Goal: Task Accomplishment & Management: Manage account settings

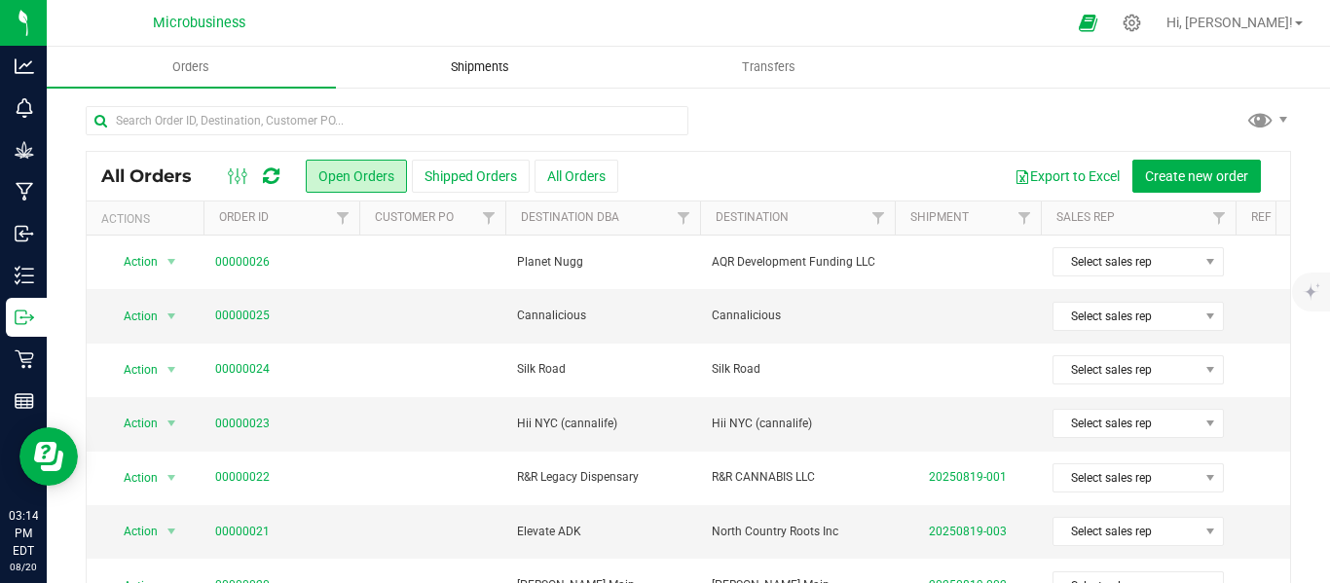
click at [460, 79] on uib-tab-heading "Shipments" at bounding box center [480, 67] width 287 height 39
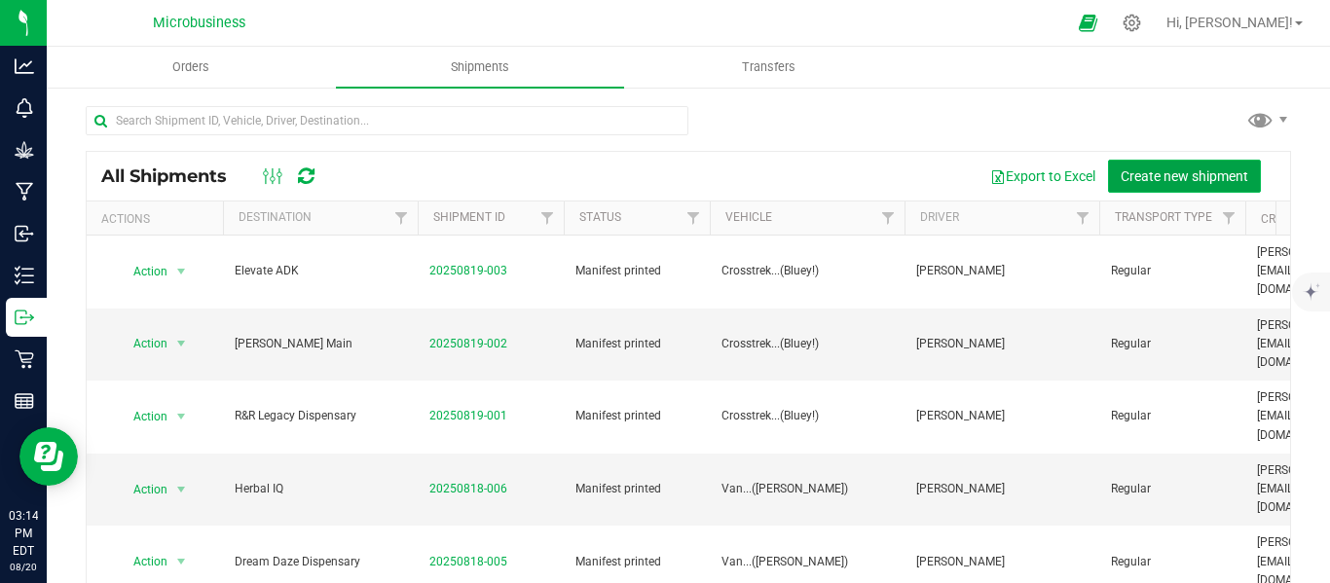
click at [1164, 171] on span "Create new shipment" at bounding box center [1185, 176] width 128 height 16
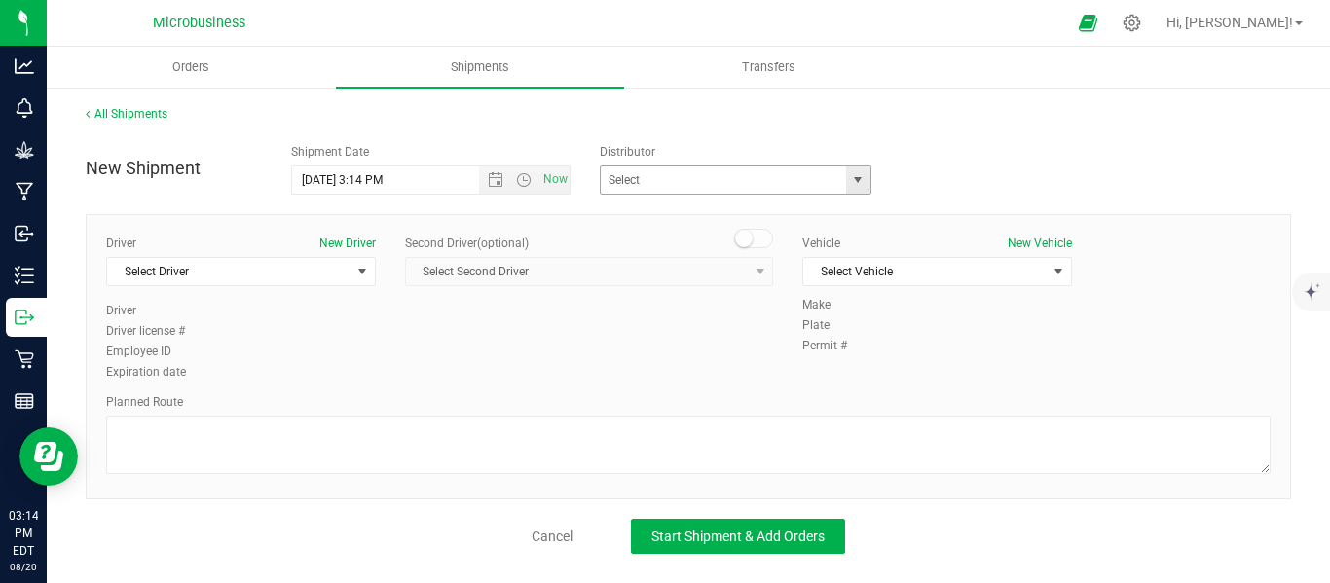
click at [856, 186] on span "select" at bounding box center [858, 180] width 16 height 16
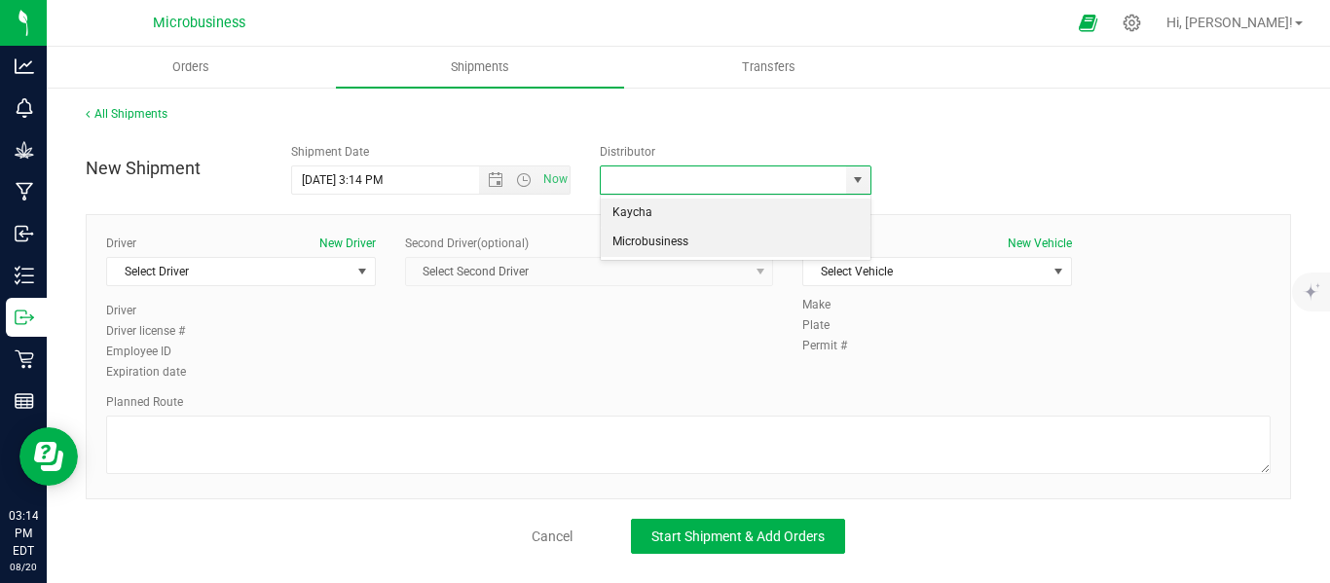
click at [687, 246] on li "Microbusiness" at bounding box center [735, 242] width 269 height 29
type input "Microbusiness"
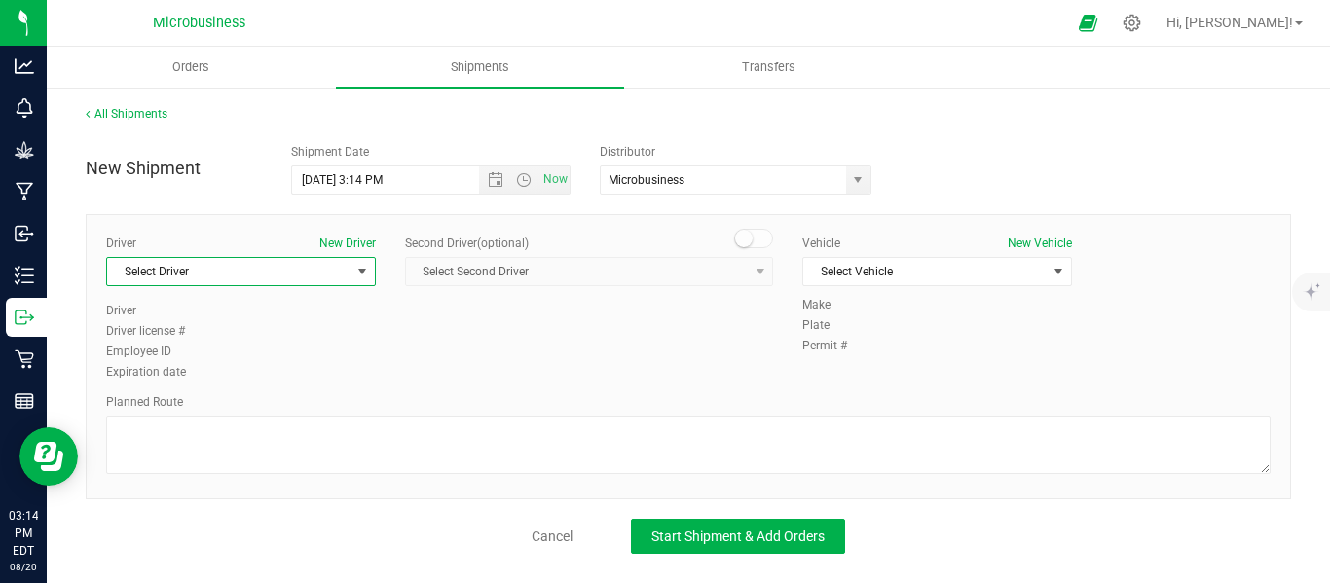
click at [355, 282] on span "select" at bounding box center [362, 271] width 24 height 27
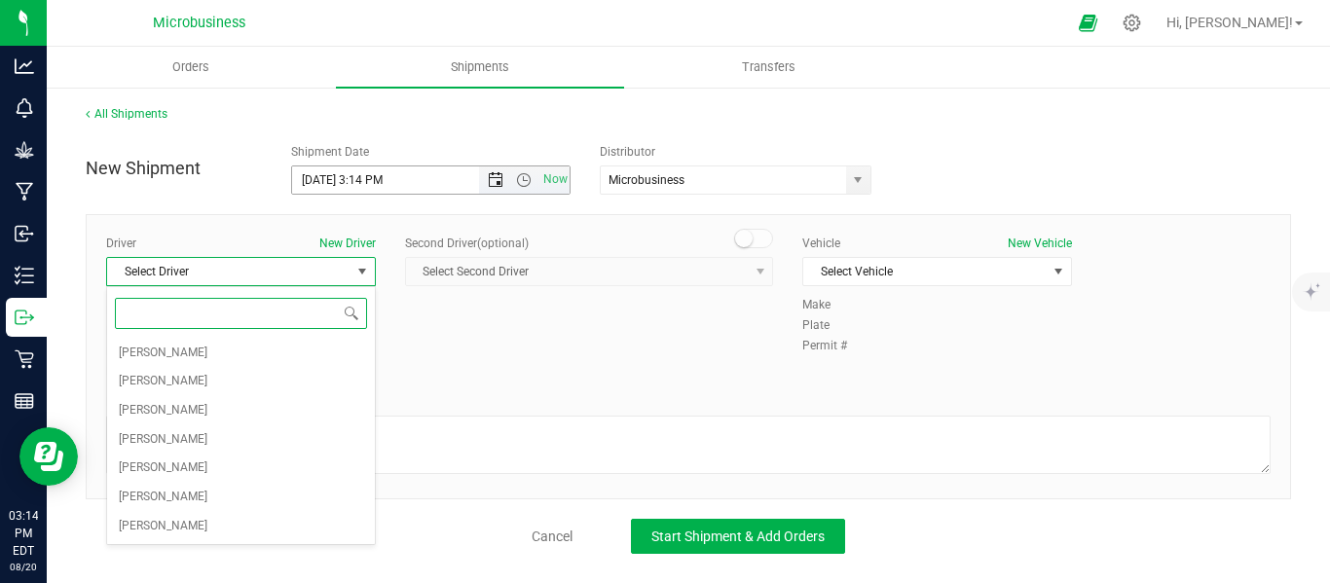
click at [497, 182] on span "Open the date view" at bounding box center [496, 180] width 16 height 16
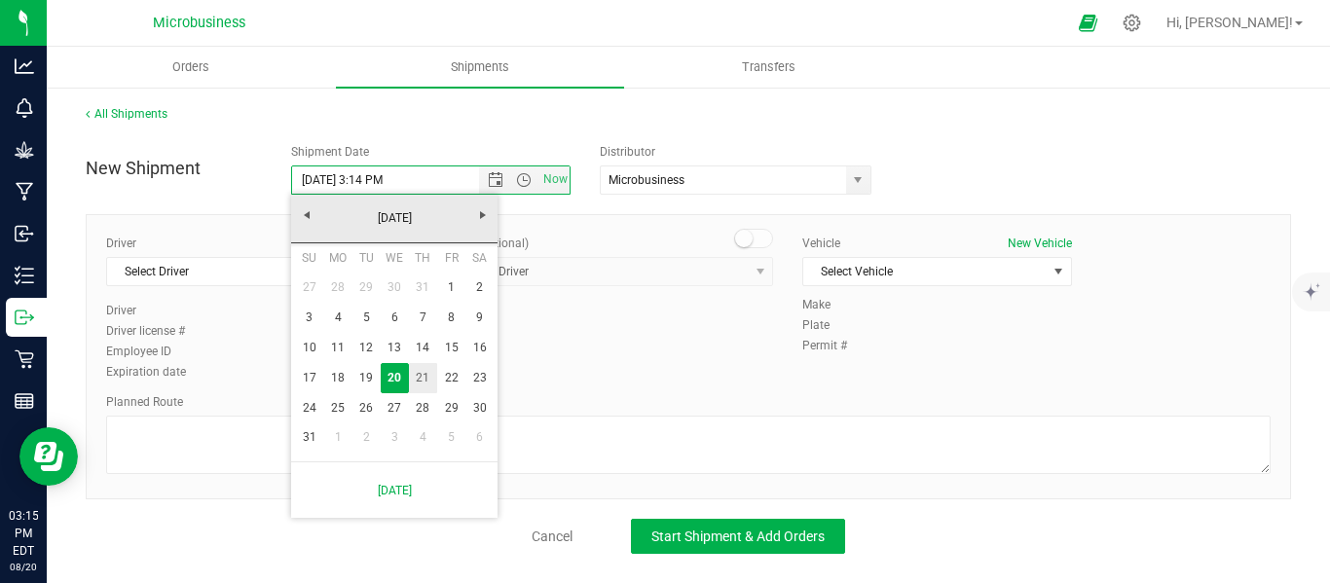
click at [420, 380] on link "21" at bounding box center [423, 378] width 28 height 30
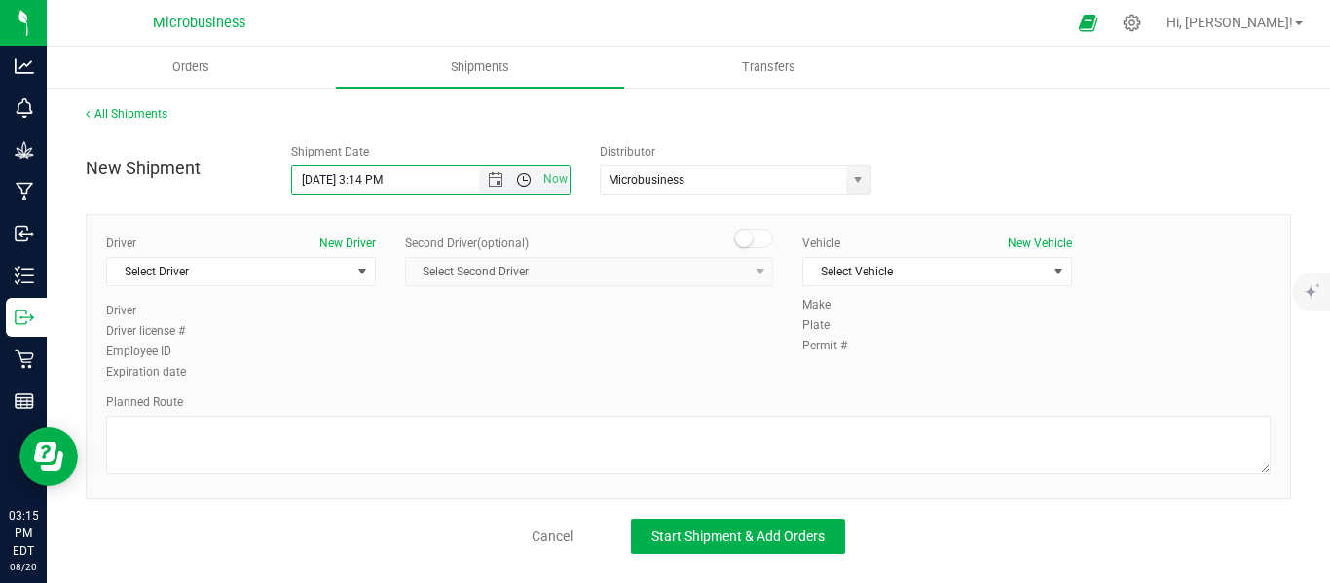
click at [521, 183] on span "Open the time view" at bounding box center [524, 180] width 16 height 16
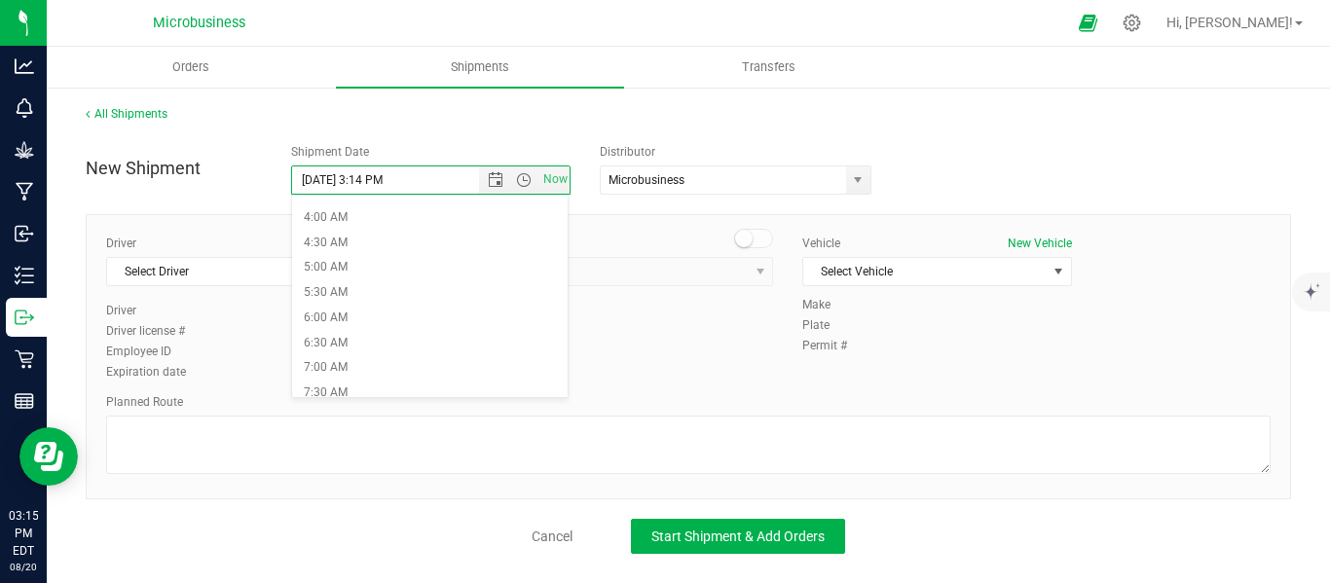
scroll to position [324, 0]
click at [335, 346] on li "9:00 AM" at bounding box center [430, 337] width 276 height 25
type input "[DATE] 9:00 AM"
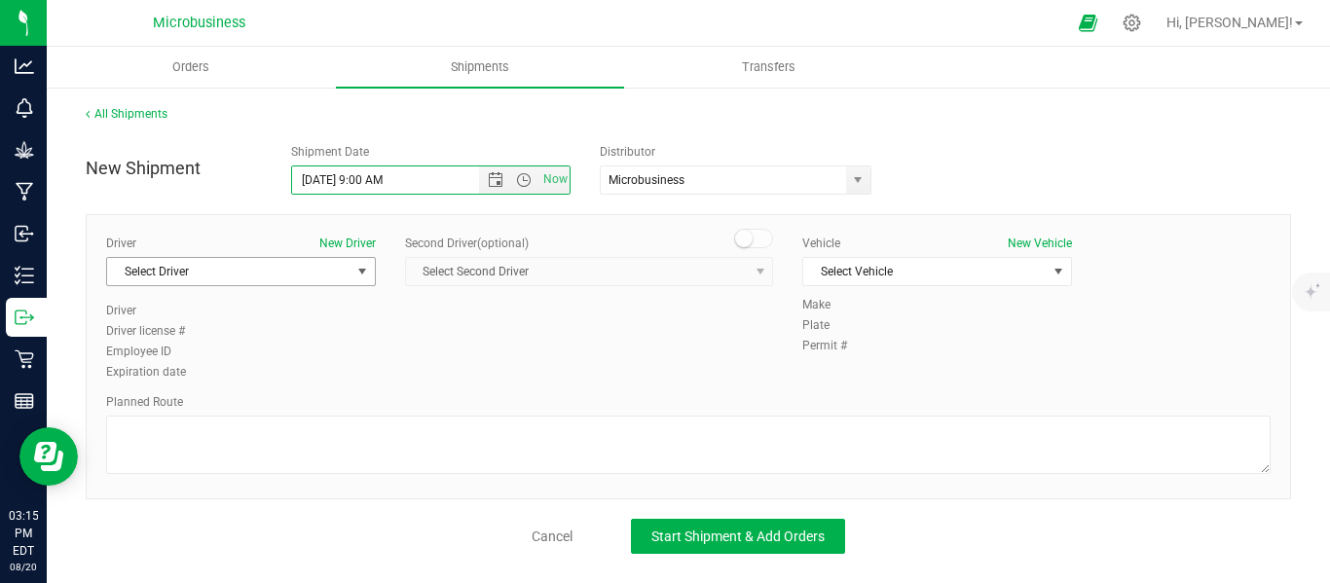
click at [372, 276] on span "select" at bounding box center [362, 271] width 24 height 27
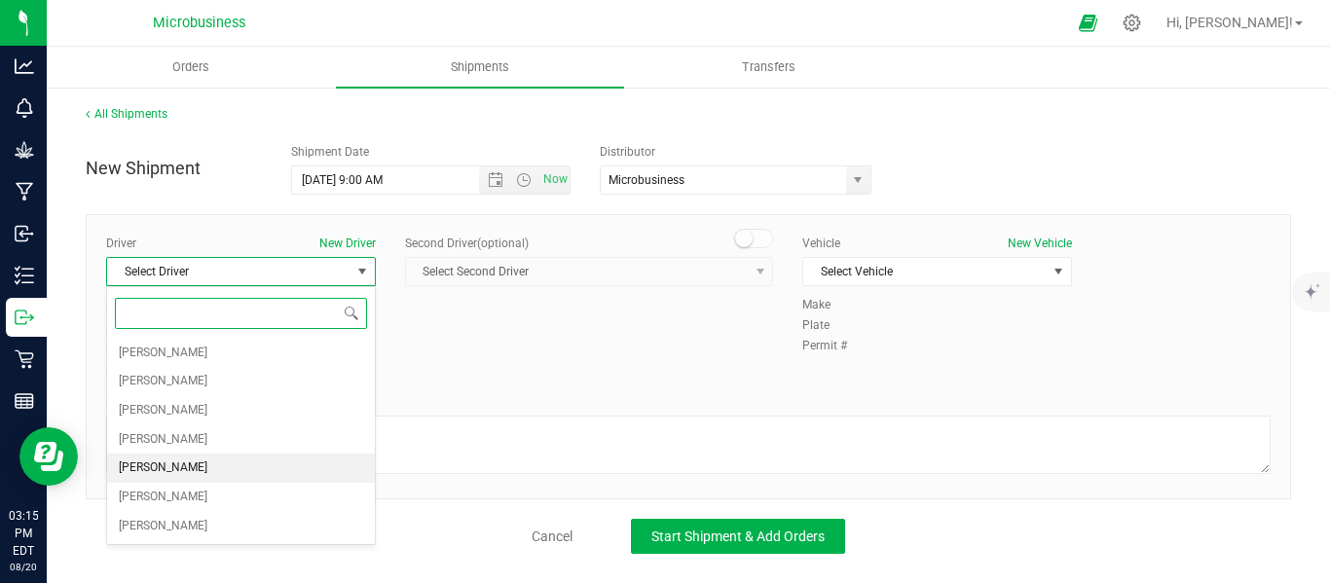
click at [198, 475] on li "[PERSON_NAME]" at bounding box center [241, 468] width 268 height 29
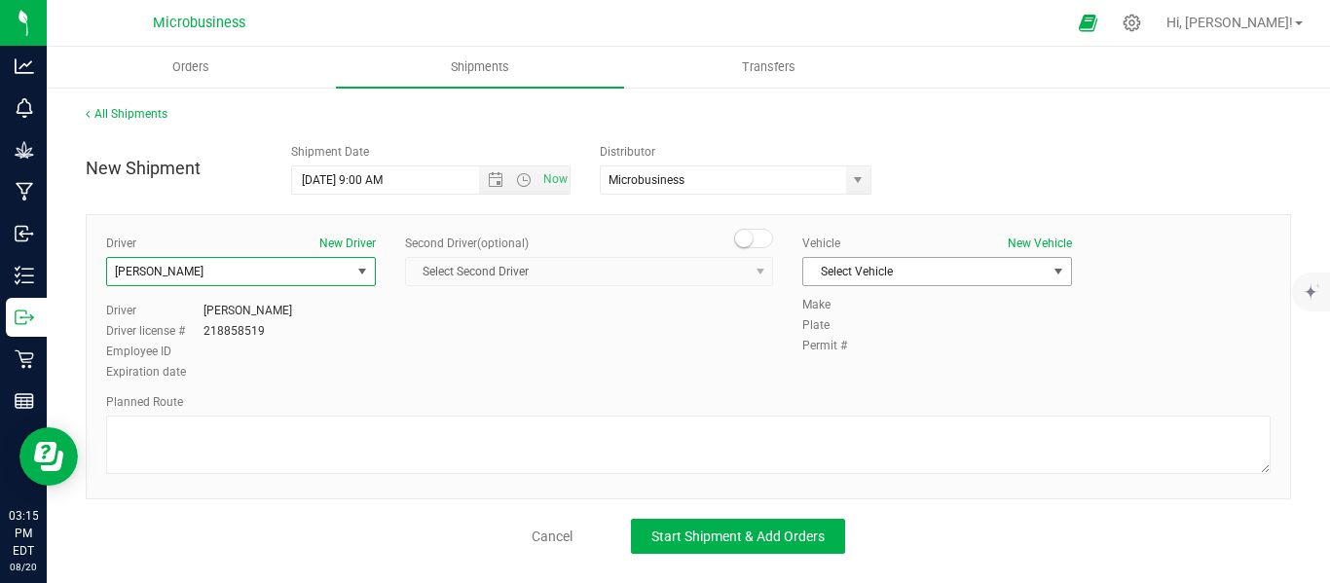
click at [1054, 270] on span "select" at bounding box center [1058, 272] width 16 height 16
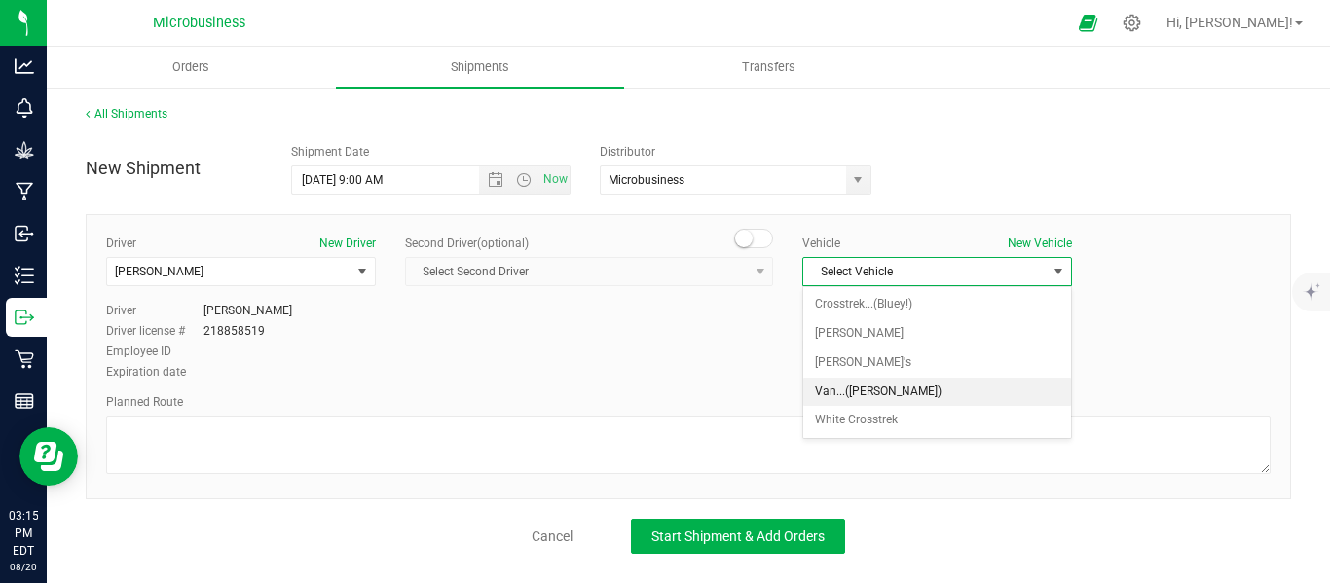
click at [845, 393] on li "Van...([PERSON_NAME])" at bounding box center [937, 392] width 268 height 29
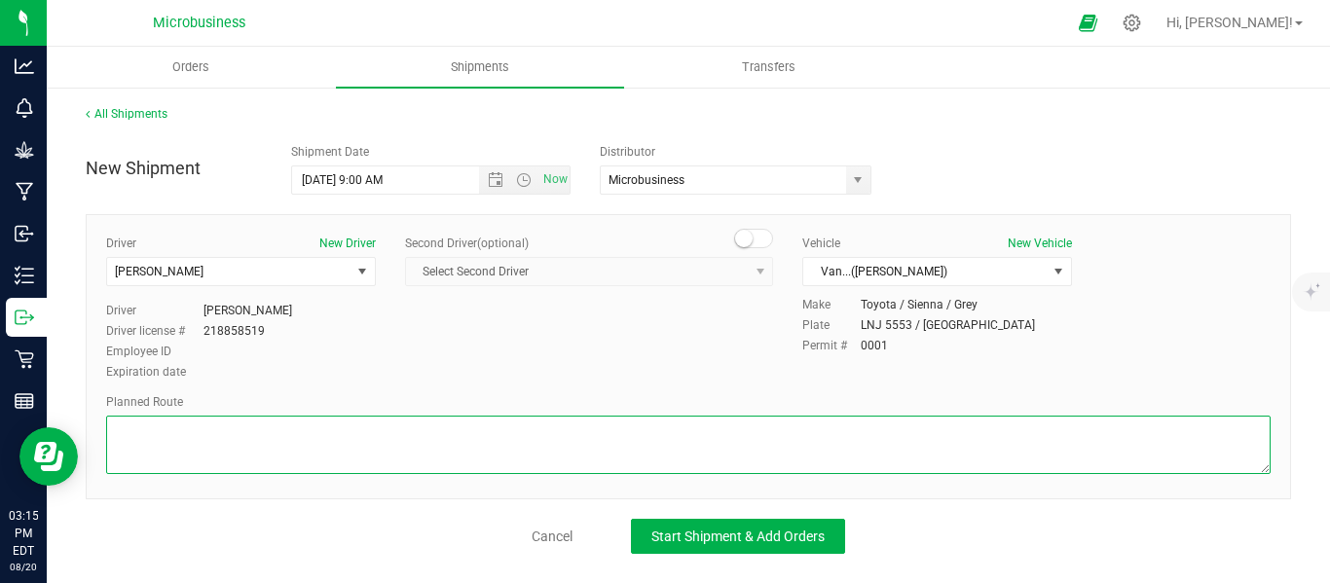
click at [203, 445] on textarea at bounding box center [688, 445] width 1164 height 58
paste textarea "[STREET_ADDRESS]  Get on I-87 S in [GEOGRAPHIC_DATA] from [GEOGRAPHIC_DATA], […"
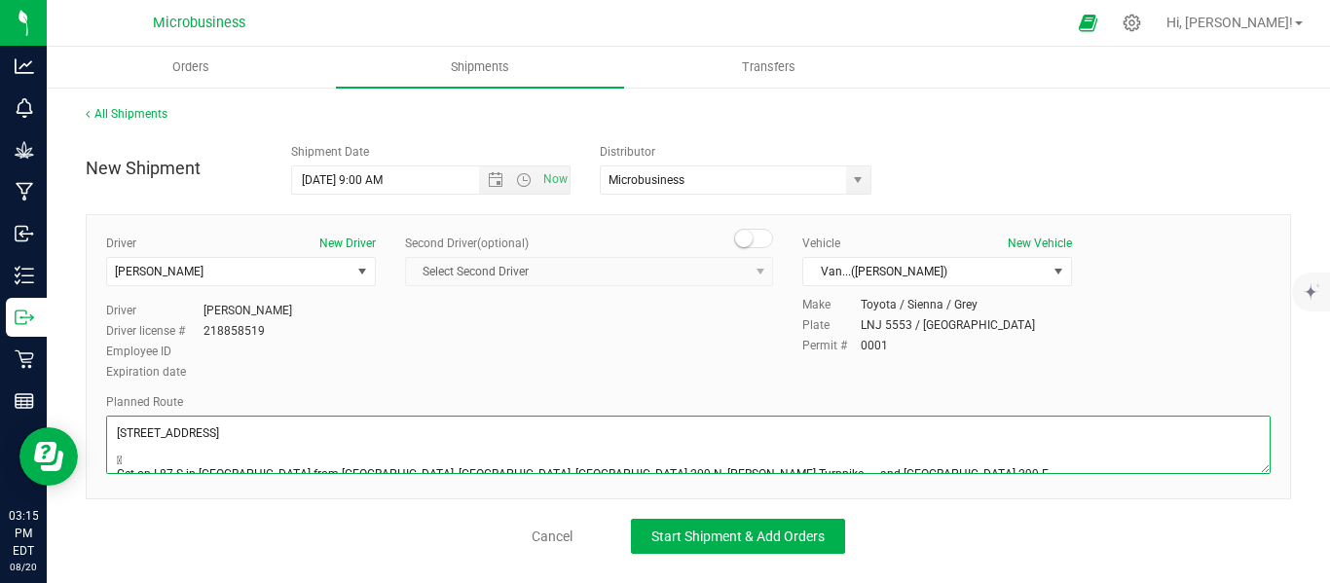
scroll to position [185, 0]
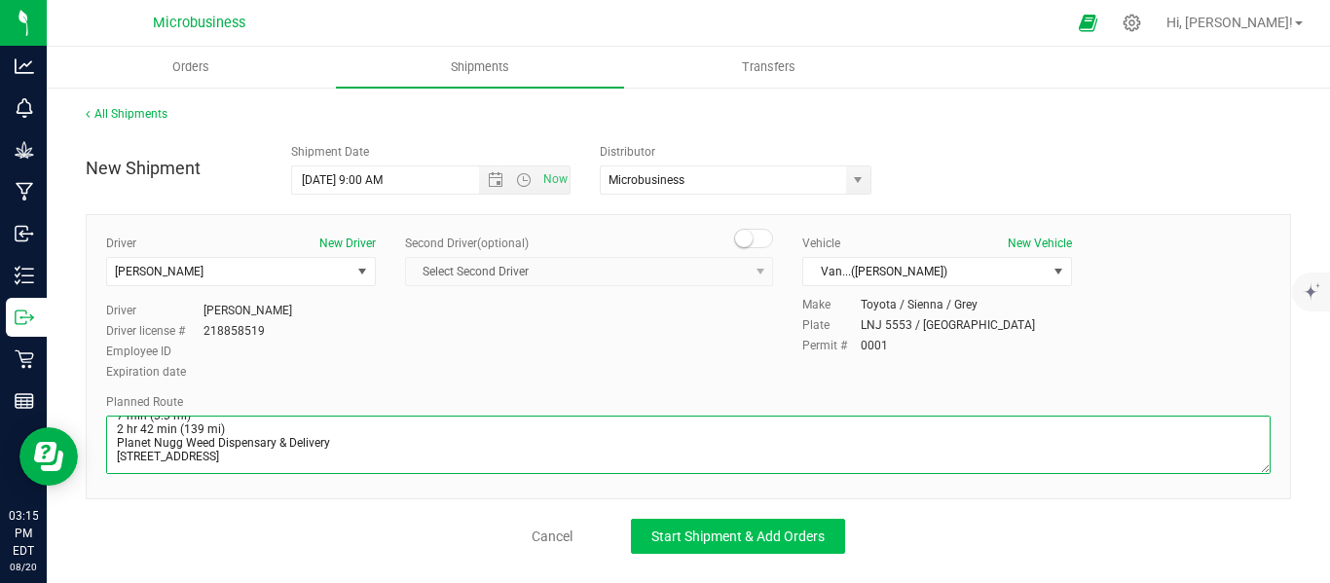
type textarea "[STREET_ADDRESS]  Get on I-87 S in [GEOGRAPHIC_DATA] from [GEOGRAPHIC_DATA], […"
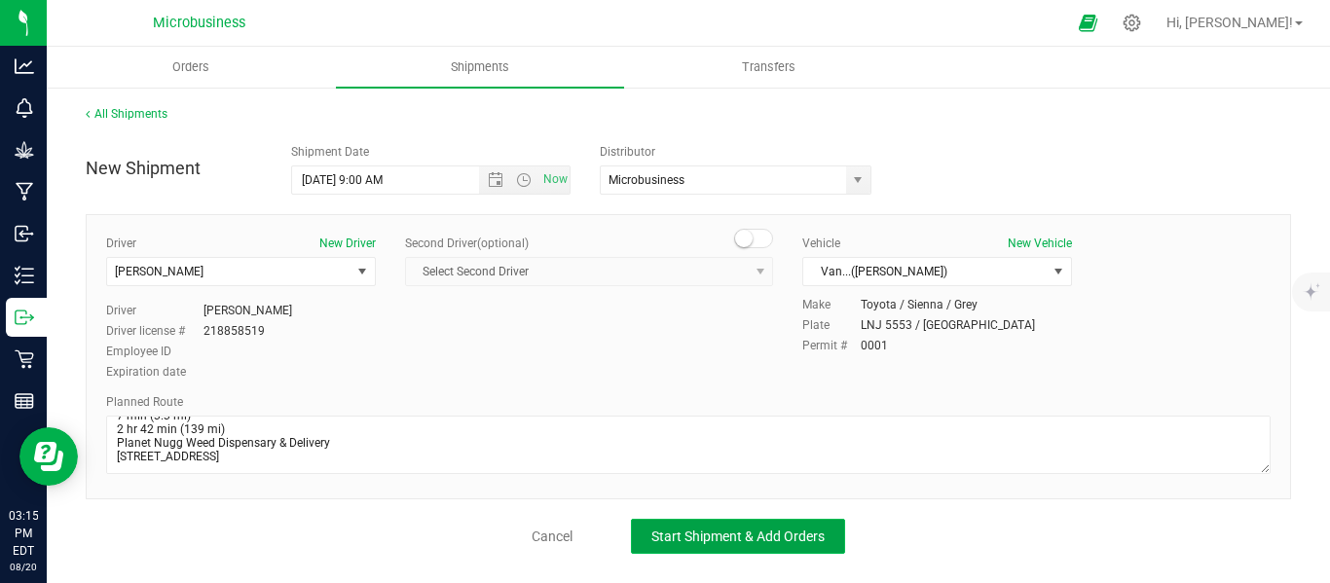
click at [725, 539] on span "Start Shipment & Add Orders" at bounding box center [737, 537] width 173 height 16
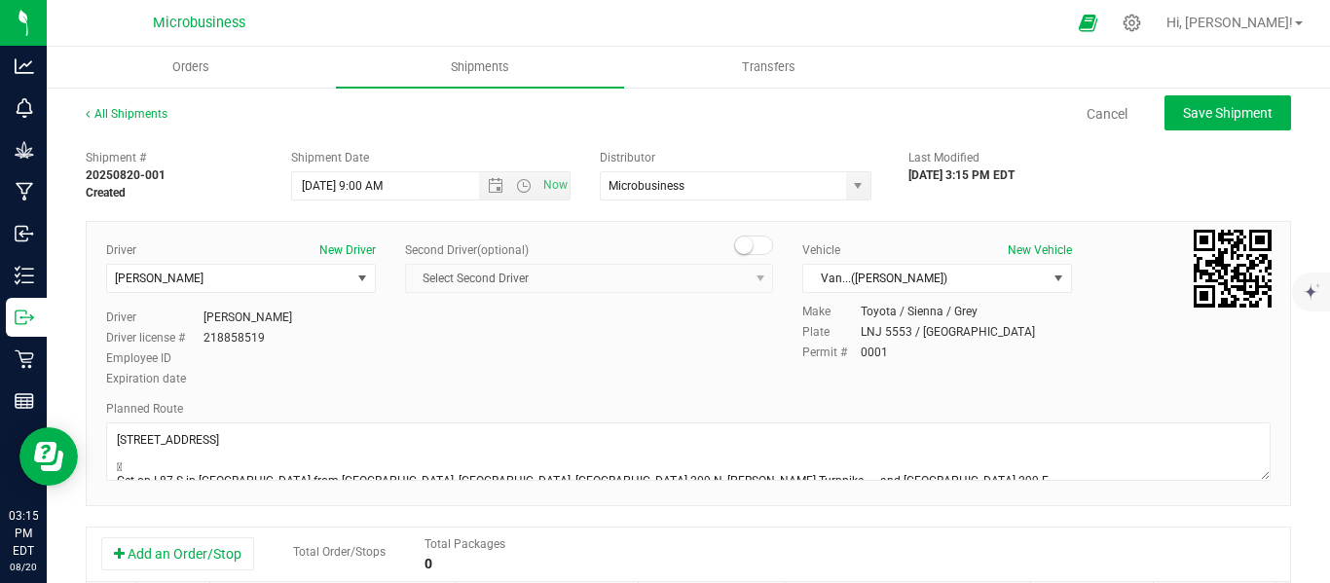
scroll to position [324, 0]
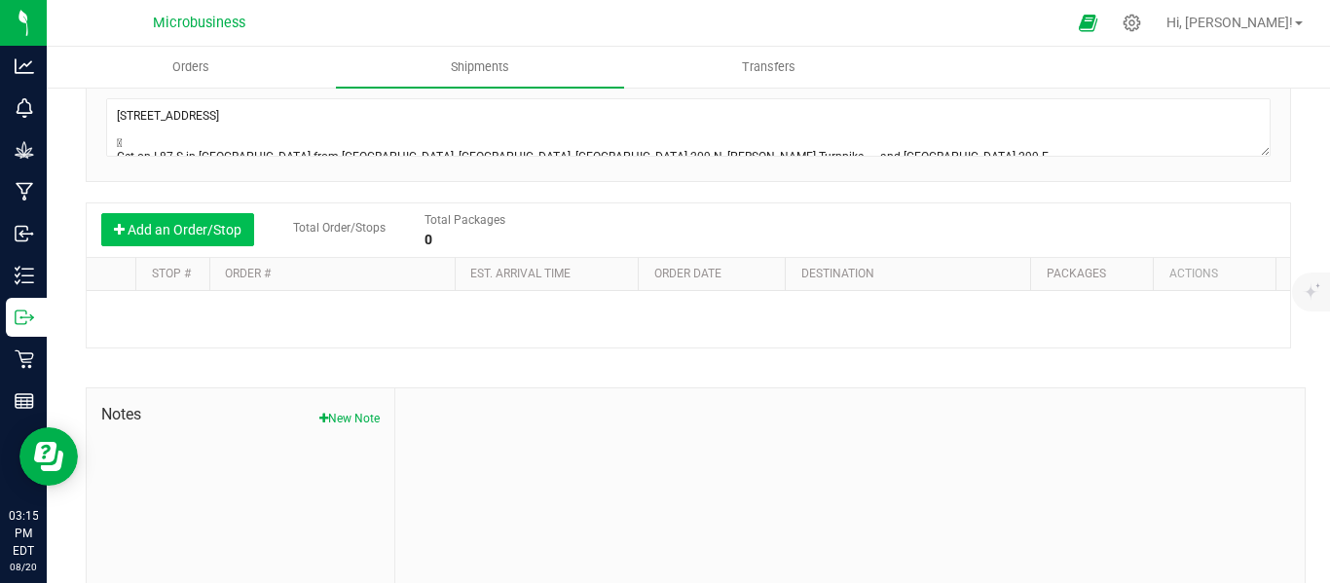
click at [178, 231] on button "Add an Order/Stop" at bounding box center [177, 229] width 153 height 33
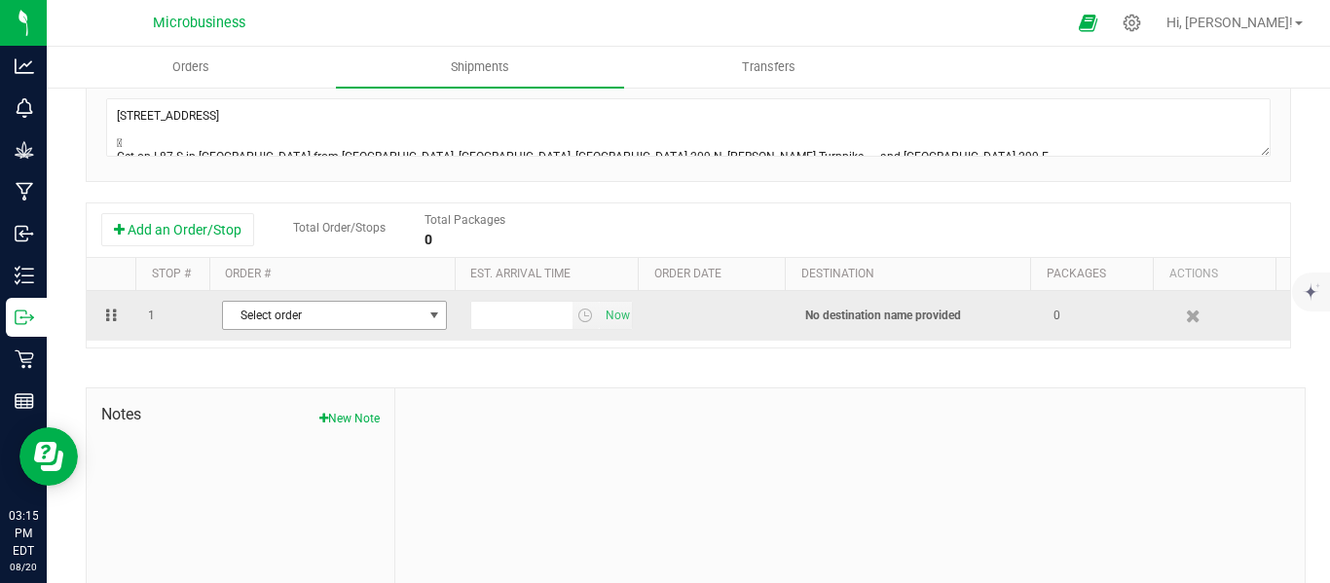
click at [422, 318] on span "select" at bounding box center [434, 315] width 24 height 27
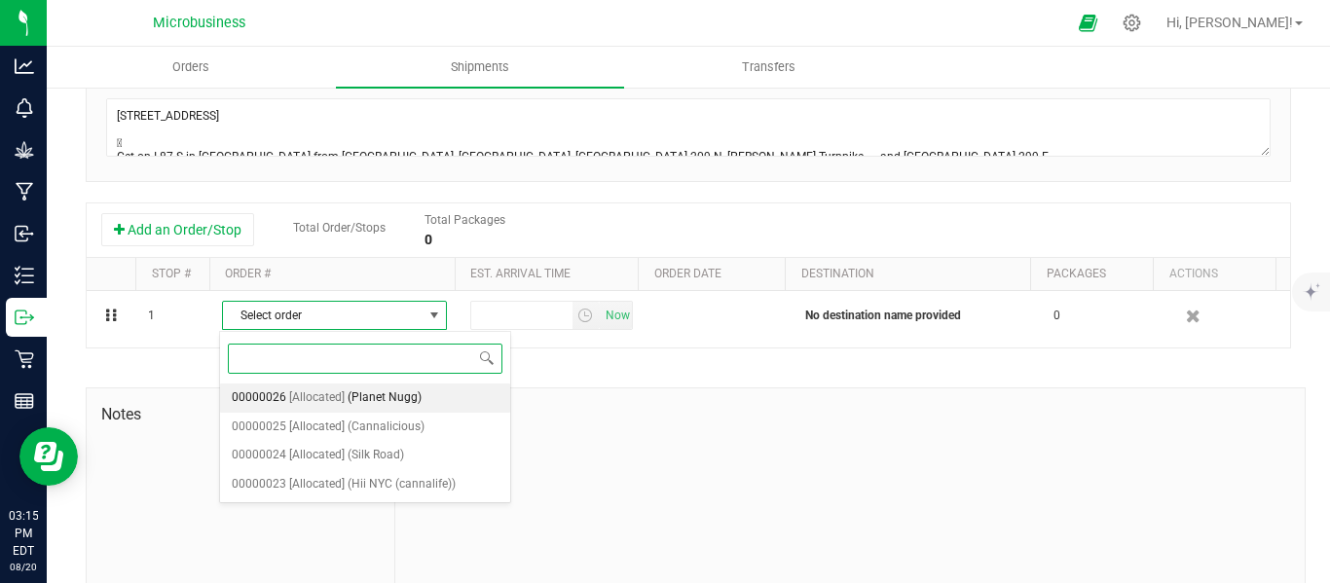
click at [370, 402] on span "(Planet Nugg)" at bounding box center [385, 398] width 74 height 25
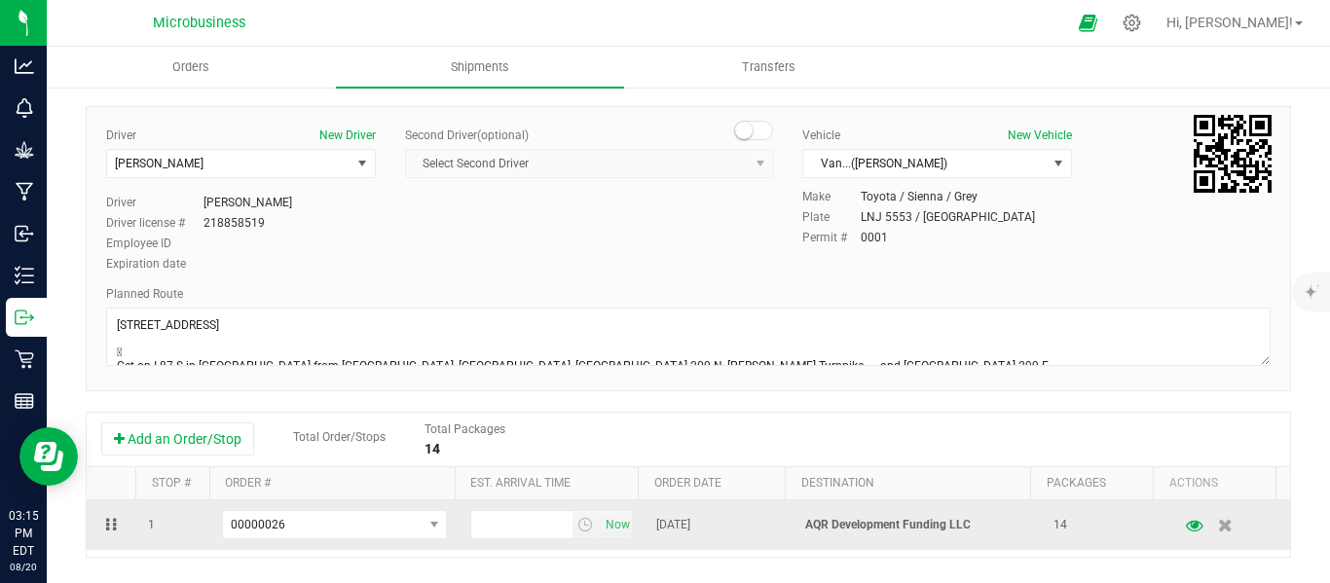
scroll to position [163, 0]
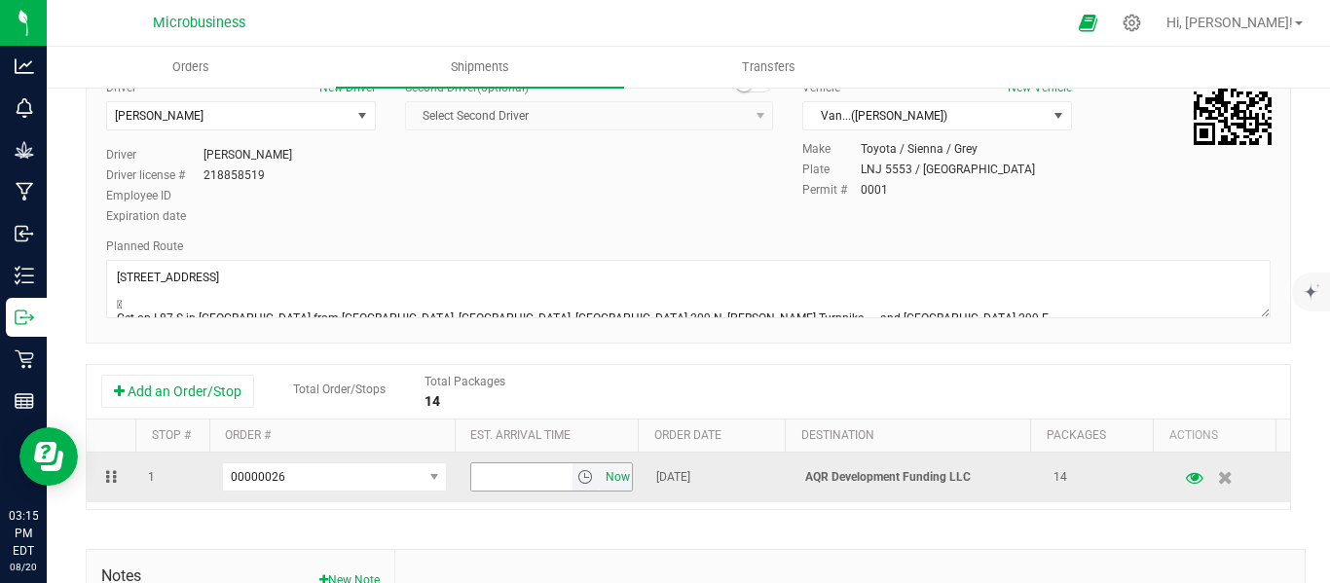
click at [601, 478] on span "Now" at bounding box center [617, 477] width 33 height 28
click at [577, 482] on span "select" at bounding box center [585, 477] width 16 height 16
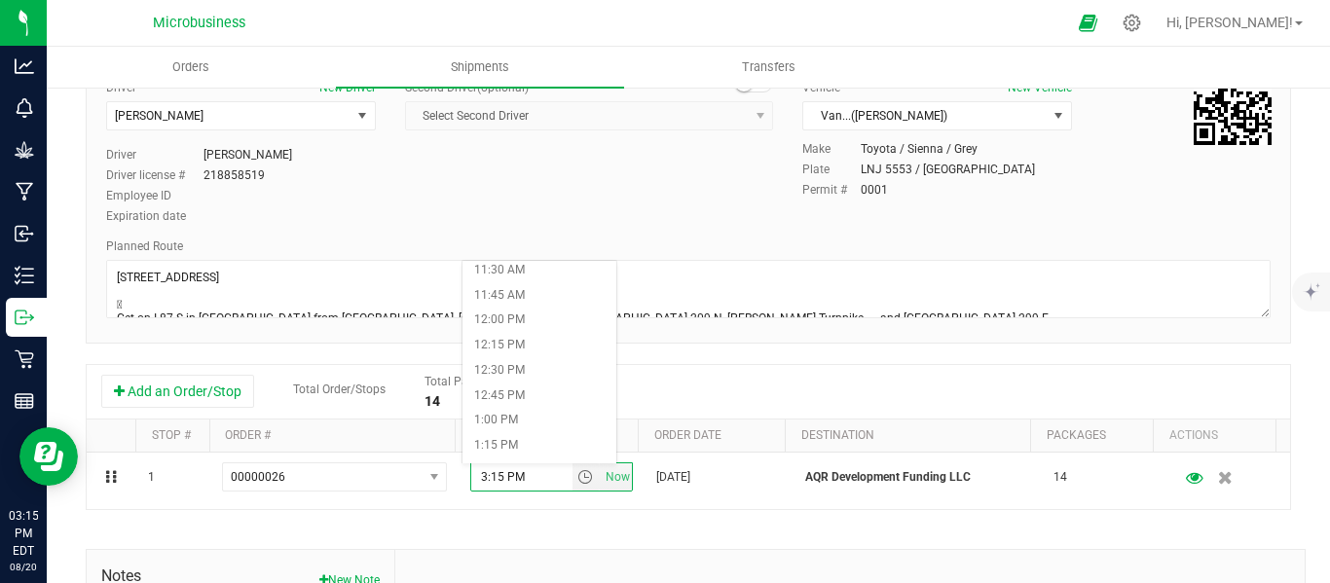
scroll to position [1136, 0]
click at [505, 388] on li "12:30 PM" at bounding box center [539, 392] width 154 height 25
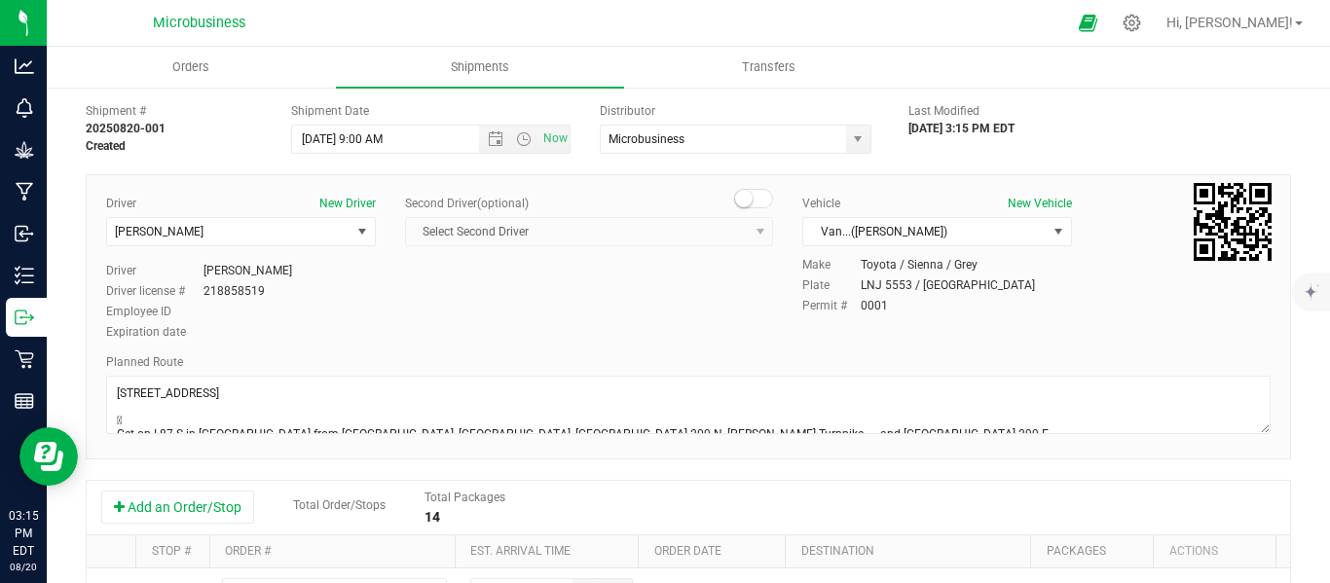
scroll to position [0, 0]
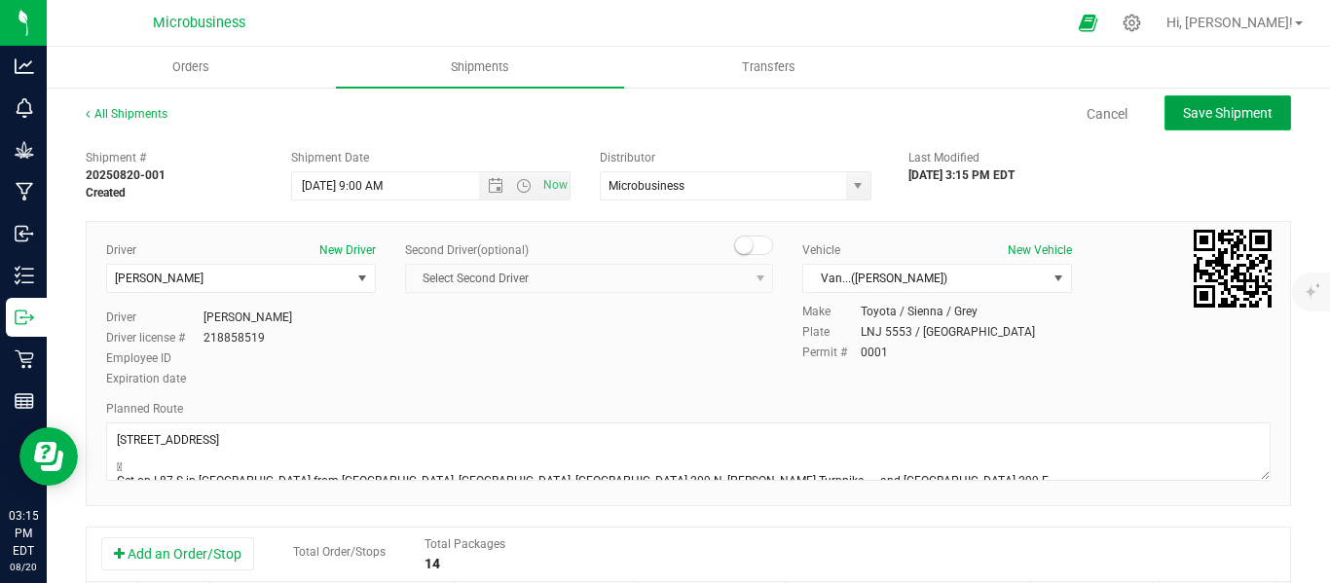
click at [1210, 108] on span "Save Shipment" at bounding box center [1228, 113] width 90 height 16
type input "[DATE] 1:00 PM"
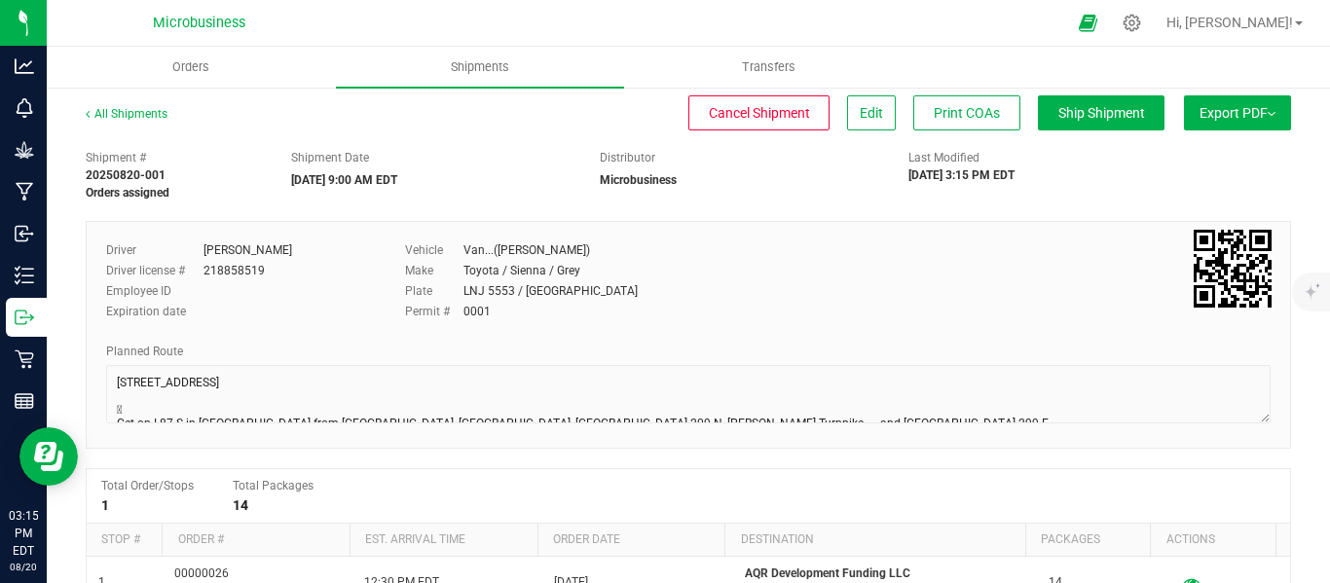
click at [1257, 127] on button "Export PDF" at bounding box center [1237, 112] width 107 height 35
click at [1180, 218] on span "NY Manifest" at bounding box center [1179, 214] width 64 height 14
click at [147, 108] on link "All Shipments" at bounding box center [127, 114] width 82 height 14
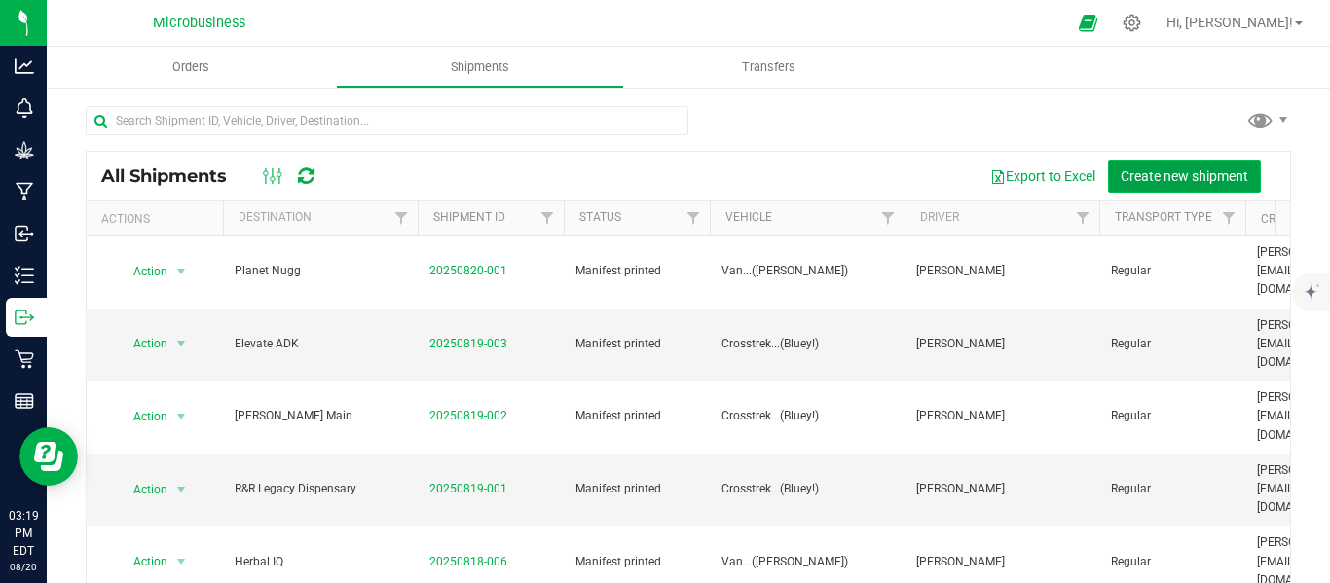
click at [1138, 179] on span "Create new shipment" at bounding box center [1185, 176] width 128 height 16
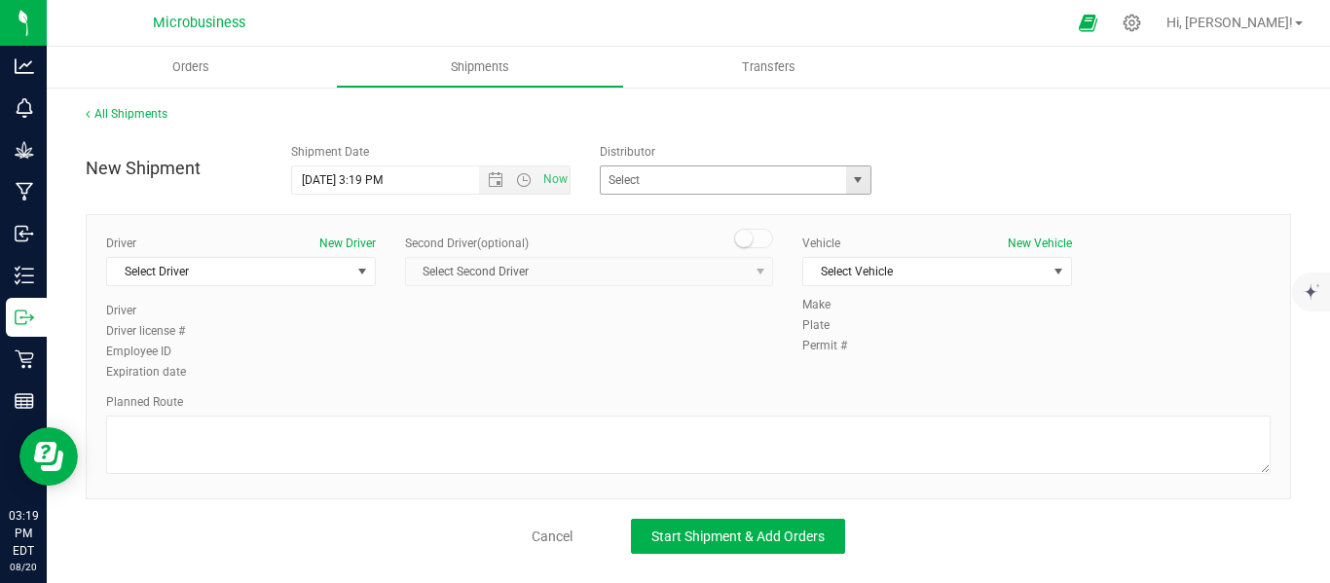
click at [856, 178] on span "select" at bounding box center [858, 180] width 16 height 16
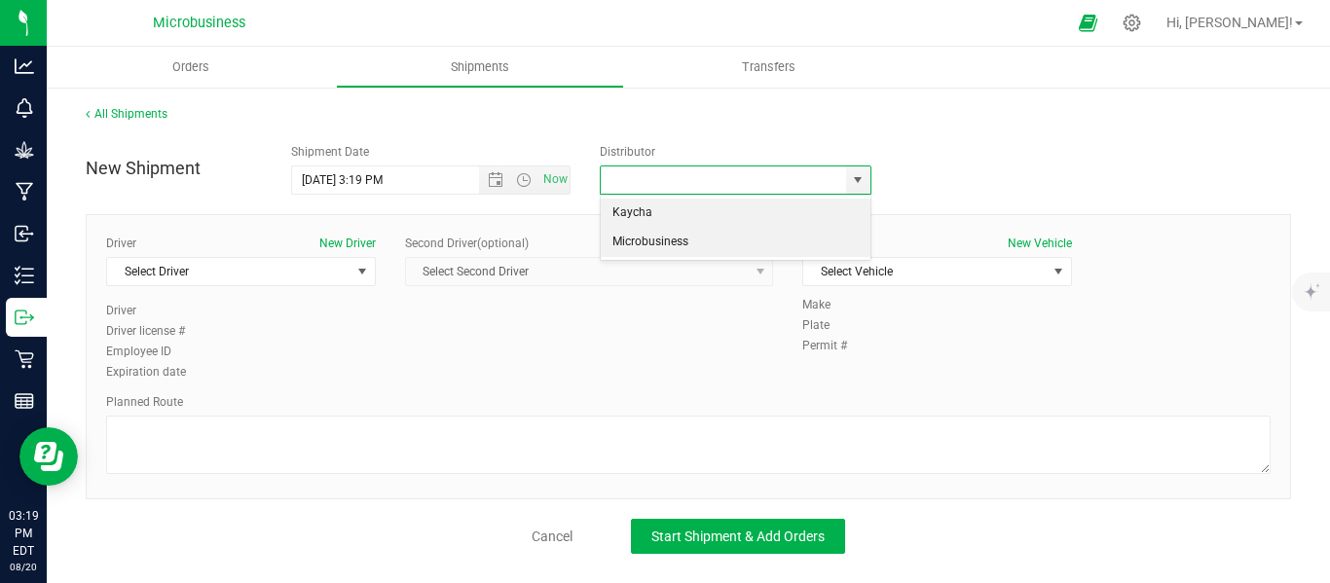
click at [688, 241] on li "Microbusiness" at bounding box center [735, 242] width 269 height 29
type input "Microbusiness"
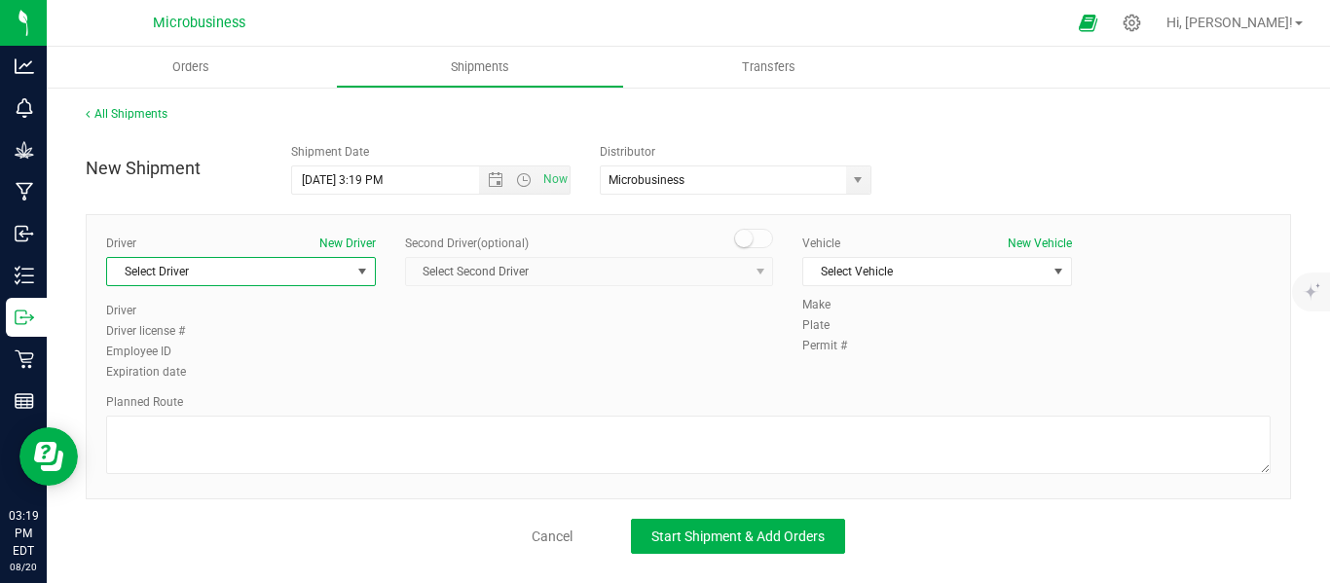
click at [361, 271] on span "select" at bounding box center [362, 272] width 16 height 16
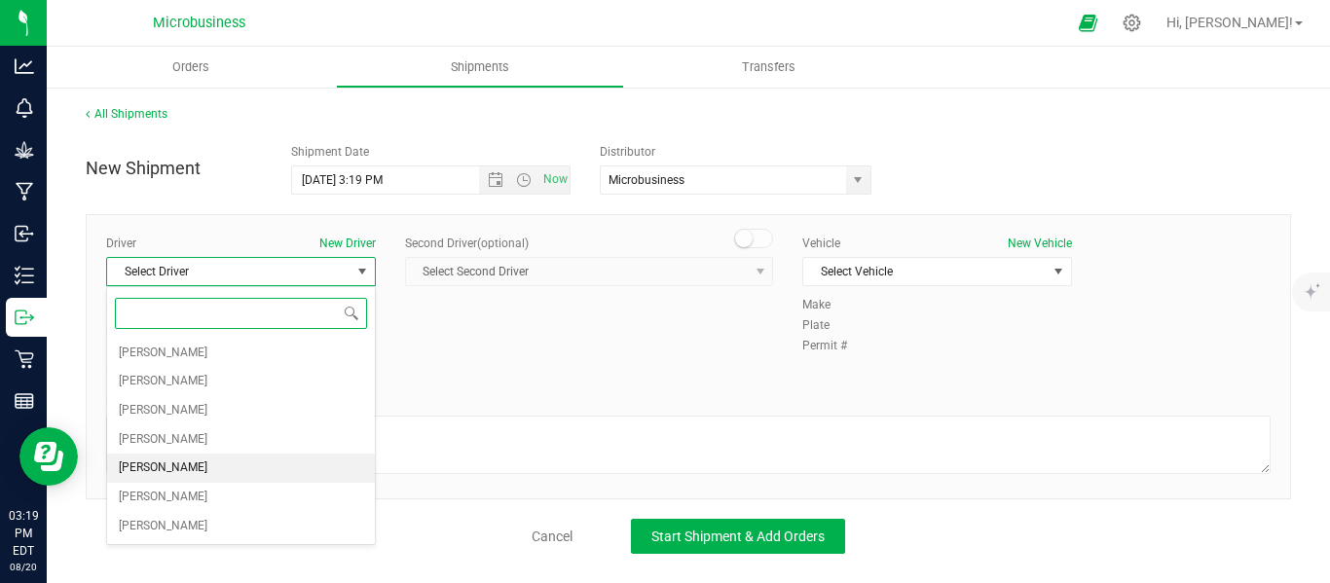
click at [176, 462] on span "[PERSON_NAME]" at bounding box center [163, 468] width 89 height 25
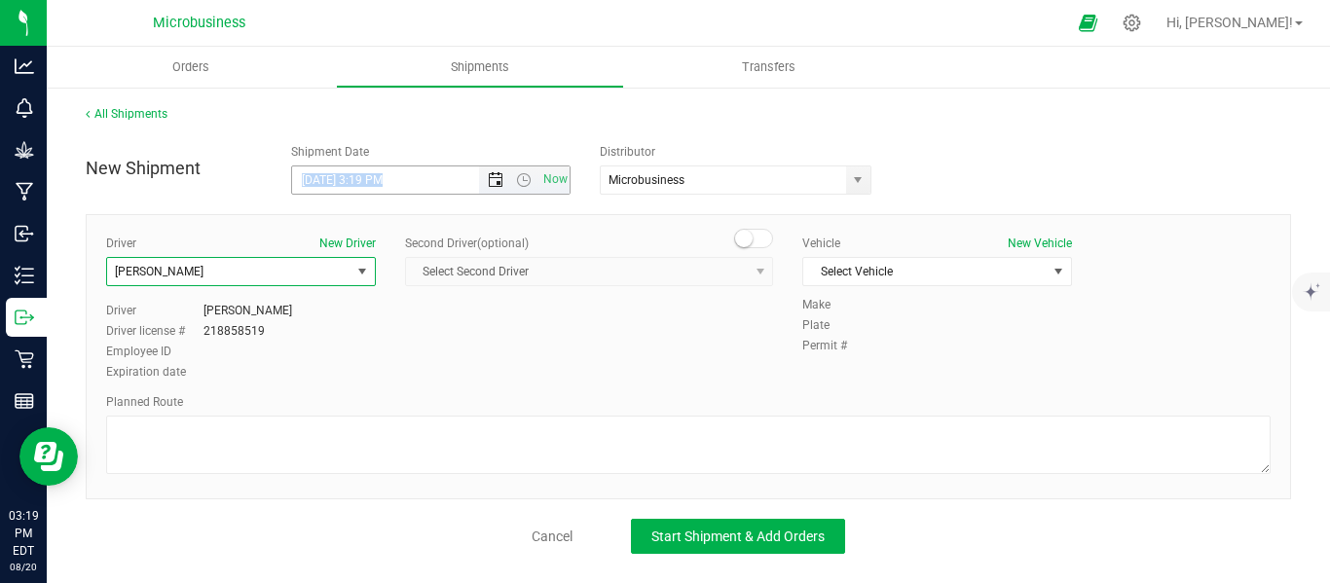
click at [496, 167] on span "[DATE] 3:19 PM Now" at bounding box center [430, 180] width 279 height 29
click at [495, 180] on span "Open the date view" at bounding box center [496, 180] width 16 height 16
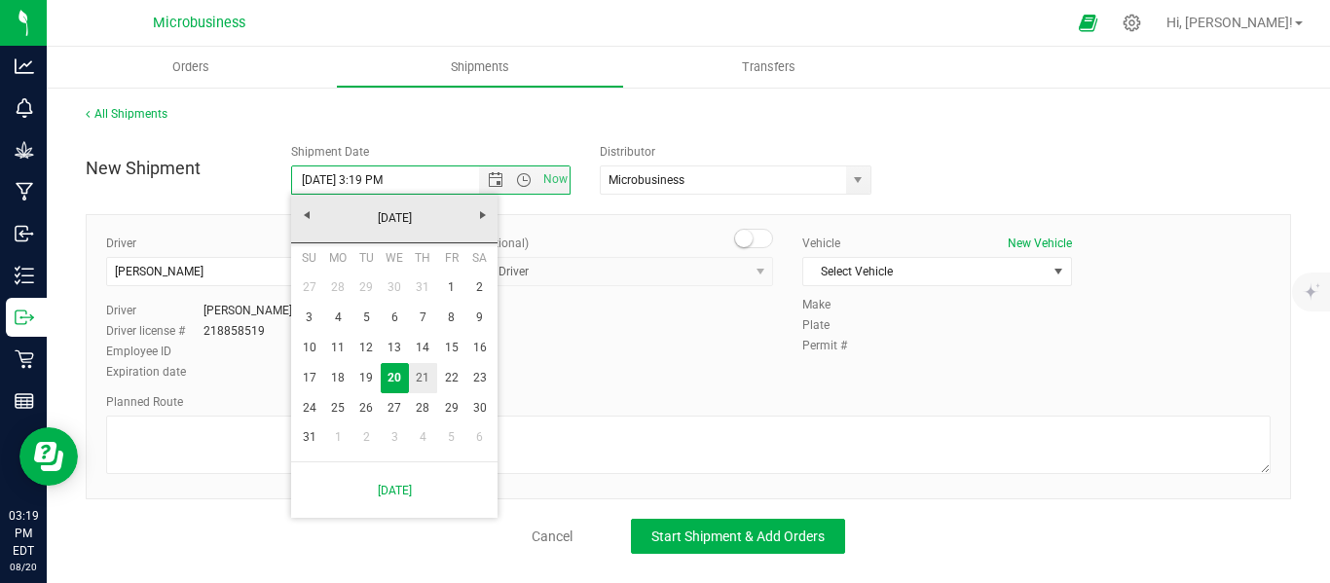
click at [414, 377] on link "21" at bounding box center [423, 378] width 28 height 30
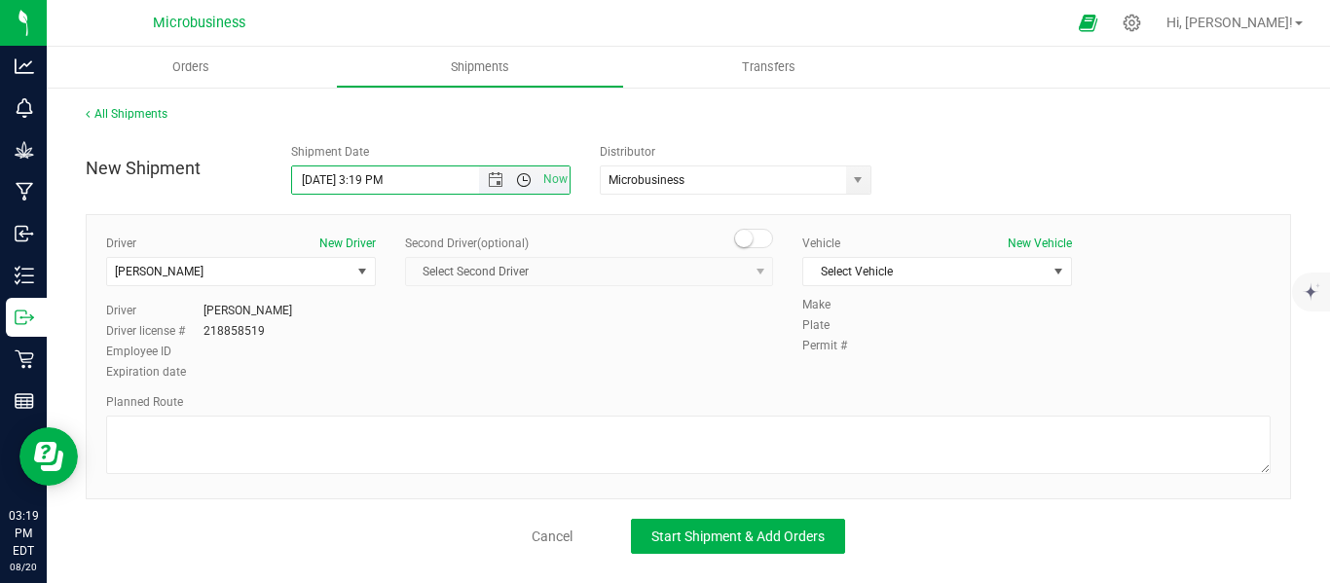
click at [523, 178] on span "Open the time view" at bounding box center [524, 180] width 16 height 16
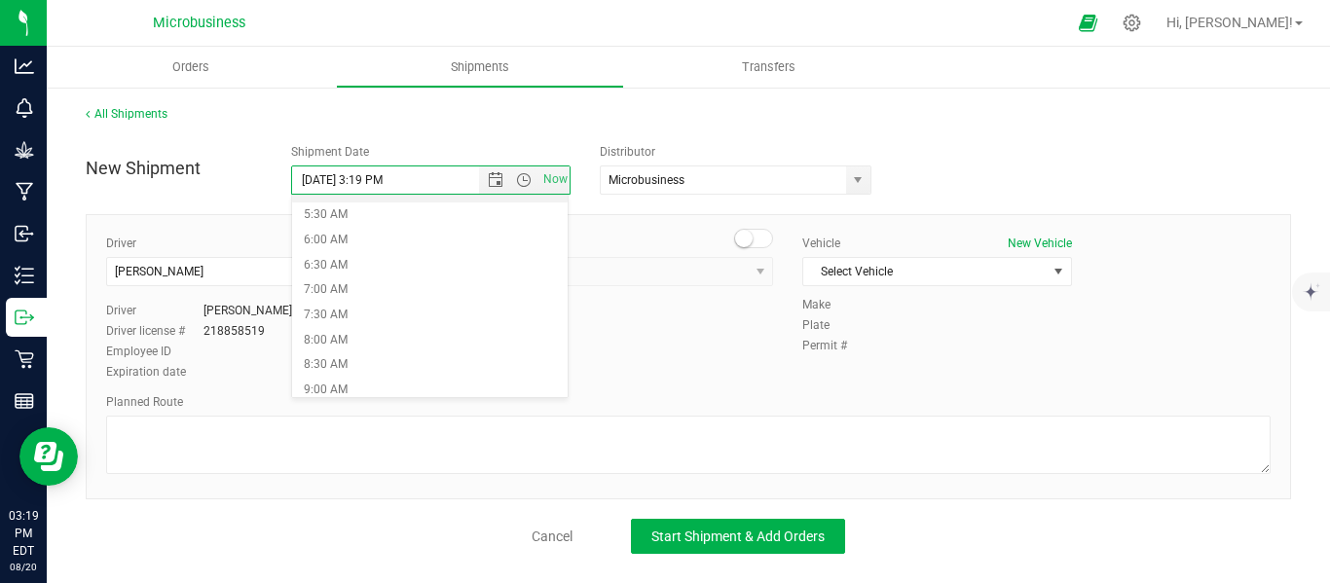
scroll to position [324, 0]
click at [335, 340] on li "9:00 AM" at bounding box center [430, 337] width 276 height 25
type input "[DATE] 9:00 AM"
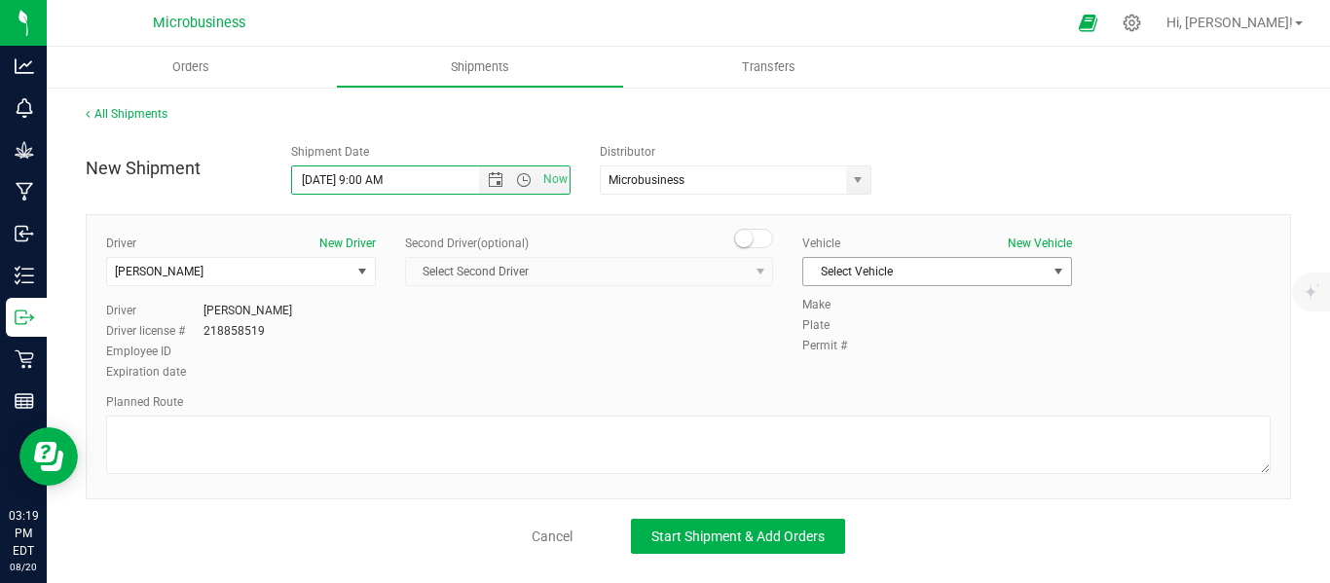
click at [1054, 283] on span "select" at bounding box center [1059, 271] width 24 height 27
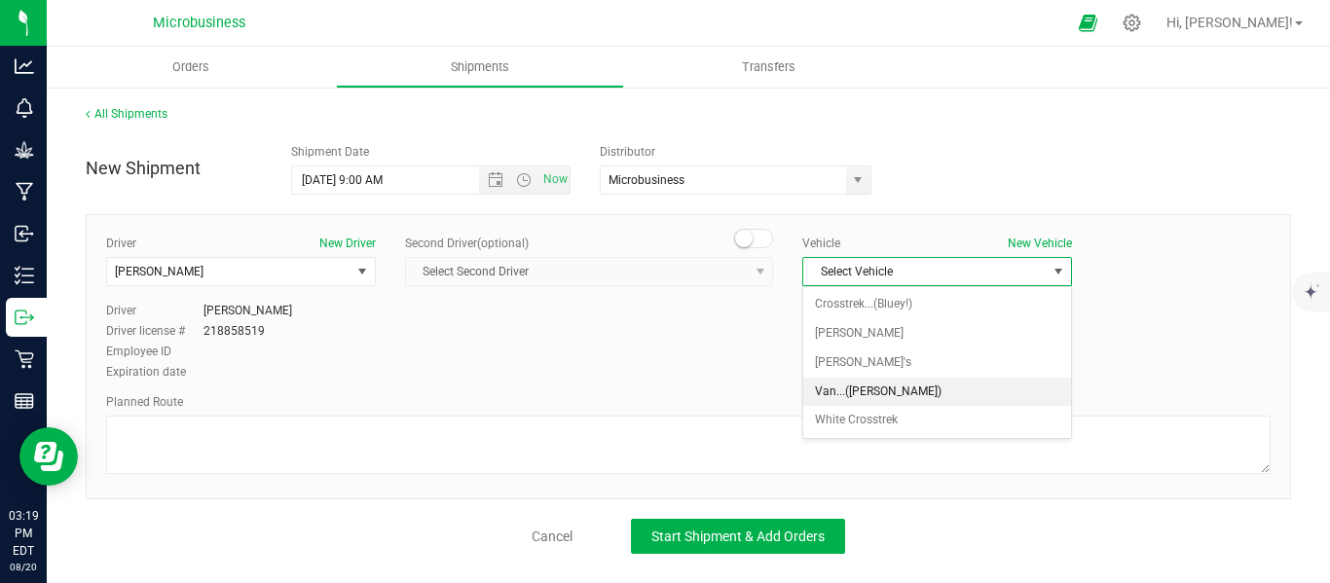
click at [847, 388] on li "Van...([PERSON_NAME])" at bounding box center [937, 392] width 268 height 29
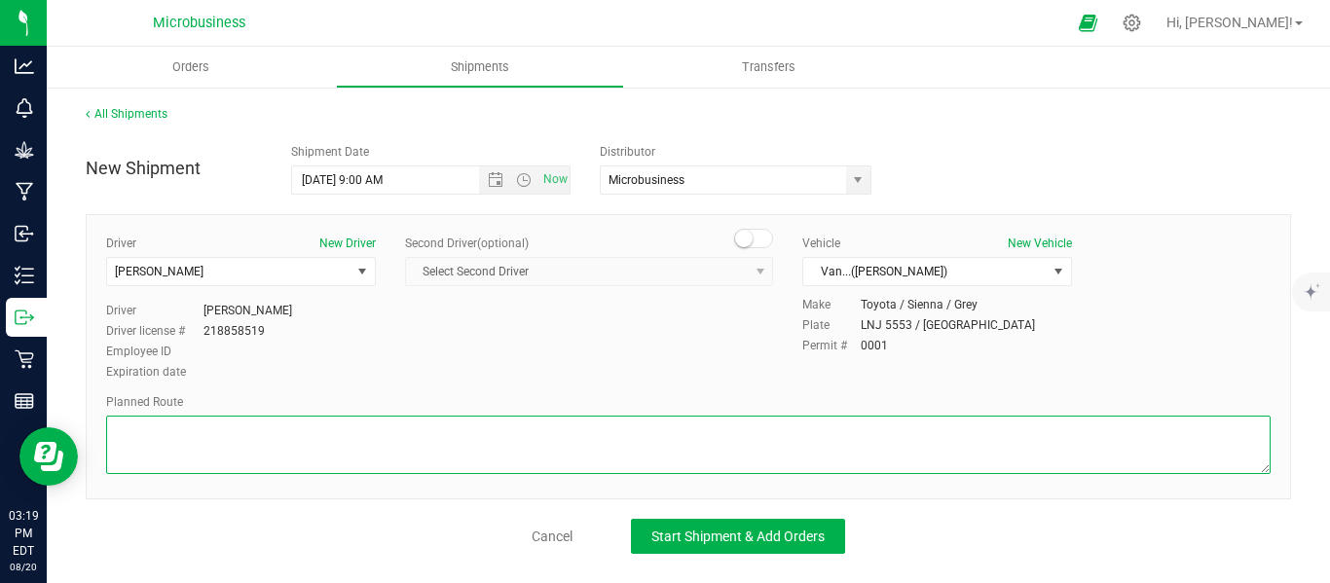
click at [403, 447] on textarea at bounding box center [688, 445] width 1164 height 58
paste textarea "Planet Nugg Weed Dispensary & Delivery [STREET_ADDRESS]  Get on I-495 W in [GE…"
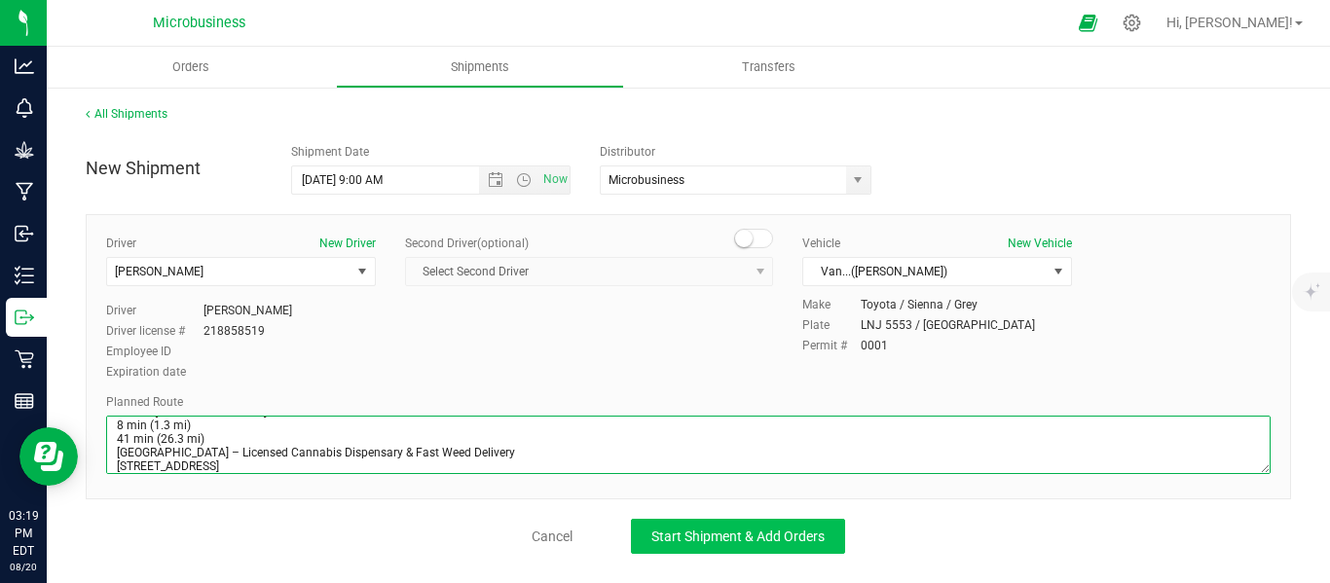
type textarea "Planet Nugg Weed Dispensary & Delivery [STREET_ADDRESS]  Get on I-495 W in [GE…"
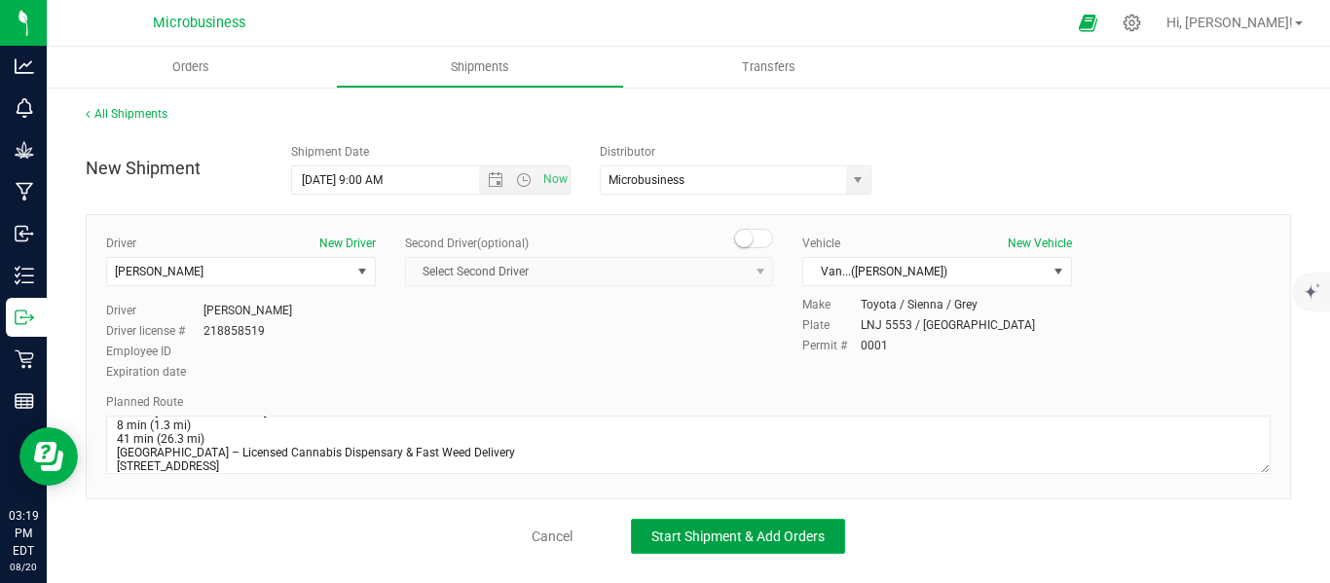
click at [730, 535] on span "Start Shipment & Add Orders" at bounding box center [737, 537] width 173 height 16
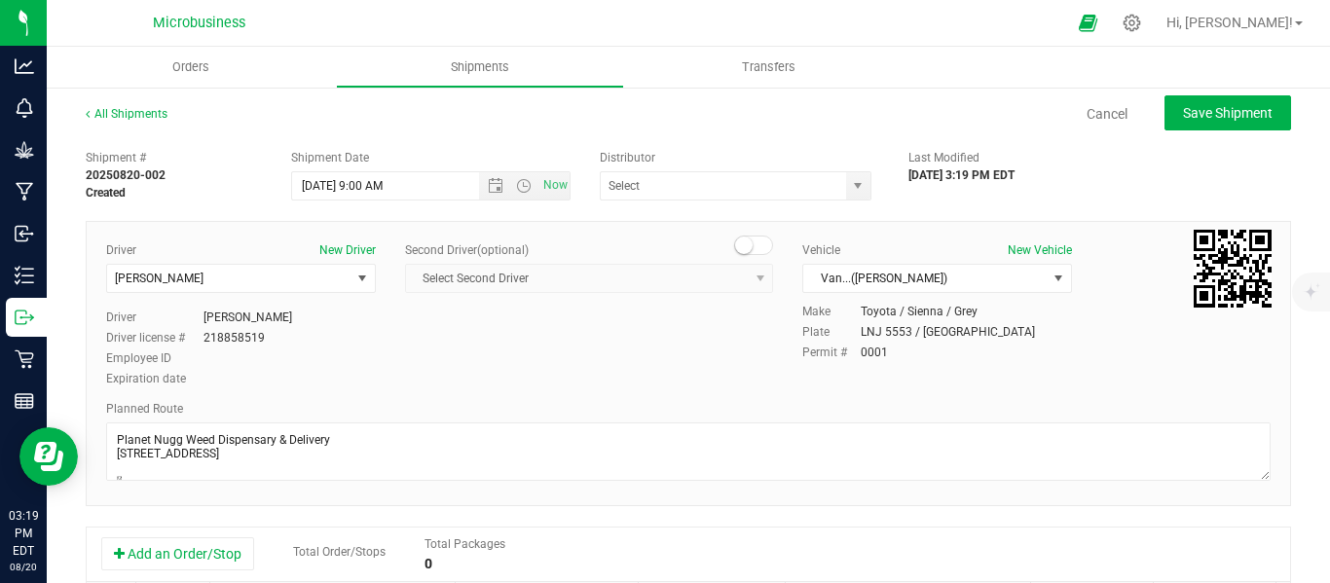
type input "Microbusiness"
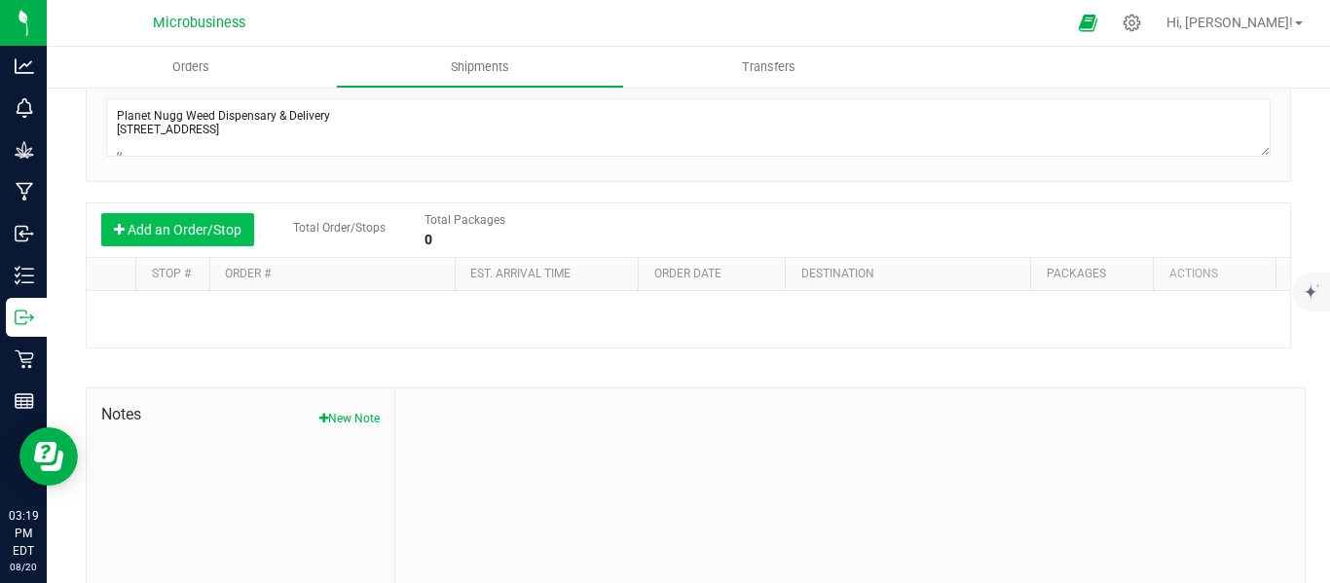
click at [212, 224] on button "Add an Order/Stop" at bounding box center [177, 229] width 153 height 33
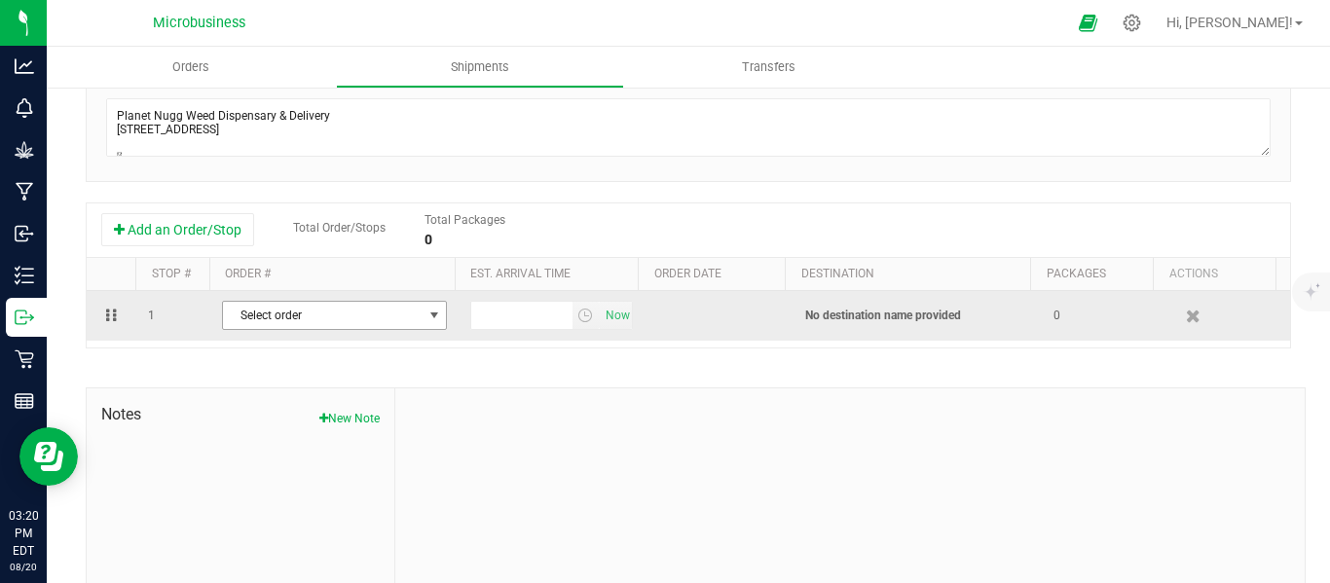
click at [410, 317] on span "Select order" at bounding box center [322, 315] width 199 height 27
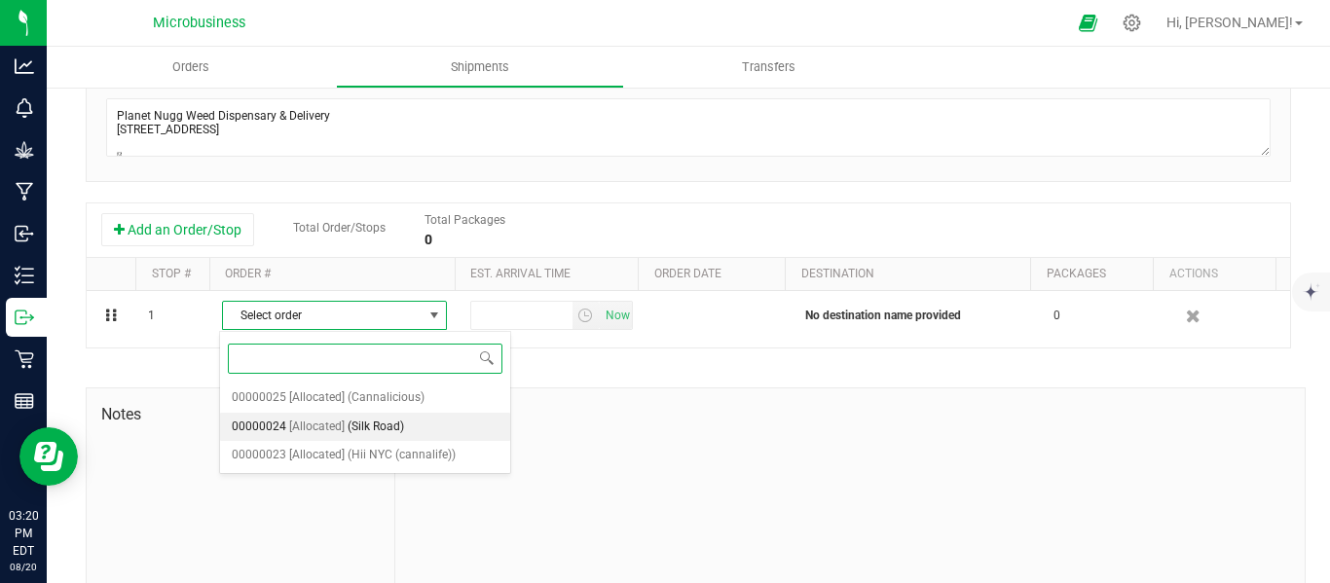
click at [374, 424] on span "(Silk Road)" at bounding box center [376, 427] width 56 height 25
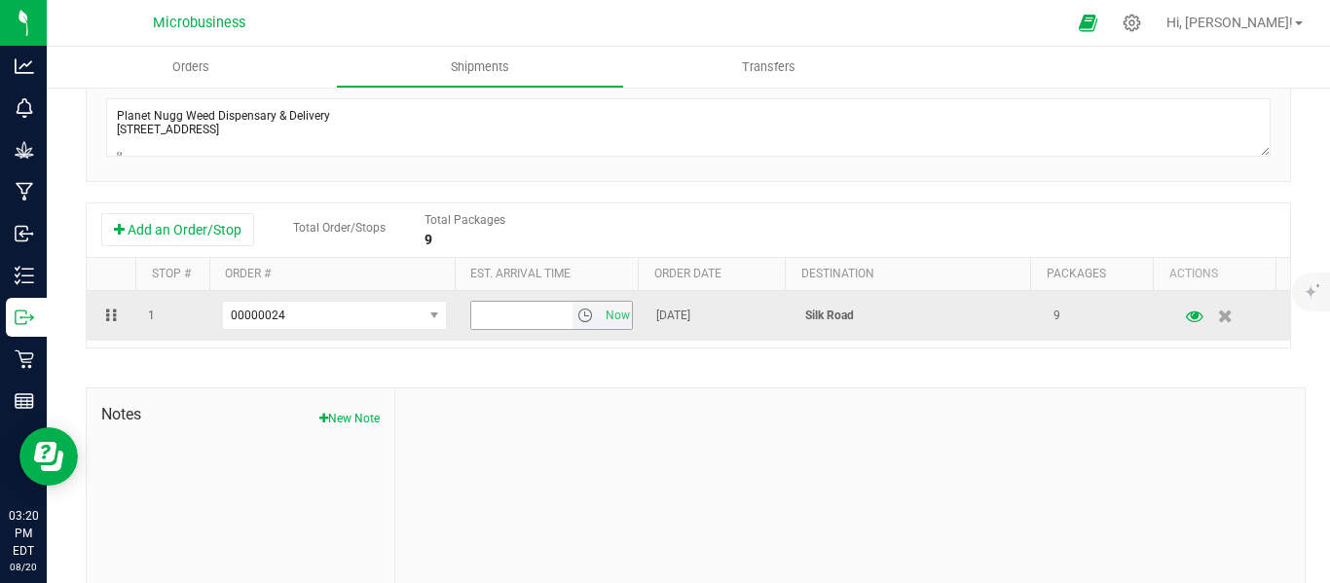
click at [577, 314] on span "select" at bounding box center [585, 316] width 16 height 16
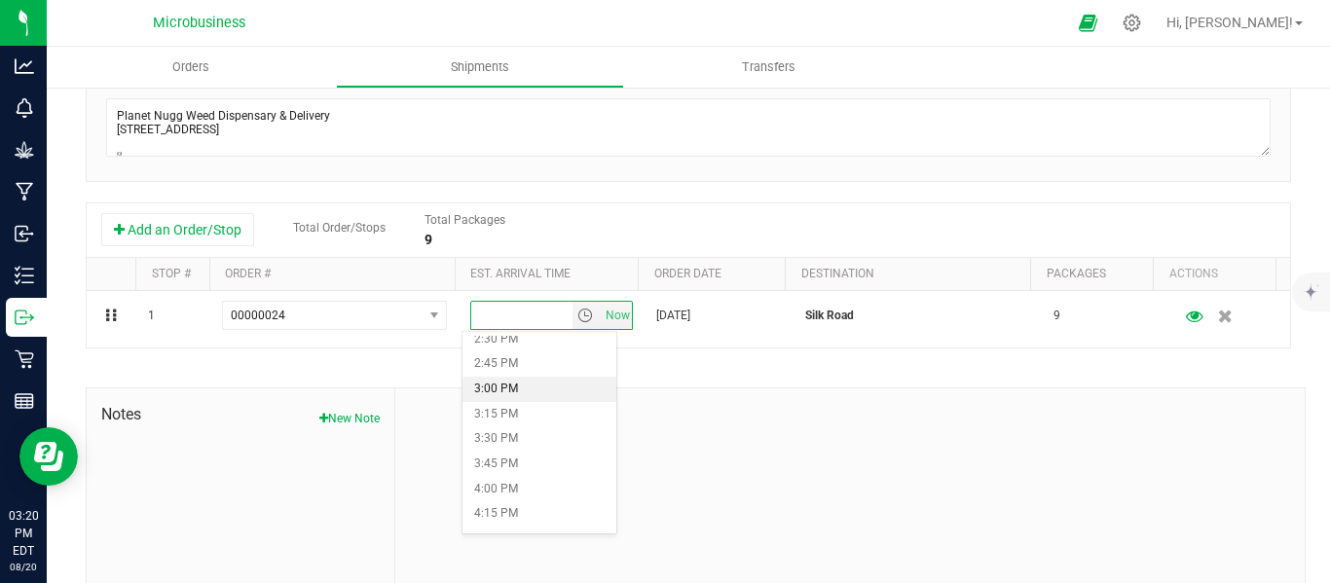
scroll to position [1298, 0]
click at [505, 448] on li "2:00 PM" at bounding box center [539, 451] width 154 height 25
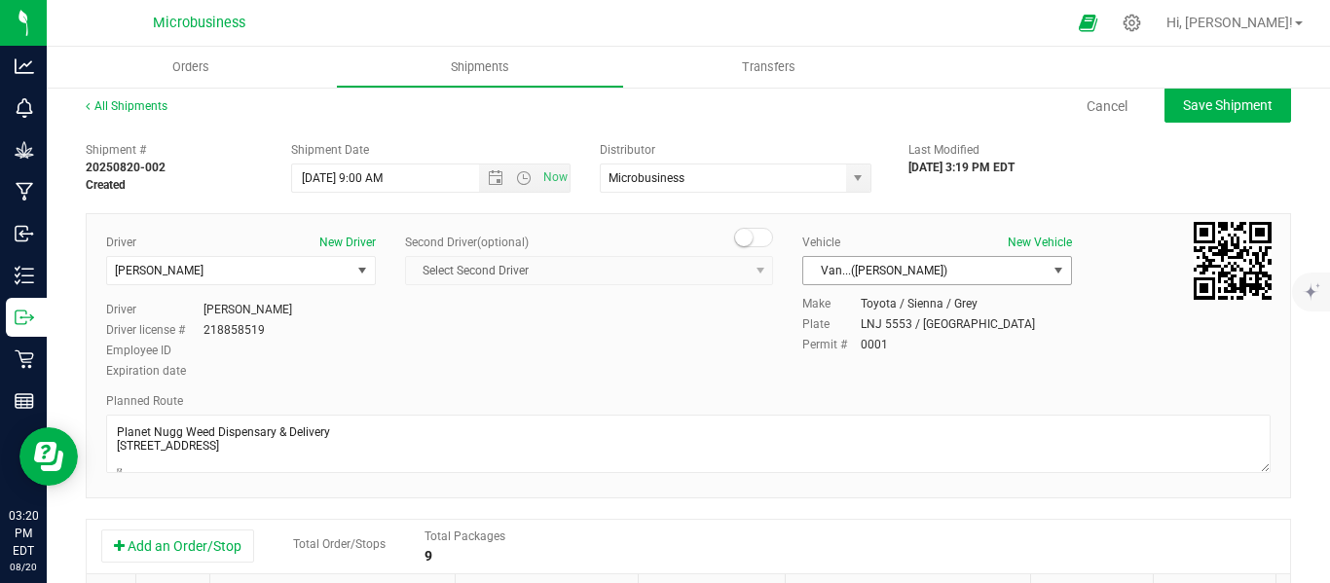
scroll to position [0, 0]
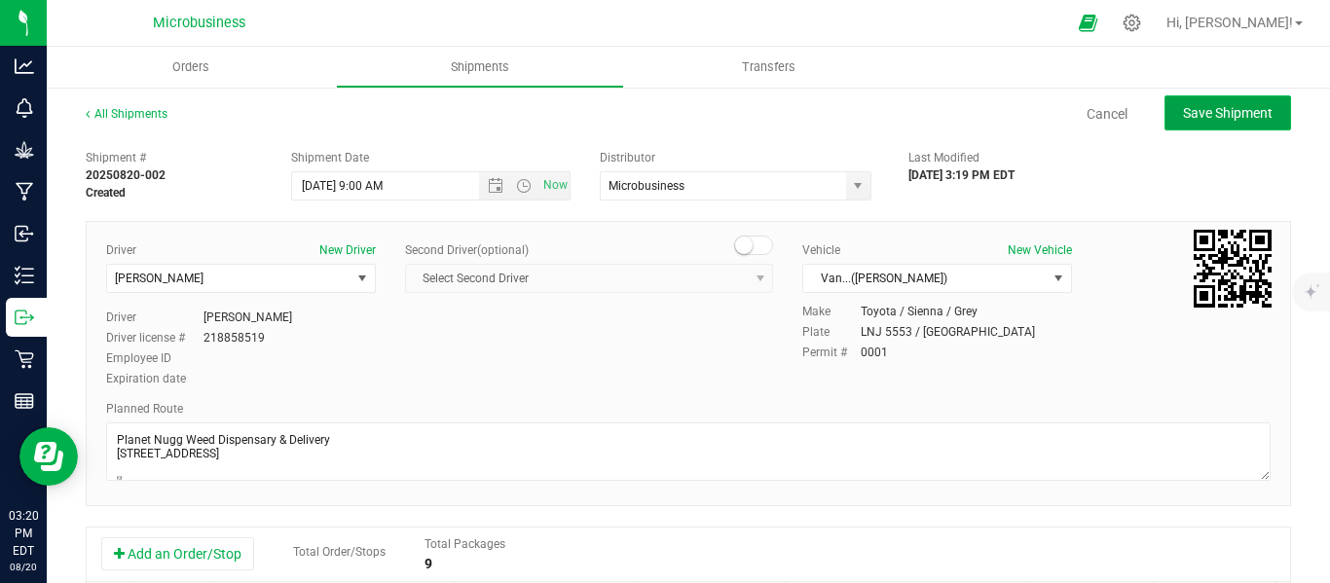
click at [1203, 110] on span "Save Shipment" at bounding box center [1228, 113] width 90 height 16
type input "[DATE] 1:00 PM"
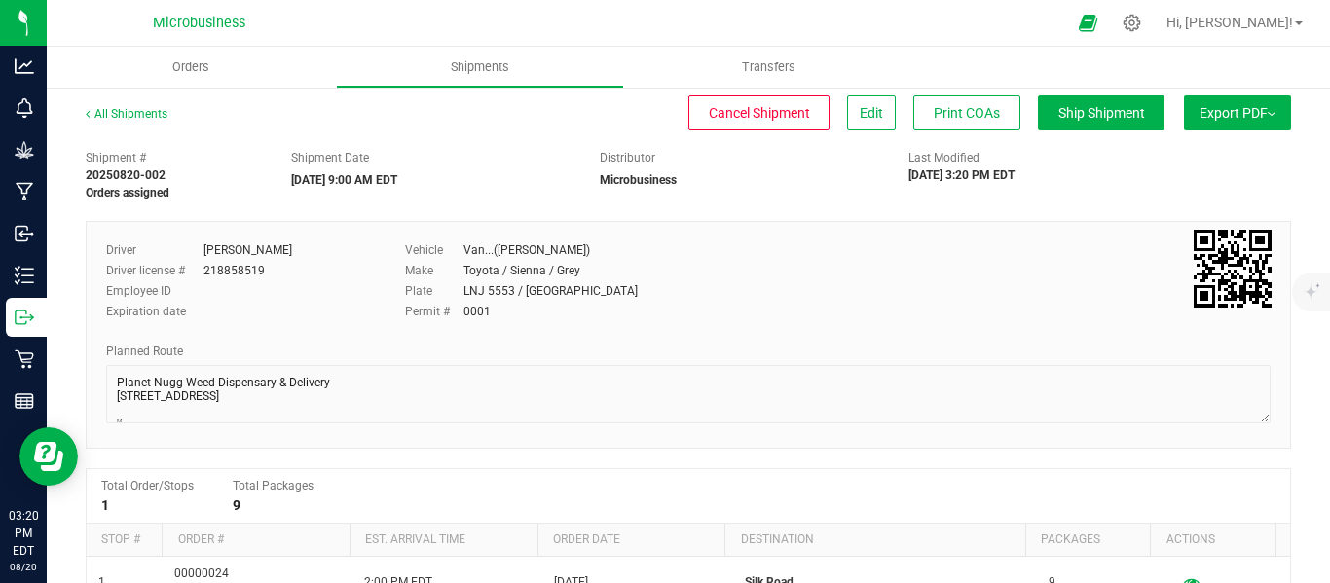
click at [1262, 124] on button "Export PDF" at bounding box center [1237, 112] width 107 height 35
click at [1181, 212] on span "NY Manifest" at bounding box center [1179, 214] width 64 height 14
click at [139, 109] on link "All Shipments" at bounding box center [127, 114] width 82 height 14
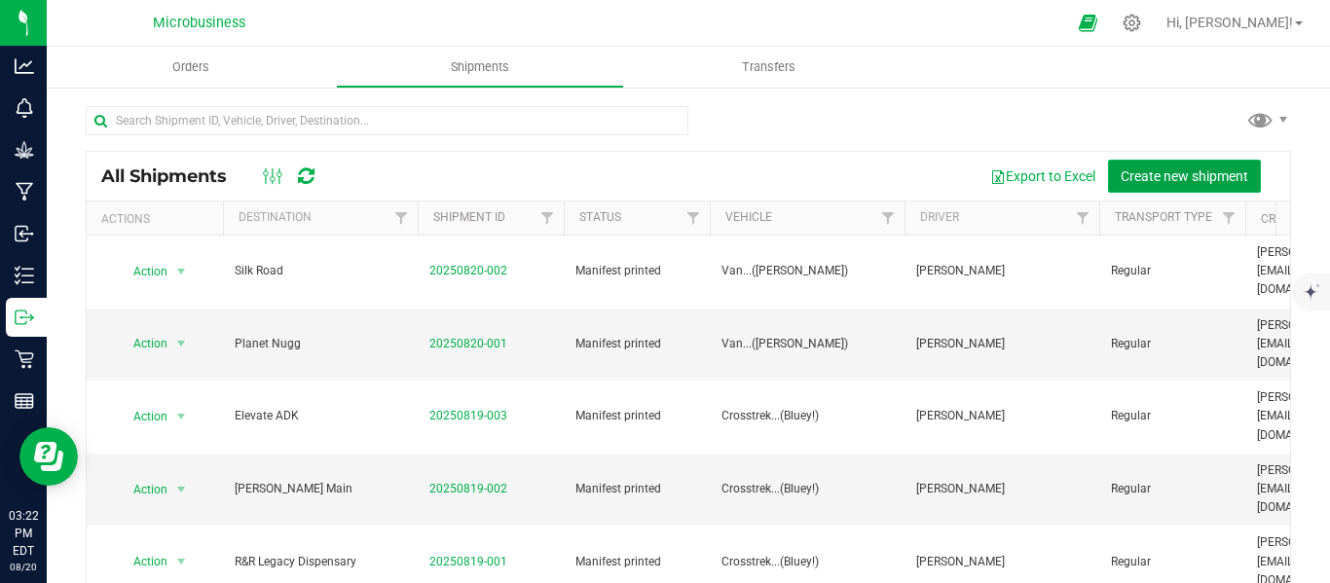
click at [1163, 171] on span "Create new shipment" at bounding box center [1185, 176] width 128 height 16
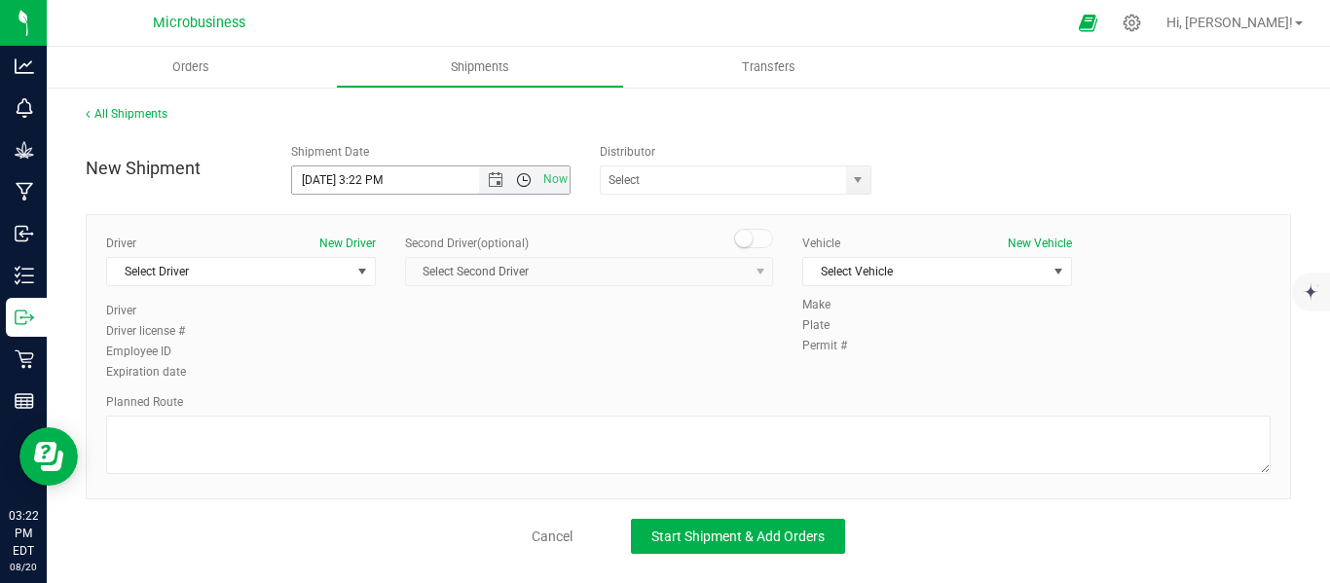
click at [518, 172] on span "Open the time view" at bounding box center [524, 180] width 16 height 16
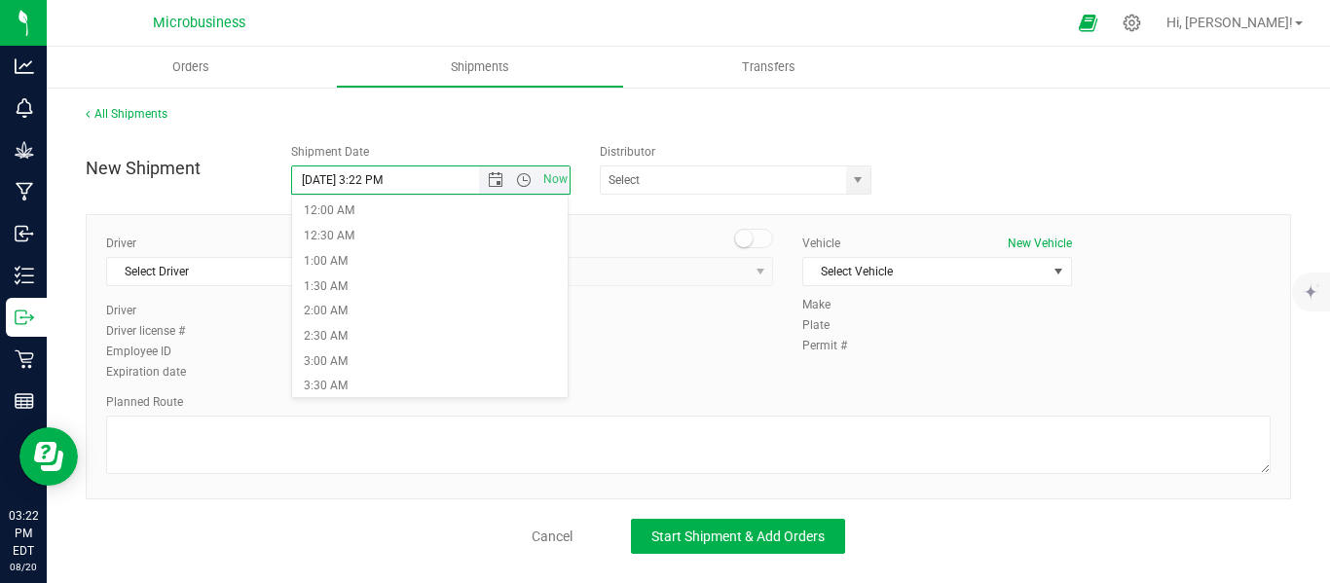
click at [490, 192] on span "Now" at bounding box center [525, 179] width 92 height 27
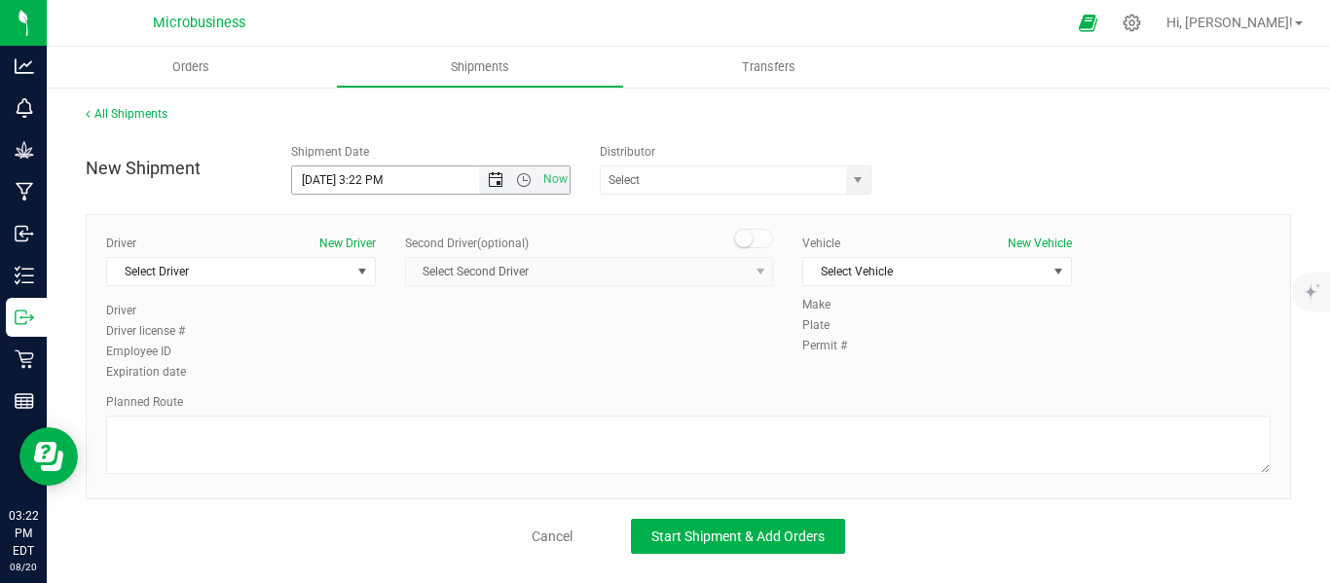
click at [497, 184] on span "Open the date view" at bounding box center [496, 180] width 16 height 16
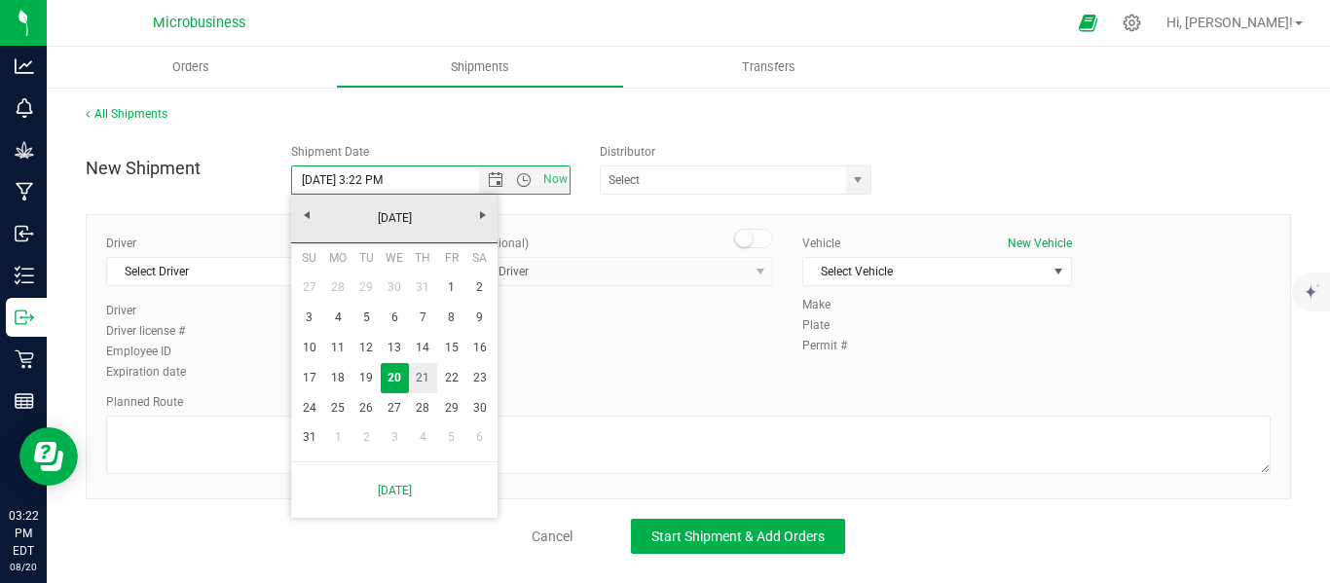
click at [430, 382] on link "21" at bounding box center [423, 378] width 28 height 30
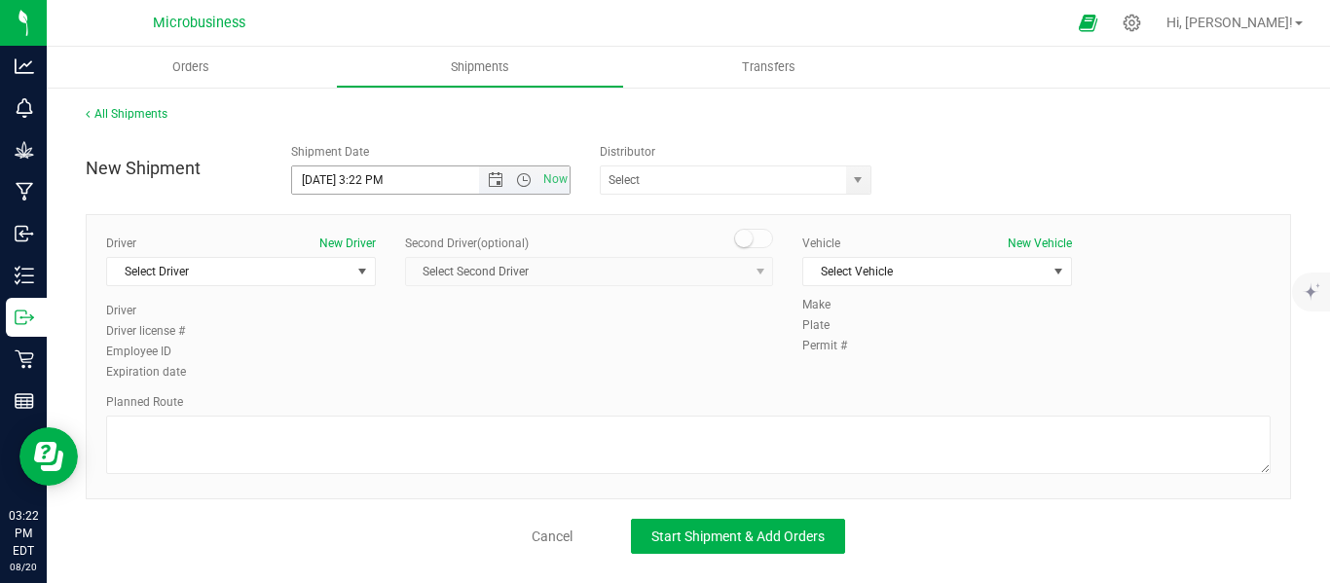
click at [525, 188] on span "Now" at bounding box center [525, 179] width 92 height 27
click at [523, 181] on span "Open the time view" at bounding box center [524, 180] width 16 height 16
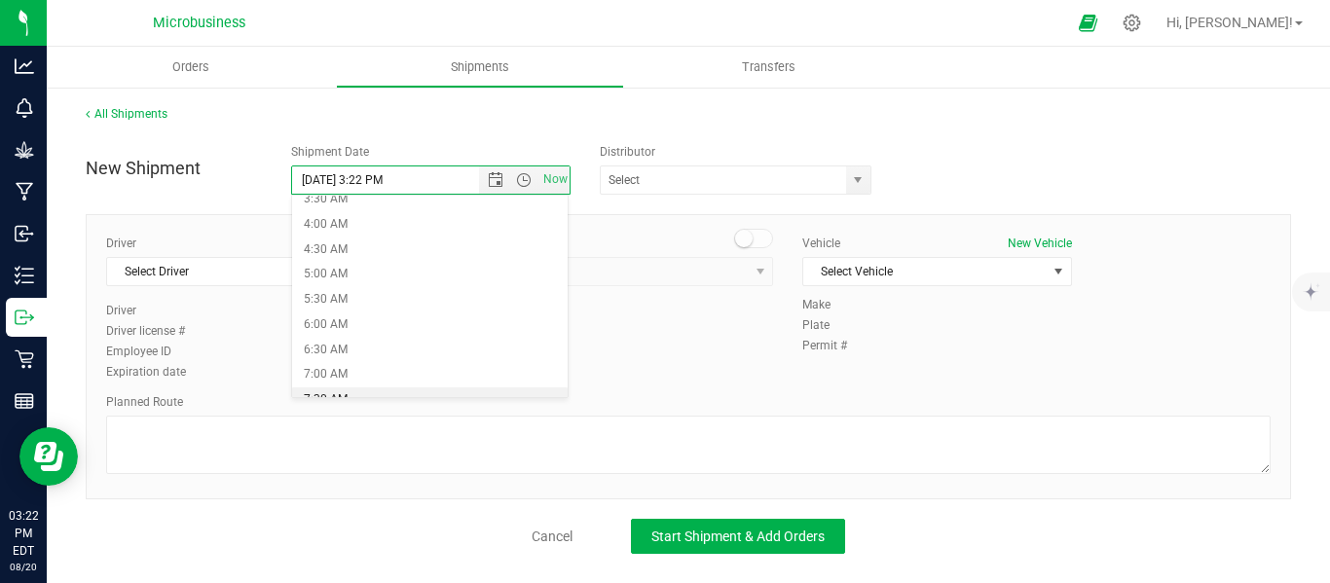
scroll to position [324, 0]
click at [359, 332] on li "9:00 AM" at bounding box center [430, 337] width 276 height 25
type input "[DATE] 9:00 AM"
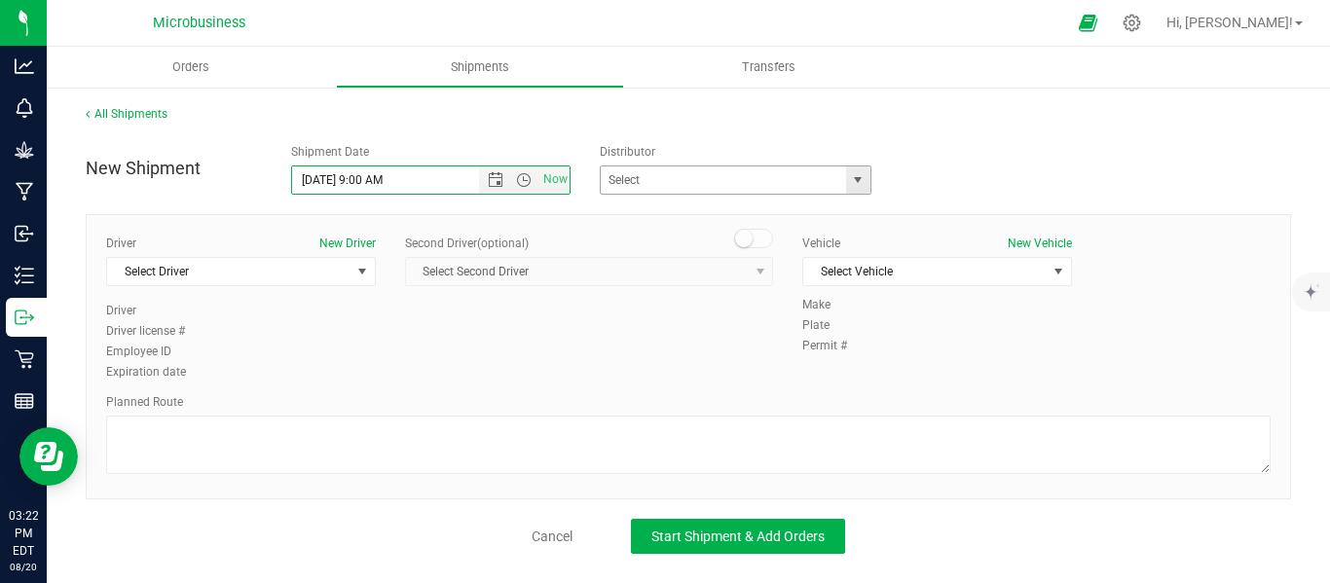
click at [860, 174] on span "select" at bounding box center [858, 180] width 16 height 16
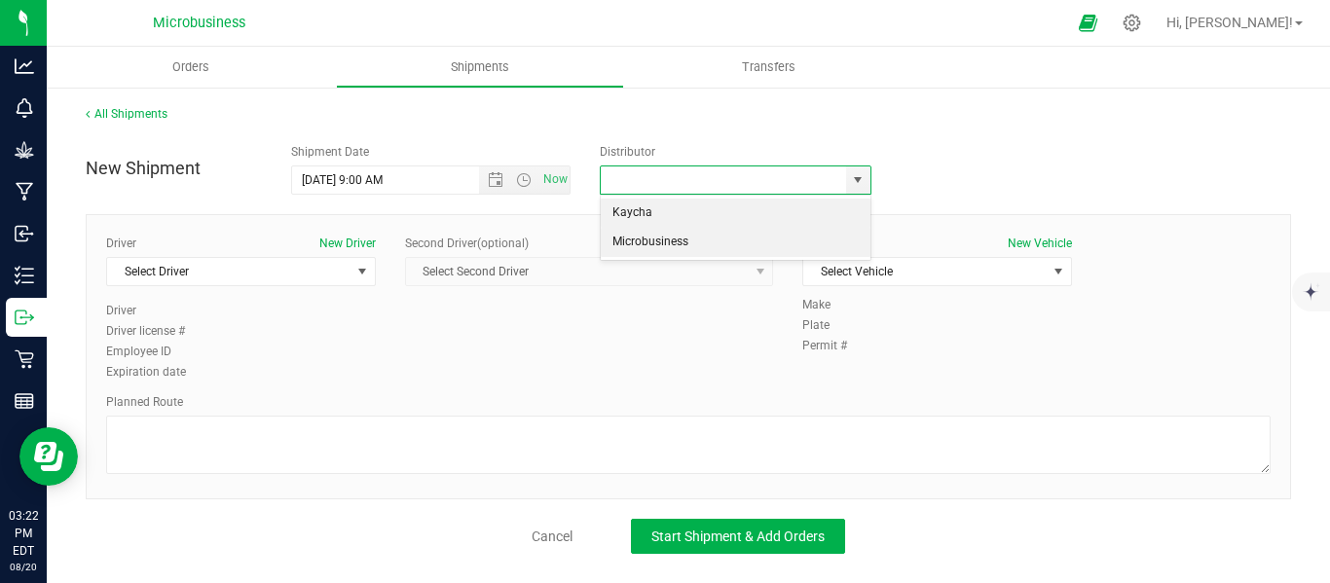
click at [684, 242] on li "Microbusiness" at bounding box center [735, 242] width 269 height 29
type input "Microbusiness"
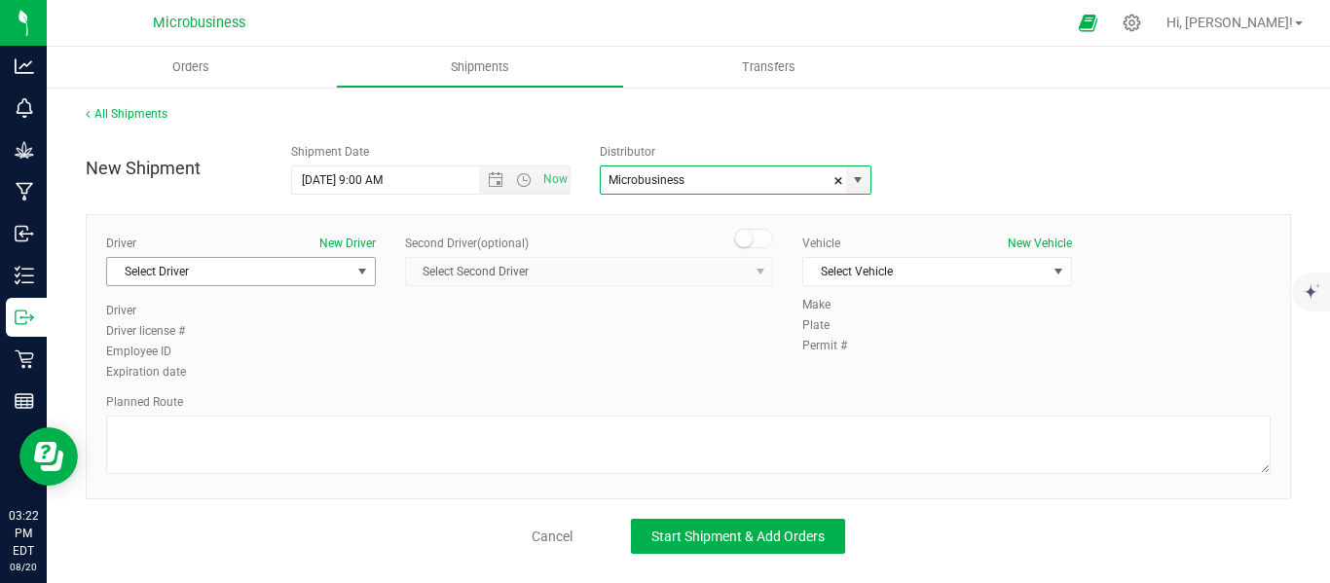
click at [363, 269] on span "select" at bounding box center [362, 272] width 16 height 16
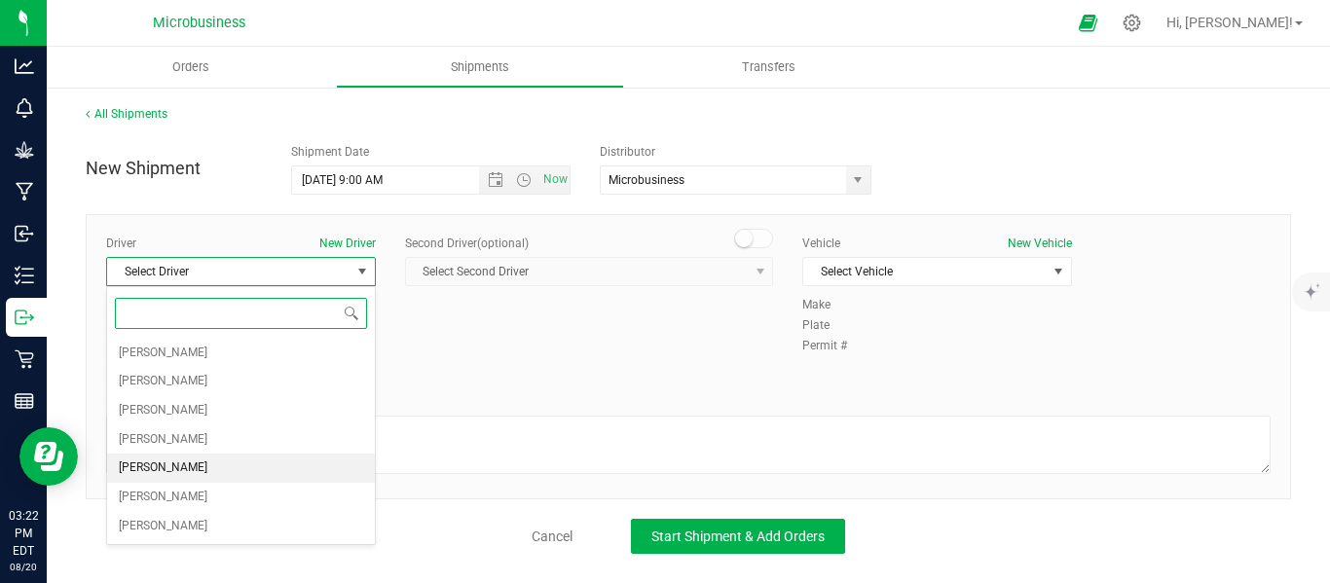
click at [171, 470] on span "[PERSON_NAME]" at bounding box center [163, 468] width 89 height 25
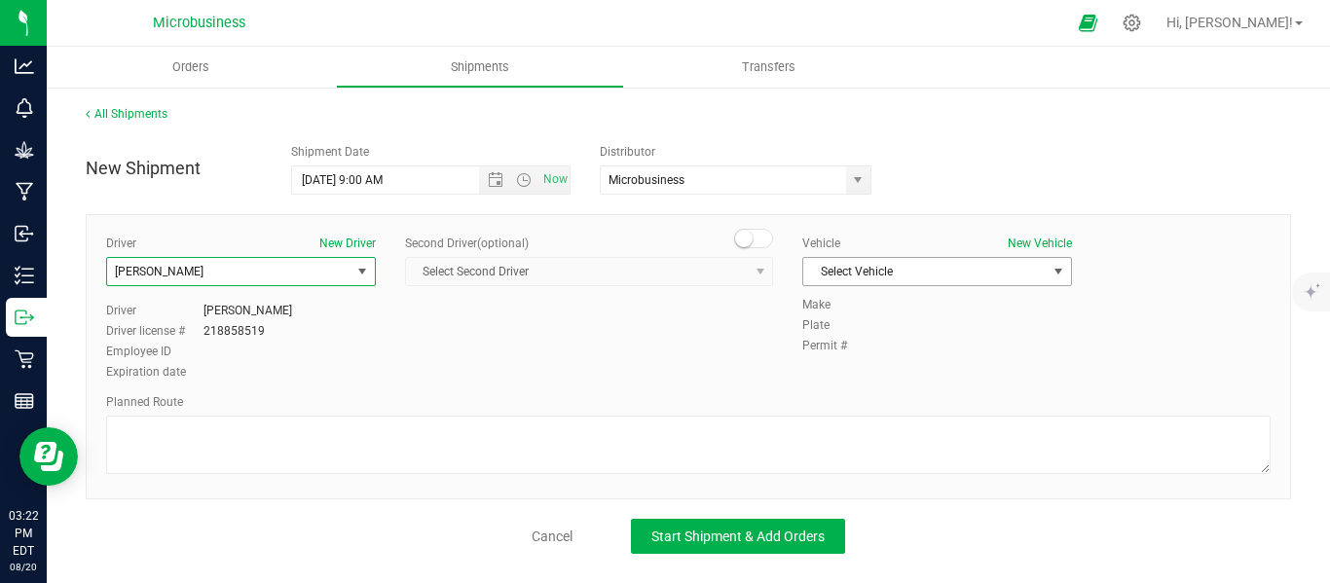
click at [1065, 269] on span "select" at bounding box center [1058, 272] width 16 height 16
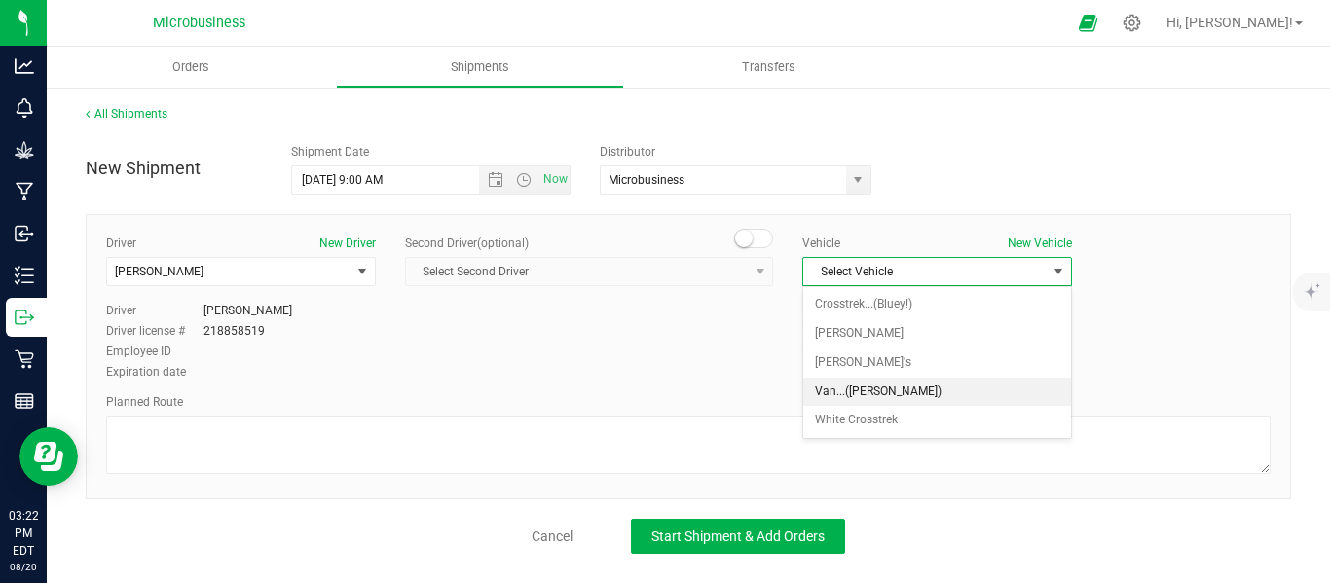
click at [857, 395] on li "Van...([PERSON_NAME])" at bounding box center [937, 392] width 268 height 29
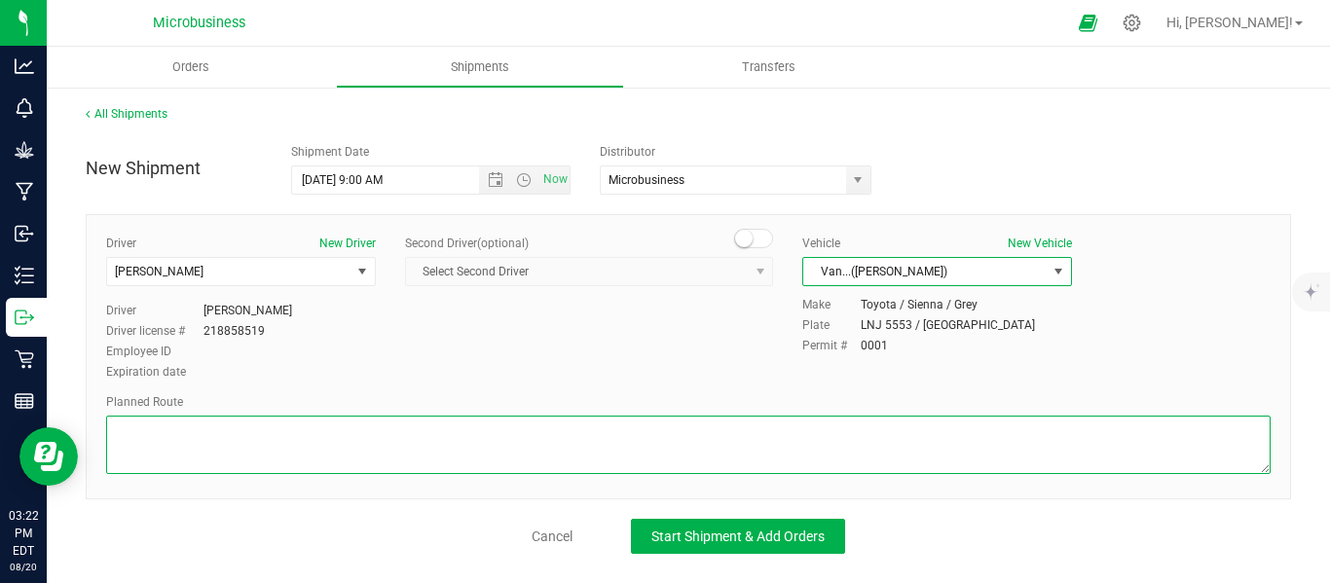
click at [424, 439] on textarea at bounding box center [688, 445] width 1164 height 58
paste textarea "Silk Road NYC – Licensed Cannabis Dispensary & Fast Weed Delivery [STREET_ADDRE…"
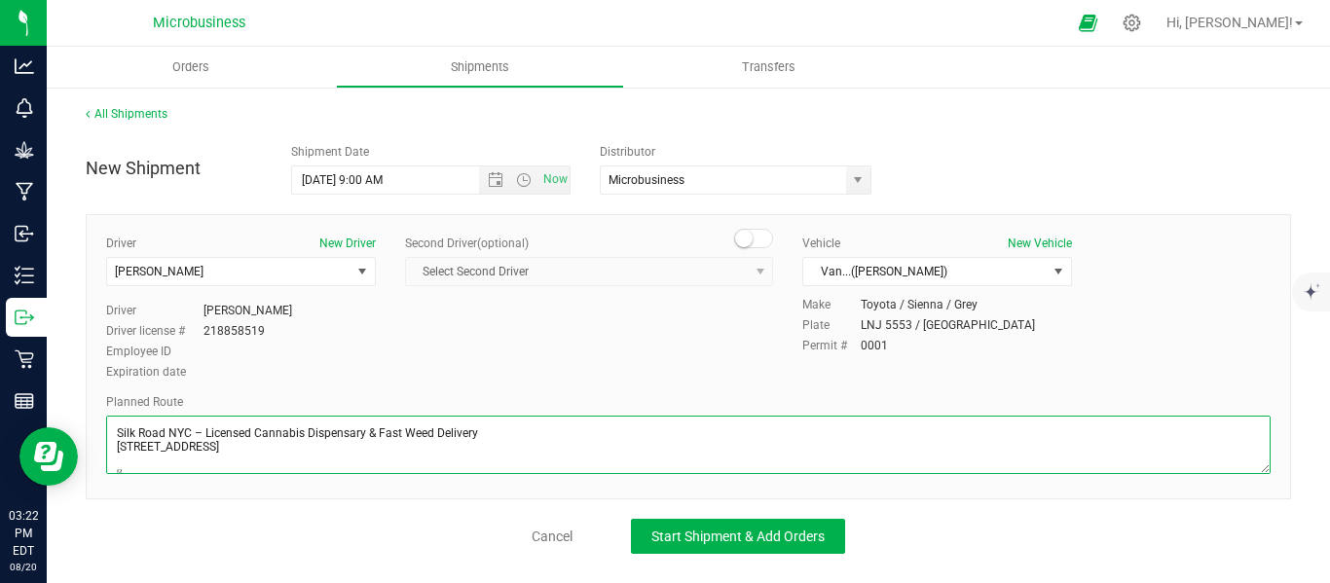
scroll to position [185, 0]
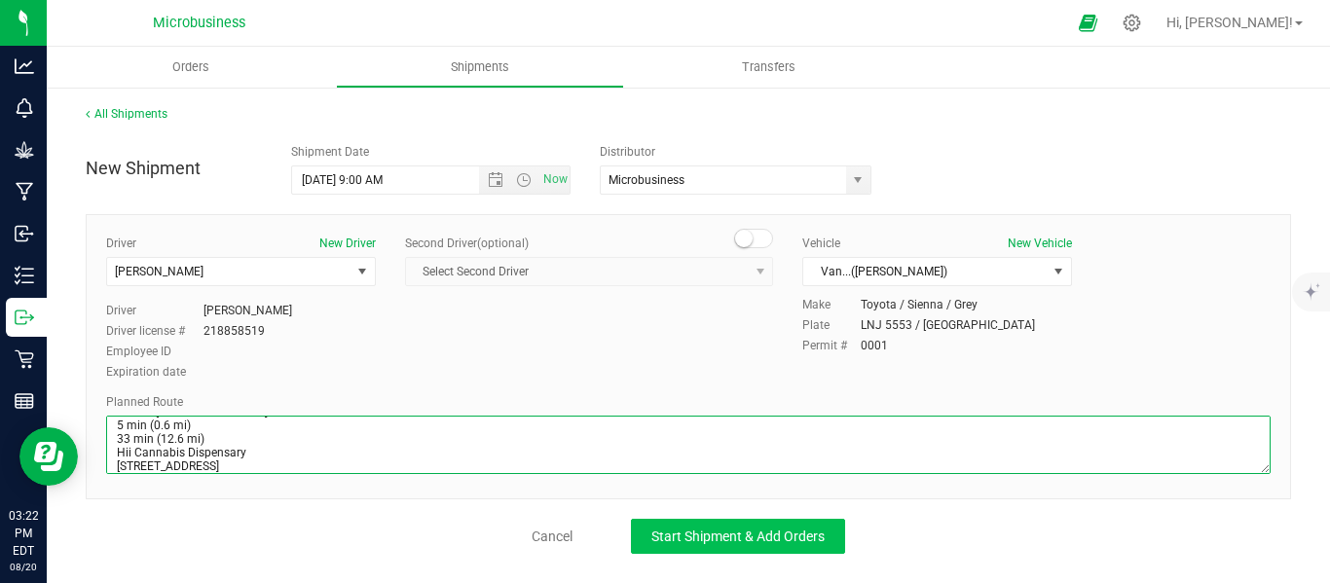
type textarea "Silk Road NYC – Licensed Cannabis Dispensary & Fast Weed Delivery [STREET_ADDRE…"
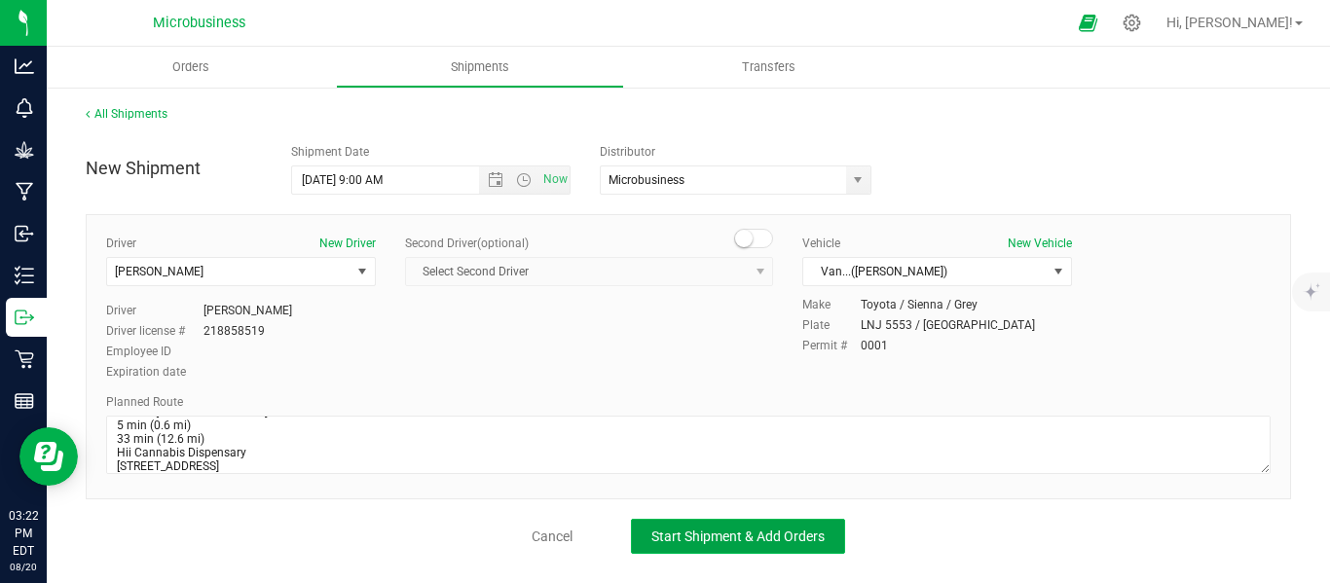
click at [712, 534] on span "Start Shipment & Add Orders" at bounding box center [737, 537] width 173 height 16
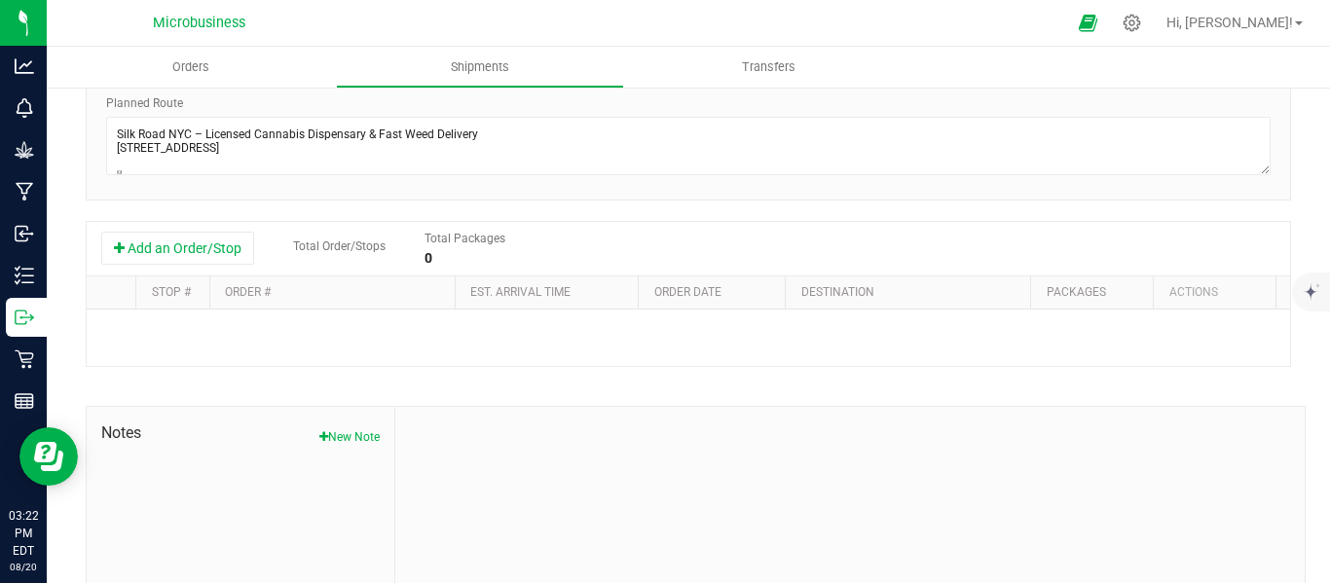
scroll to position [324, 0]
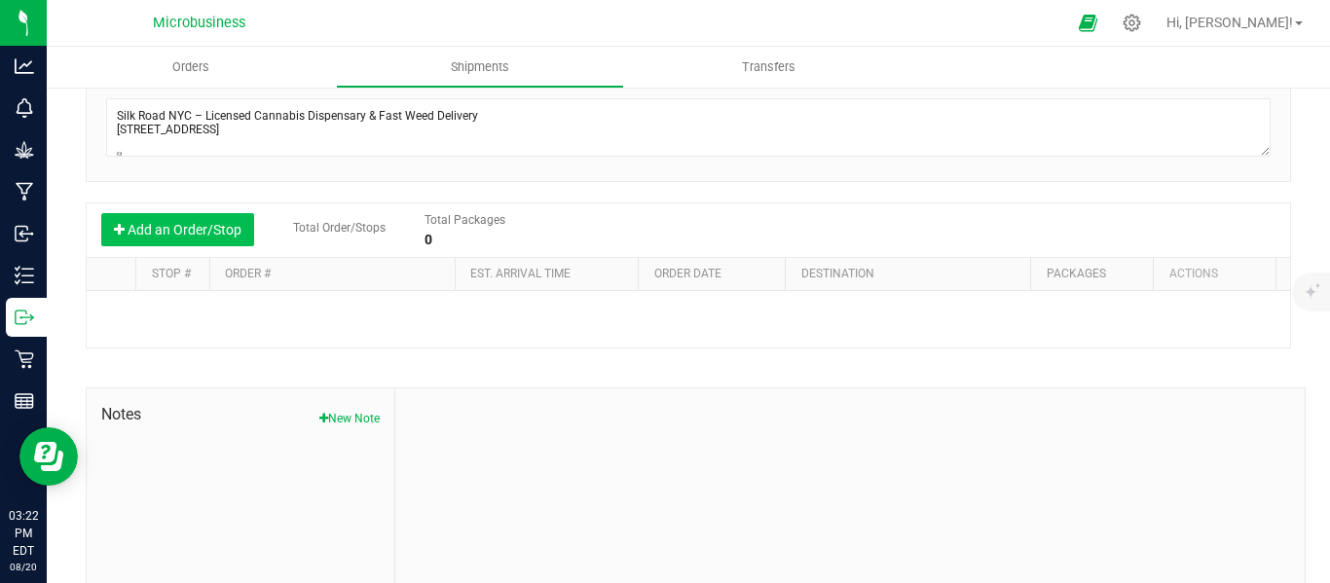
click at [188, 225] on button "Add an Order/Stop" at bounding box center [177, 229] width 153 height 33
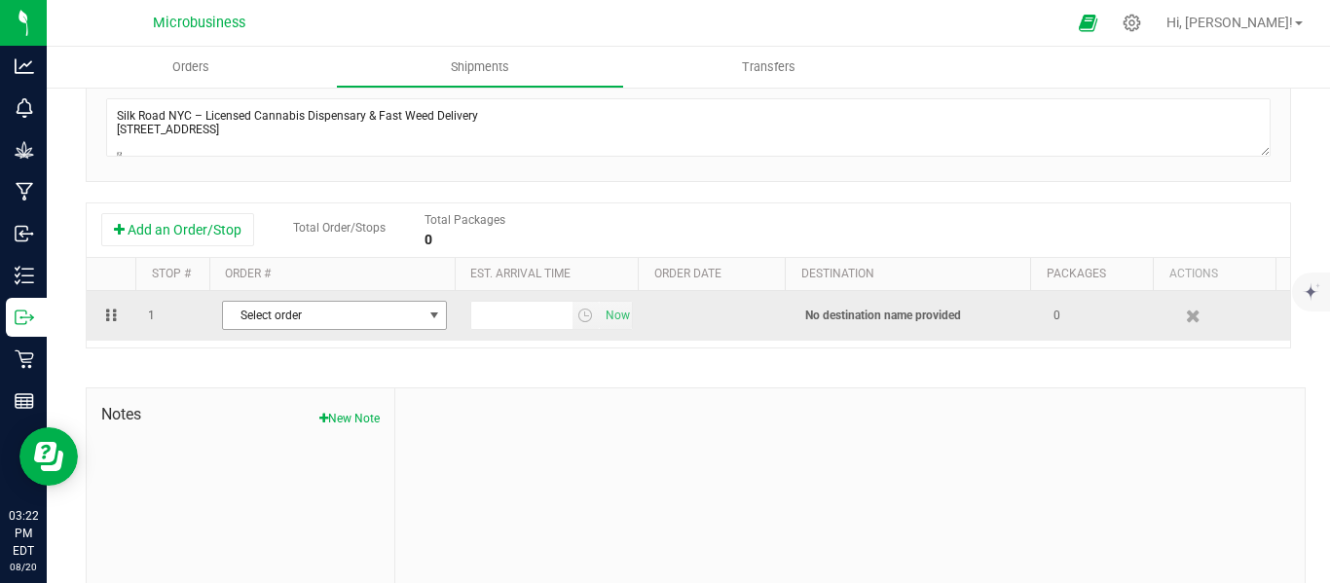
click at [426, 320] on span "select" at bounding box center [434, 316] width 16 height 16
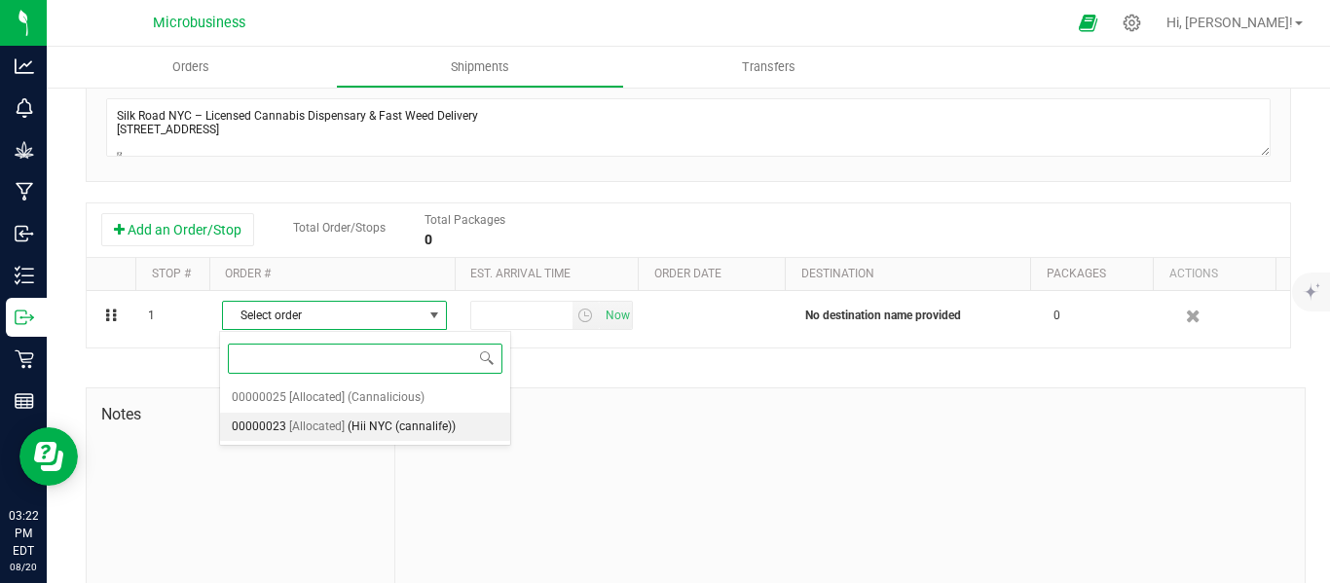
click at [372, 431] on span "(Hii NYC (cannalife))" at bounding box center [402, 427] width 108 height 25
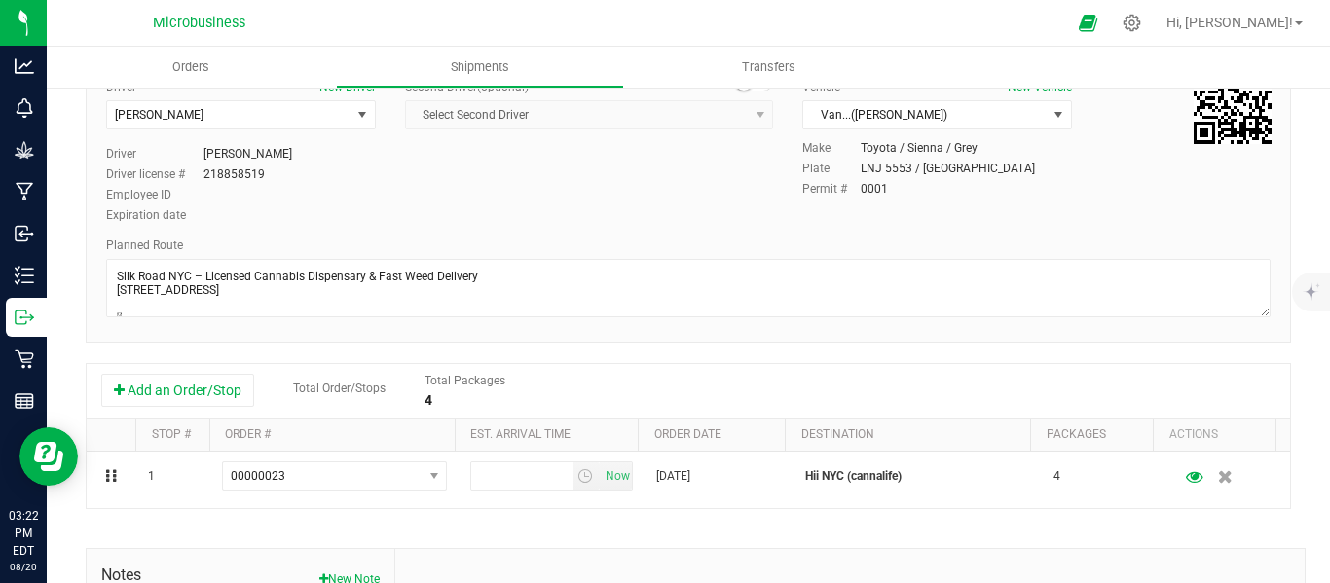
scroll to position [0, 0]
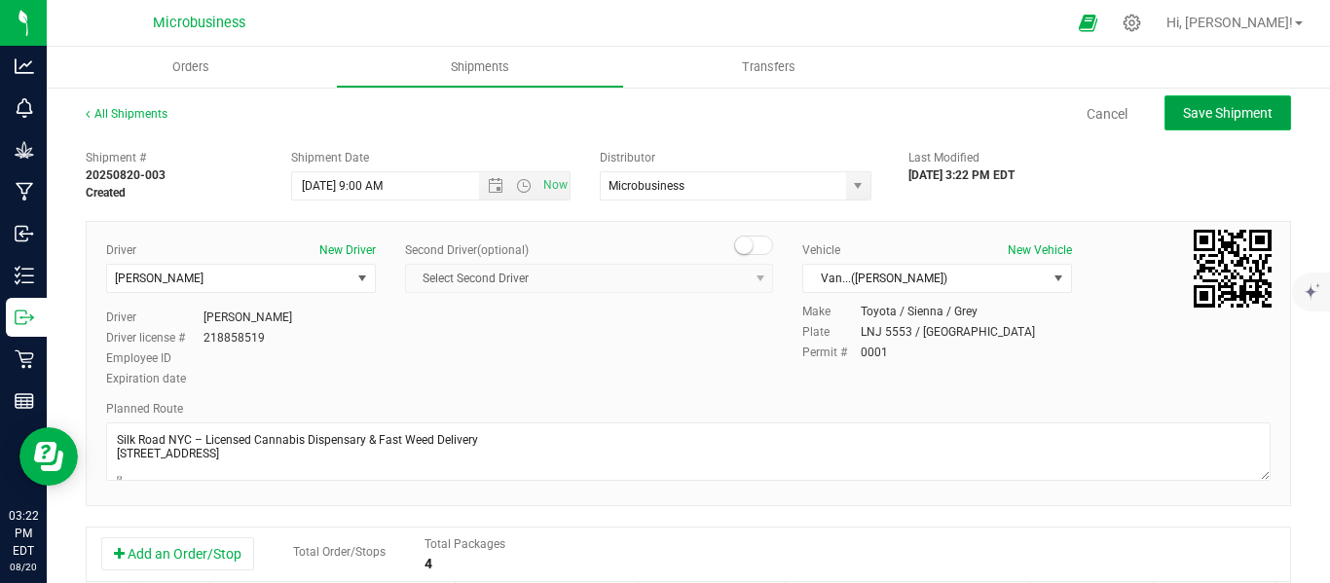
click at [1213, 125] on button "Save Shipment" at bounding box center [1227, 112] width 127 height 35
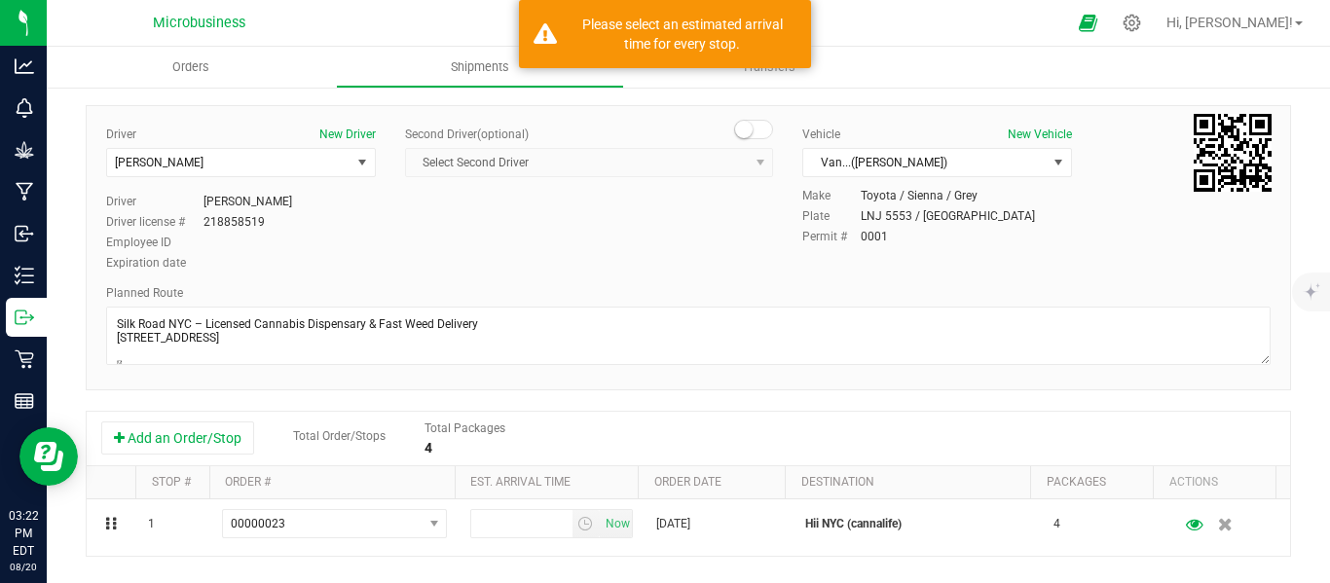
scroll to position [163, 0]
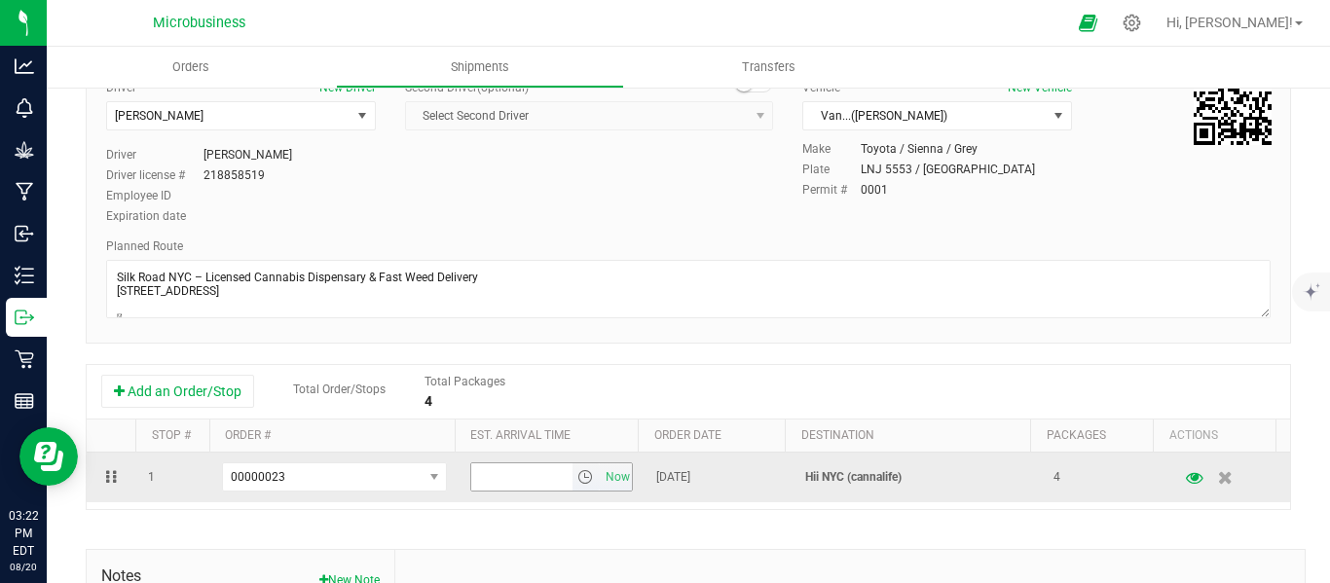
click at [572, 468] on span "select" at bounding box center [586, 476] width 28 height 27
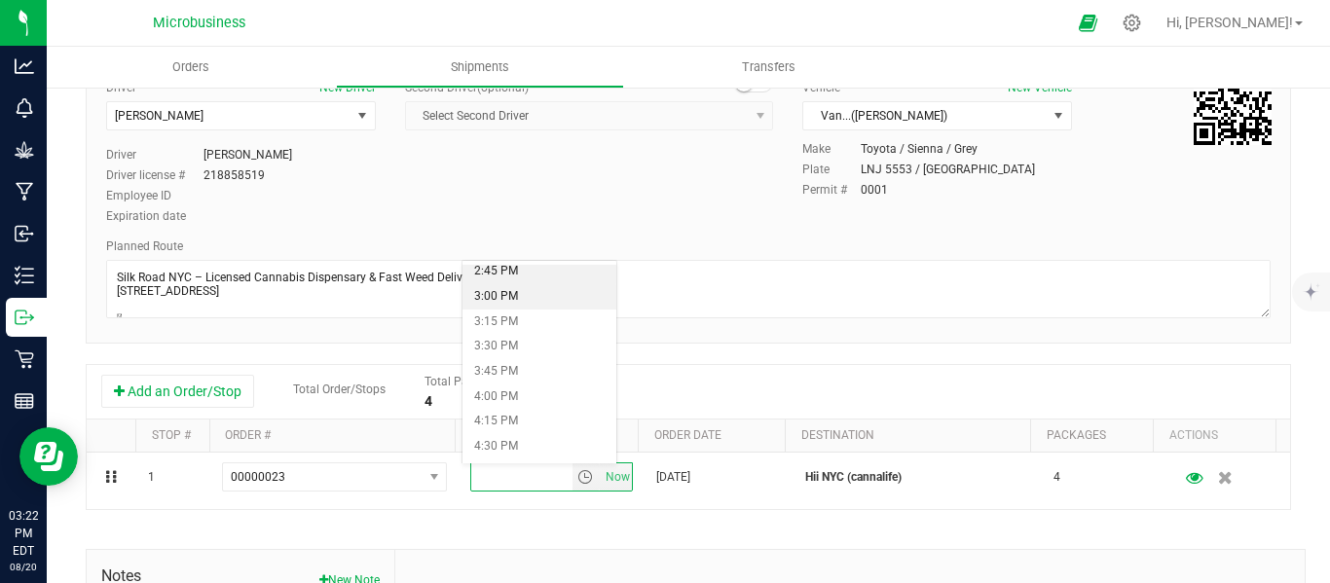
scroll to position [1460, 0]
click at [504, 324] on li "3:00 PM" at bounding box center [539, 318] width 154 height 25
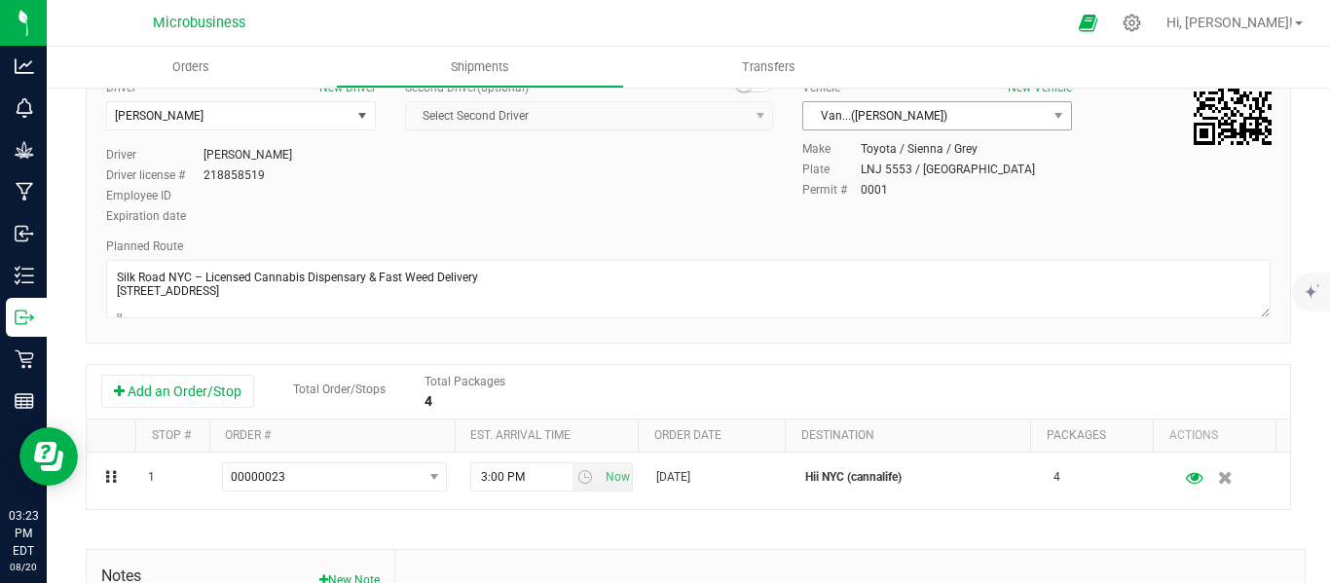
scroll to position [0, 0]
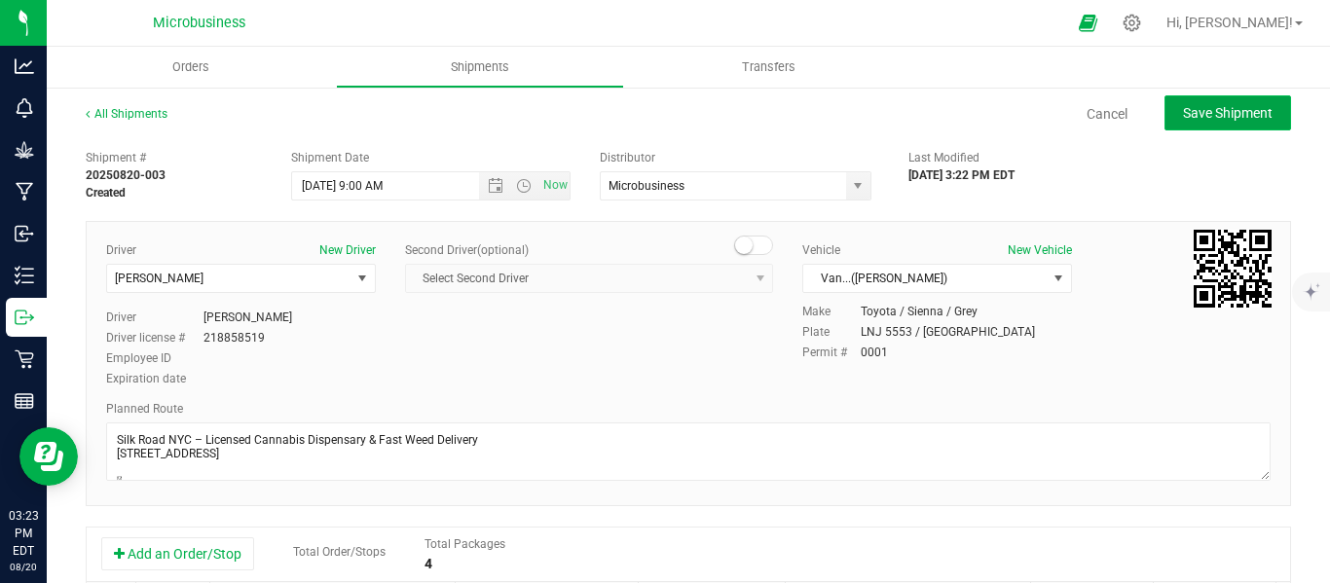
click at [1203, 123] on button "Save Shipment" at bounding box center [1227, 112] width 127 height 35
type input "[DATE] 1:00 PM"
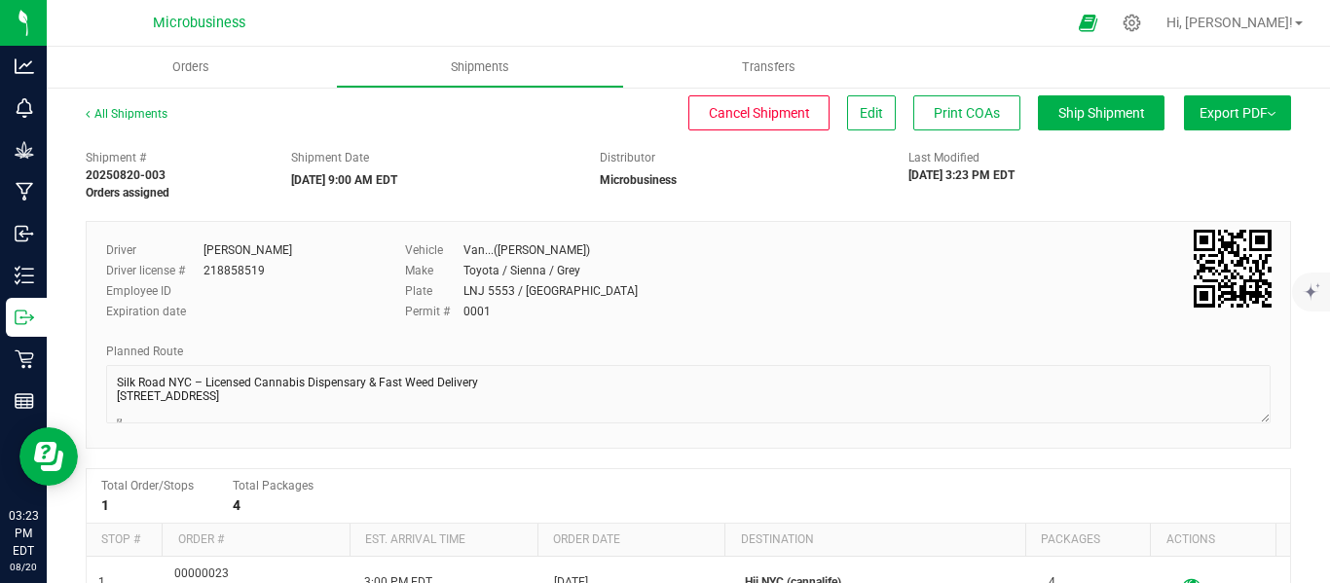
click at [1262, 127] on button "Export PDF" at bounding box center [1237, 112] width 107 height 35
click at [1161, 213] on span "NY Manifest" at bounding box center [1179, 214] width 64 height 14
click at [144, 108] on link "All Shipments" at bounding box center [127, 114] width 82 height 14
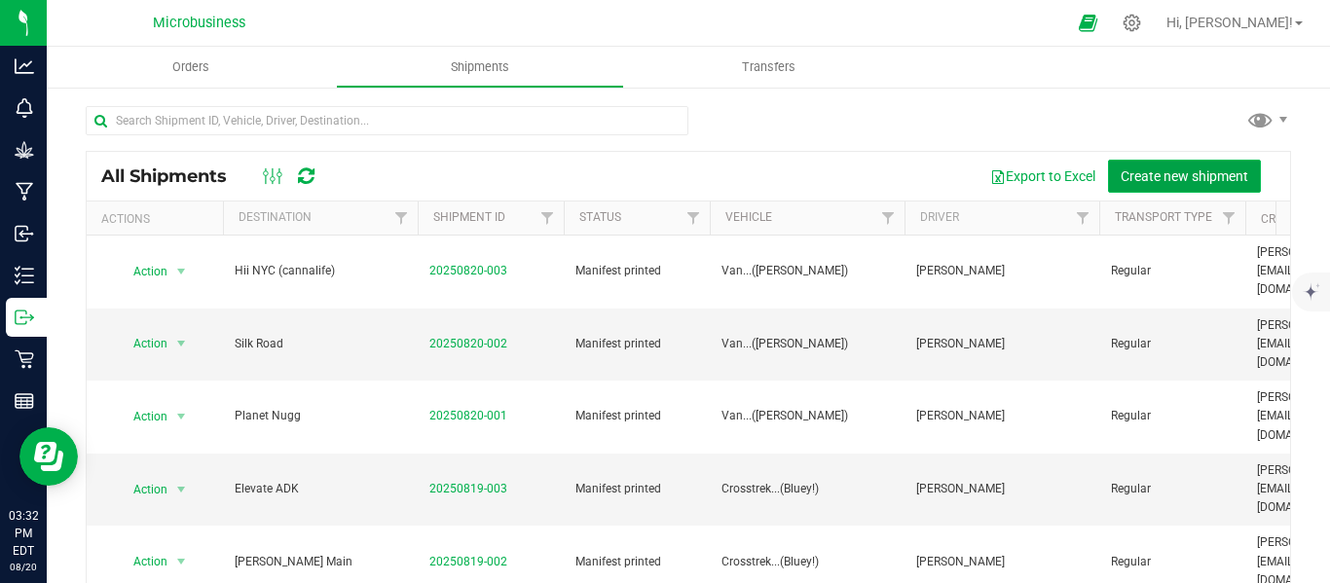
click at [1170, 178] on span "Create new shipment" at bounding box center [1185, 176] width 128 height 16
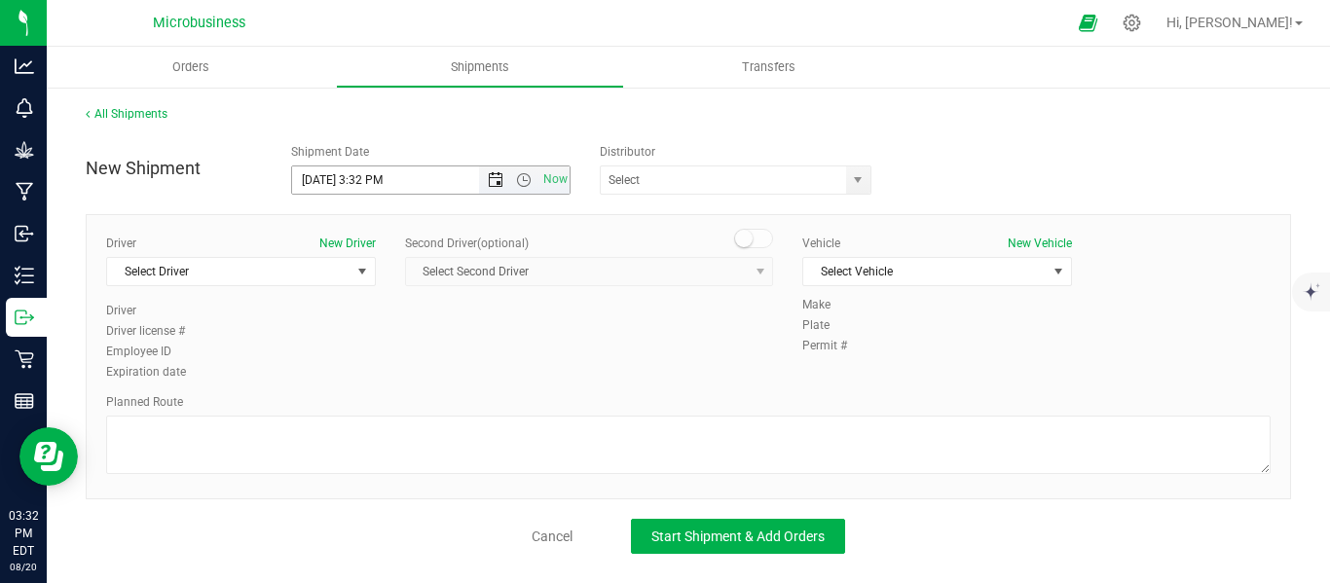
click at [492, 181] on span "Open the date view" at bounding box center [496, 180] width 16 height 16
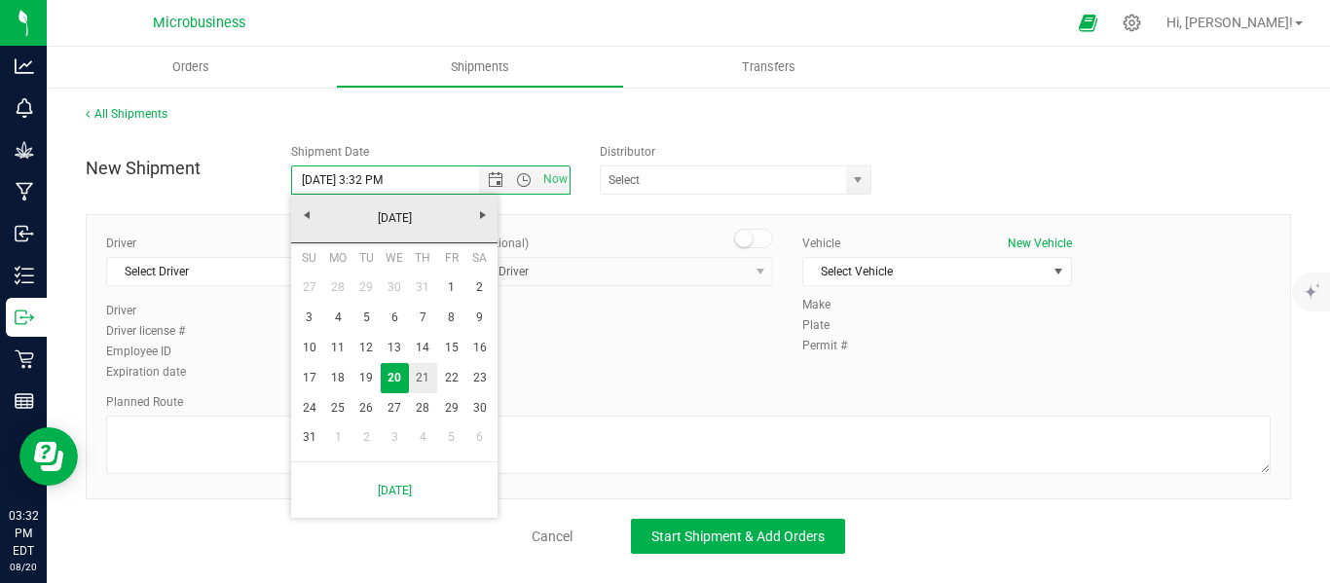
click at [426, 384] on link "21" at bounding box center [423, 378] width 28 height 30
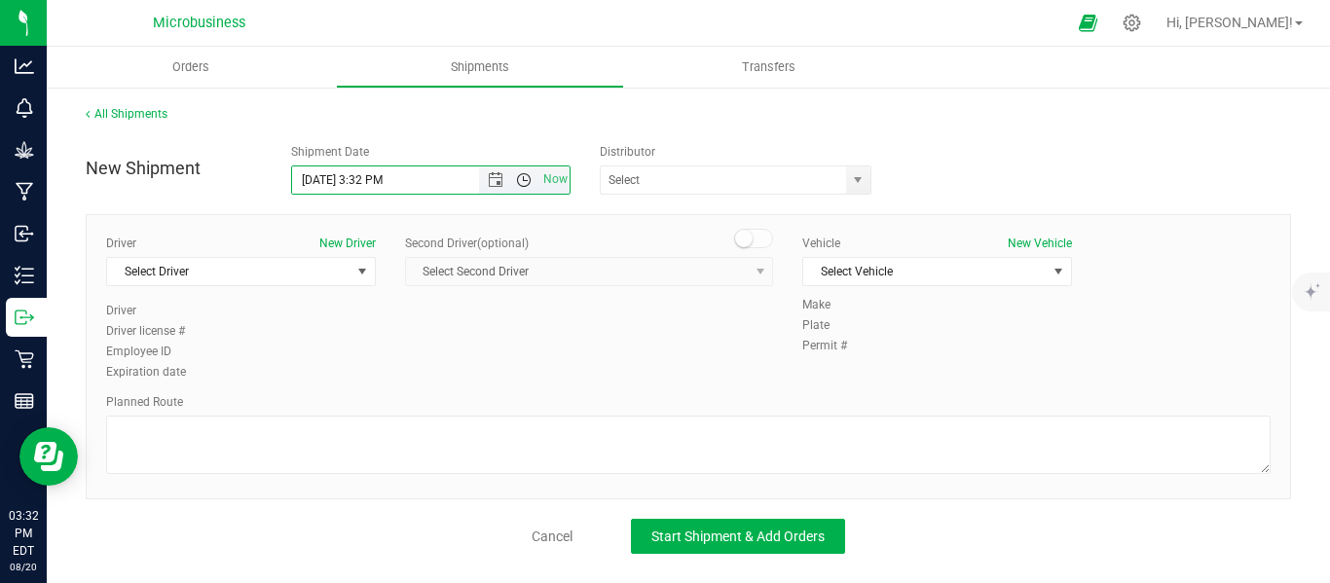
click at [525, 186] on span "Open the time view" at bounding box center [524, 180] width 16 height 16
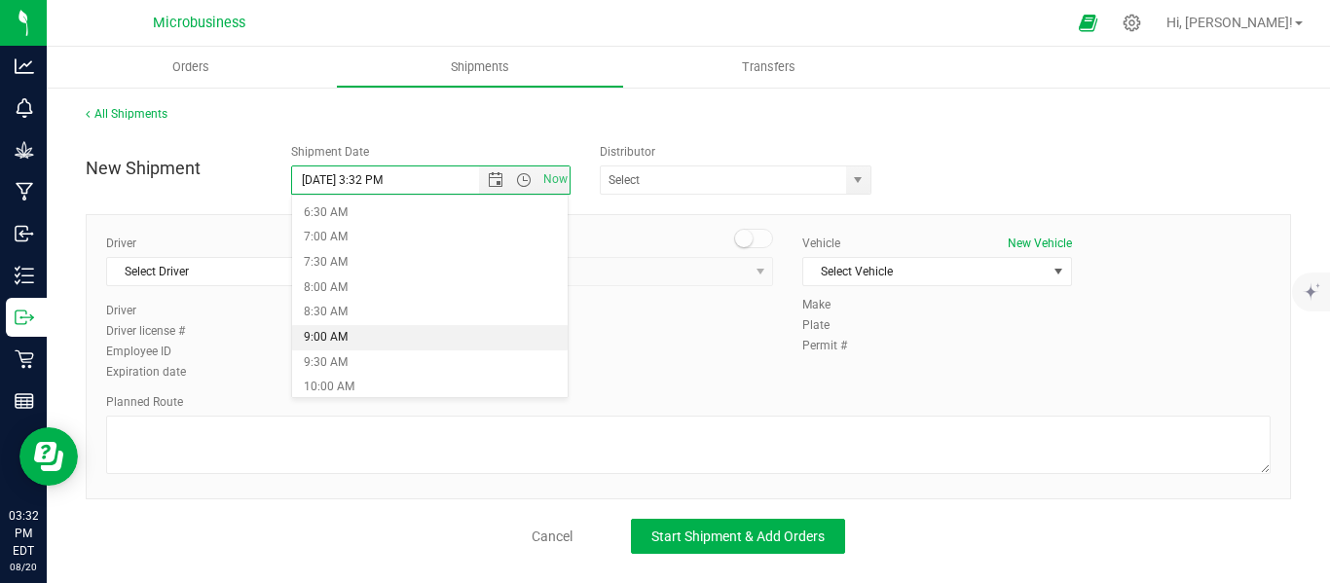
click at [339, 332] on li "9:00 AM" at bounding box center [430, 337] width 276 height 25
type input "[DATE] 9:00 AM"
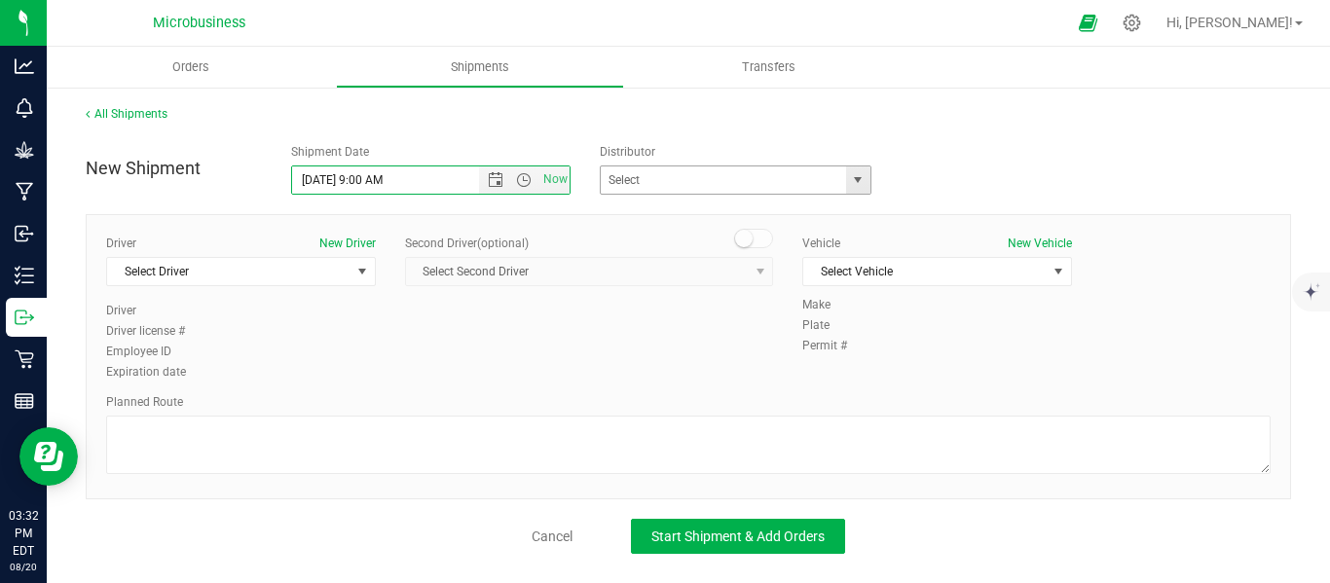
click at [865, 184] on span "select" at bounding box center [858, 180] width 16 height 16
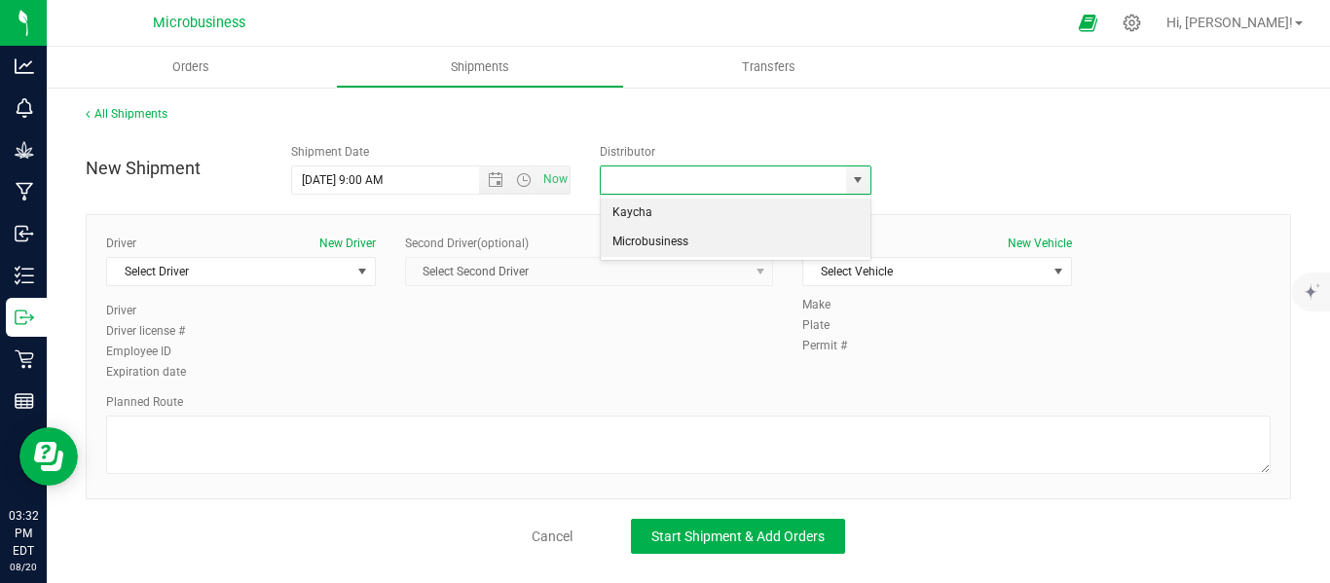
click at [658, 245] on li "Microbusiness" at bounding box center [735, 242] width 269 height 29
type input "Microbusiness"
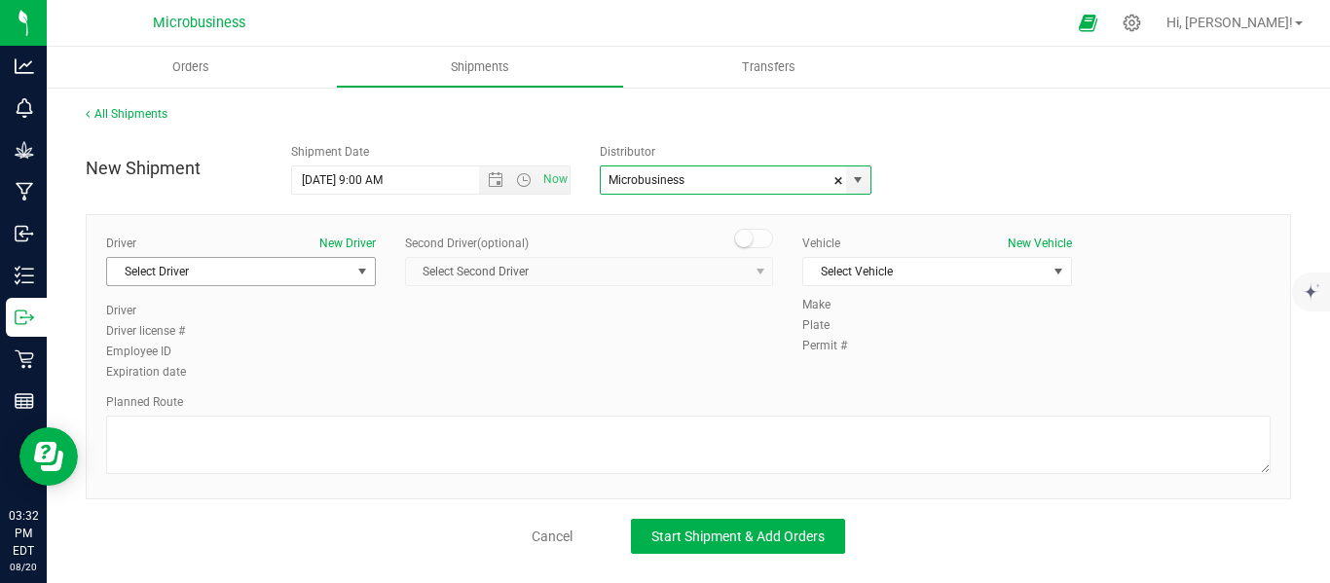
click at [361, 274] on span "select" at bounding box center [362, 272] width 16 height 16
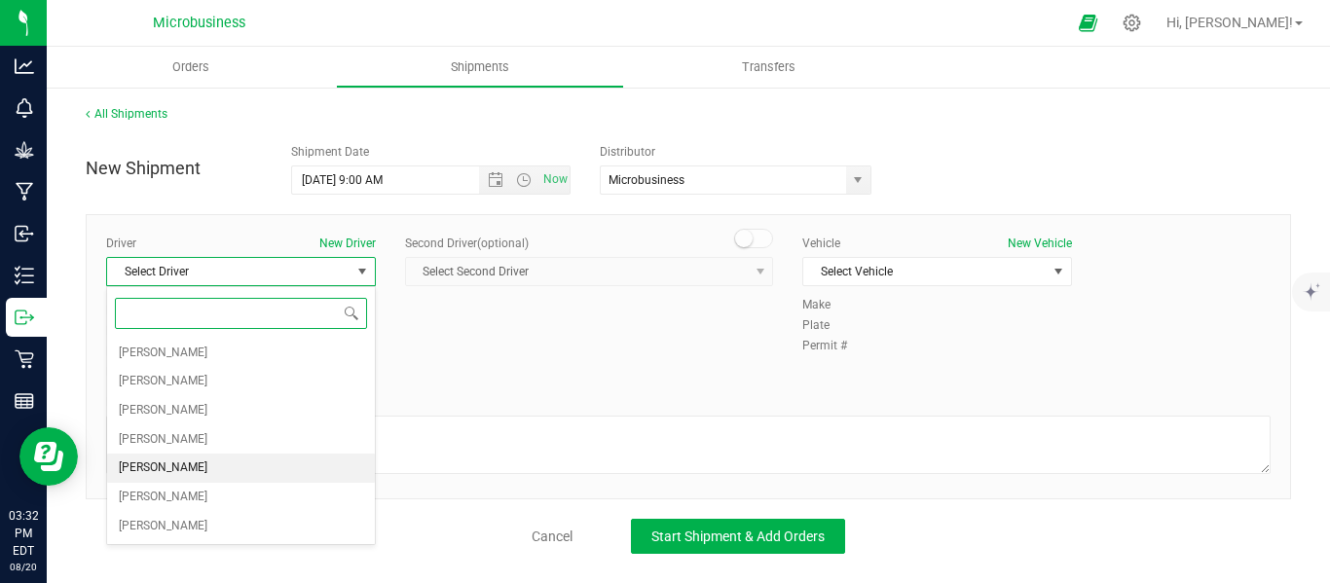
click at [181, 458] on li "[PERSON_NAME]" at bounding box center [241, 468] width 268 height 29
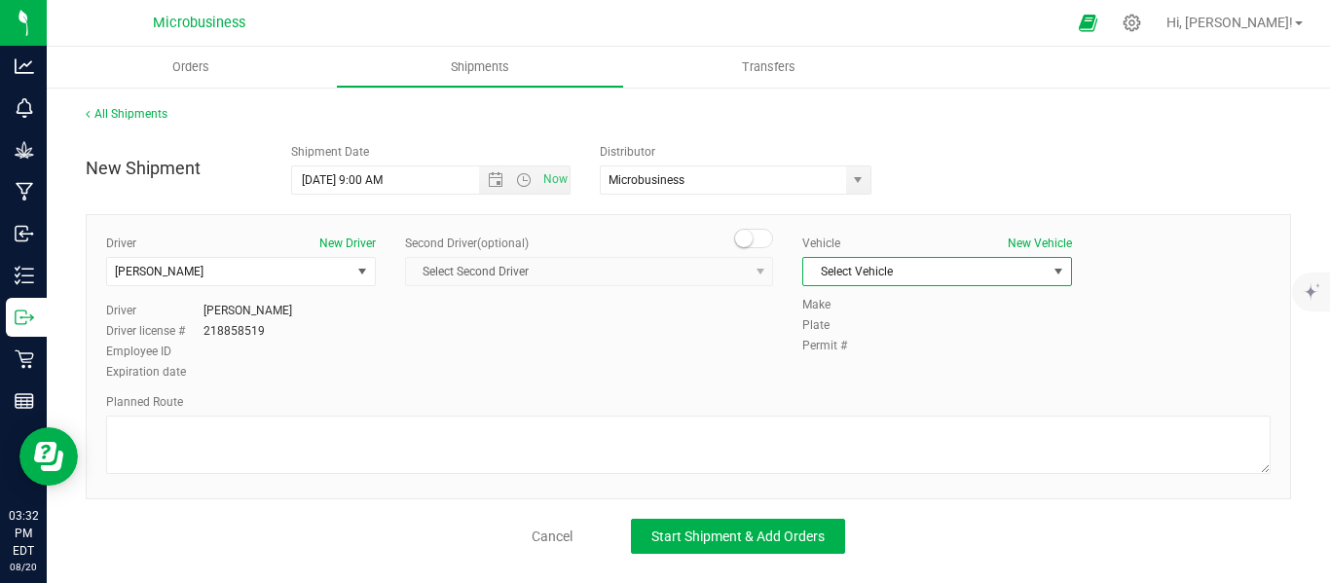
click at [1058, 275] on span "select" at bounding box center [1058, 272] width 16 height 16
click at [866, 391] on li "Van...([PERSON_NAME])" at bounding box center [937, 392] width 268 height 29
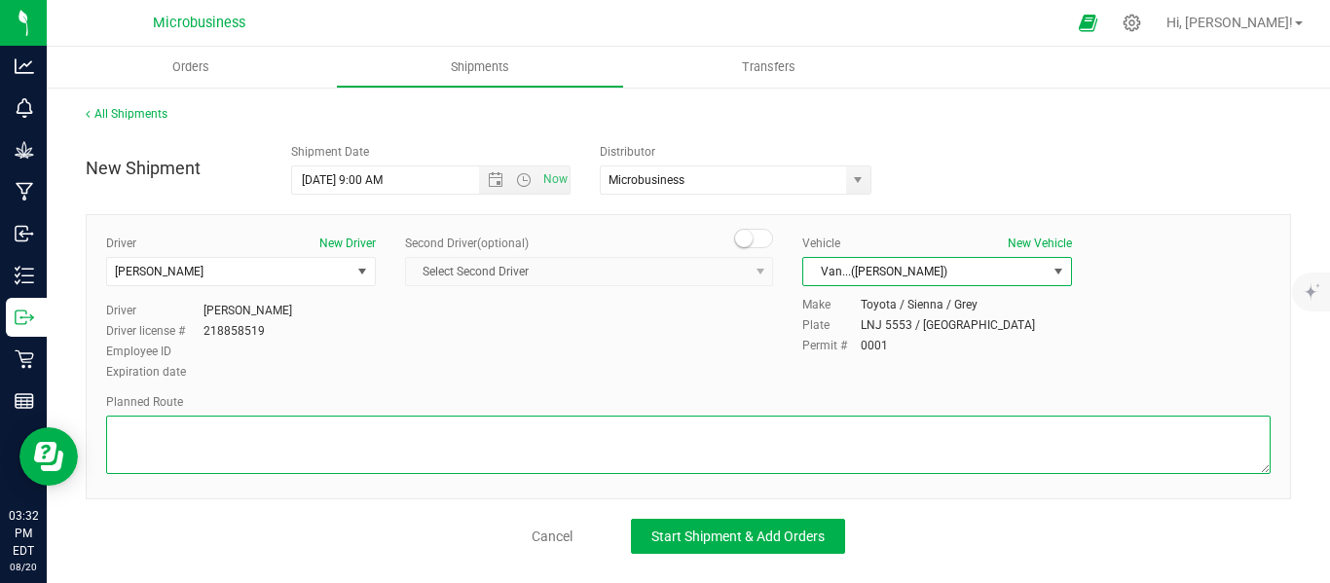
click at [260, 443] on textarea at bounding box center [688, 445] width 1164 height 58
paste textarea "Hii Cannabis Dispensary [STREET_ADDRESS] Head northeast on [GEOGRAPHIC_DATA] to…"
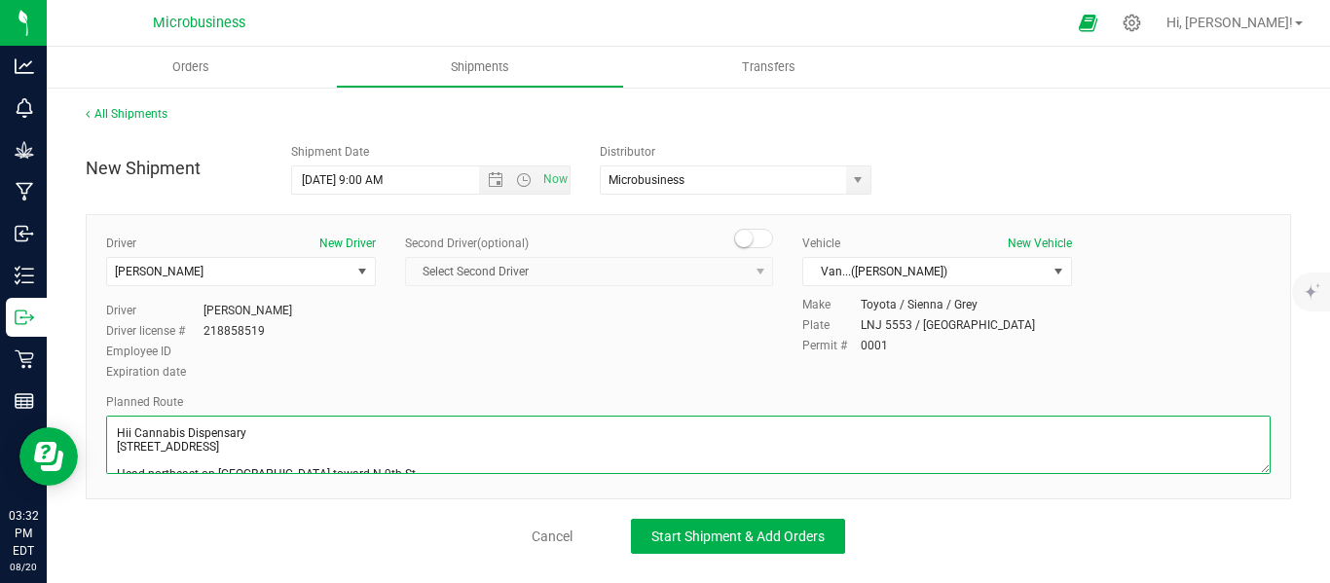
scroll to position [444, 0]
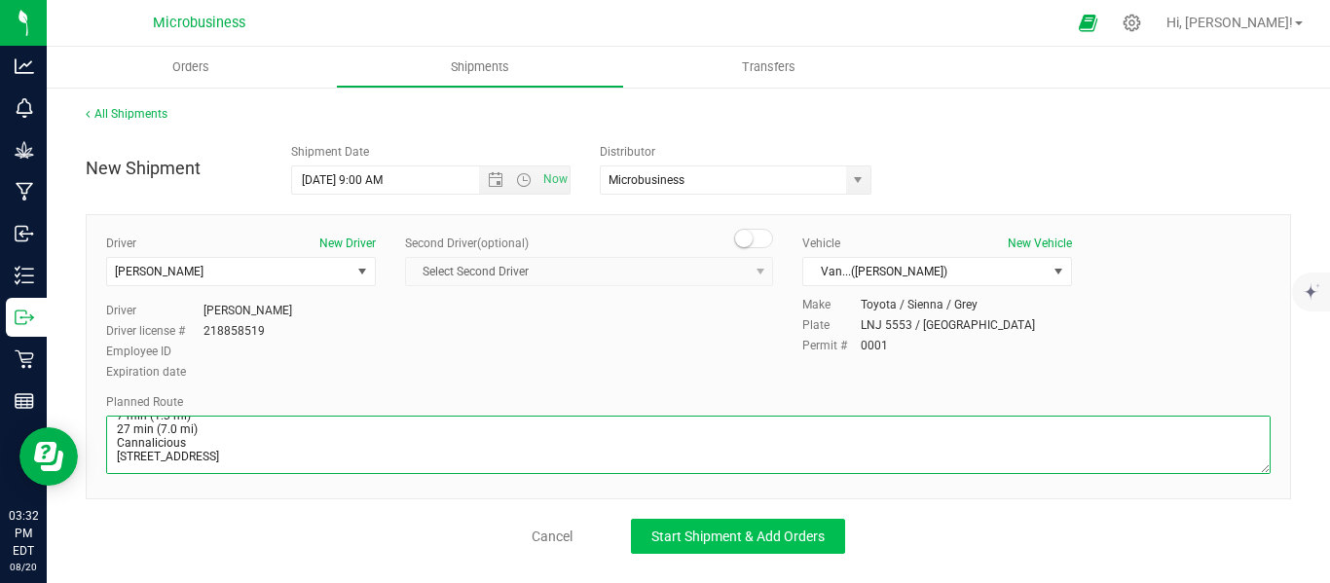
type textarea "Hii Cannabis Dispensary [STREET_ADDRESS] Head northeast on [GEOGRAPHIC_DATA] to…"
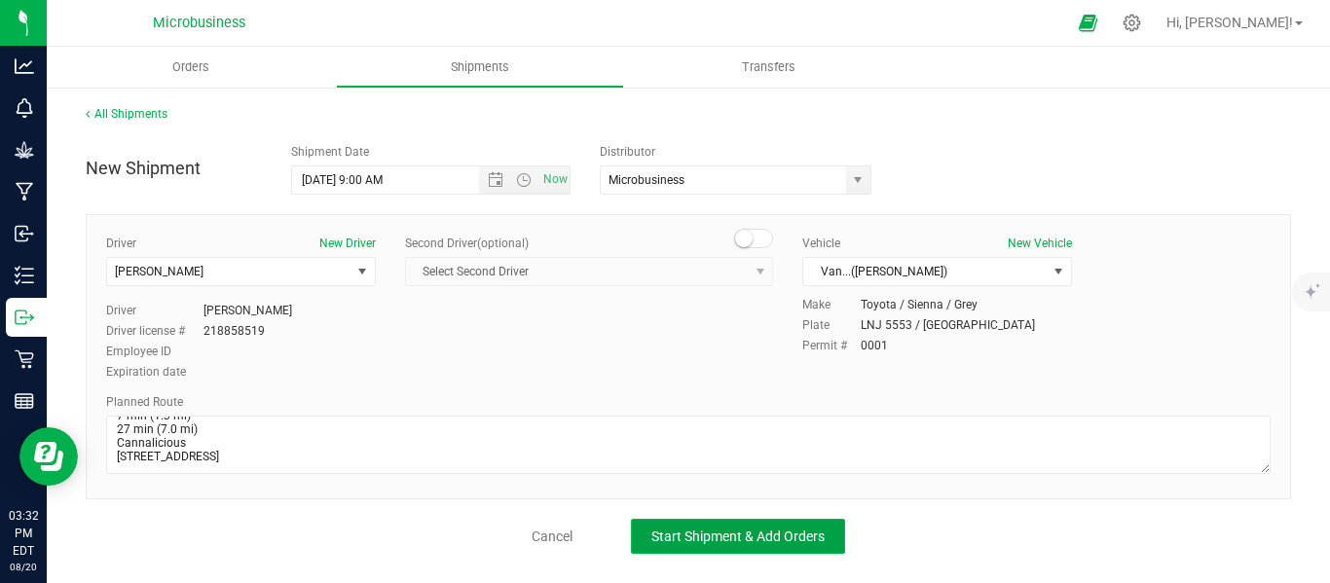
click at [738, 534] on span "Start Shipment & Add Orders" at bounding box center [737, 537] width 173 height 16
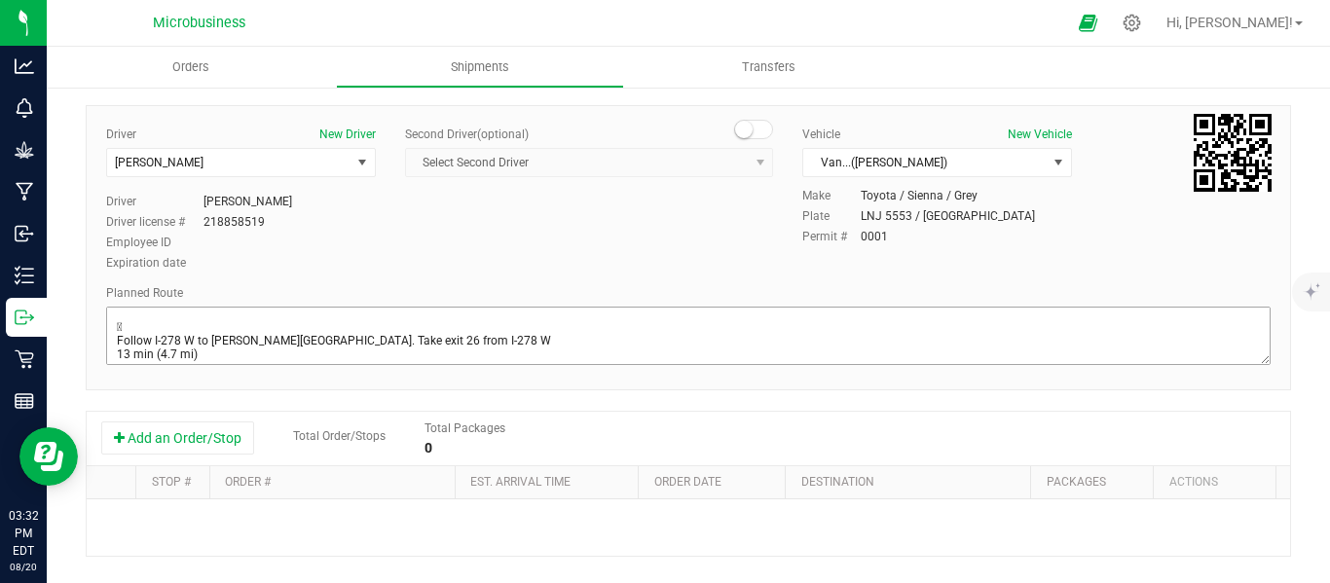
scroll to position [163, 0]
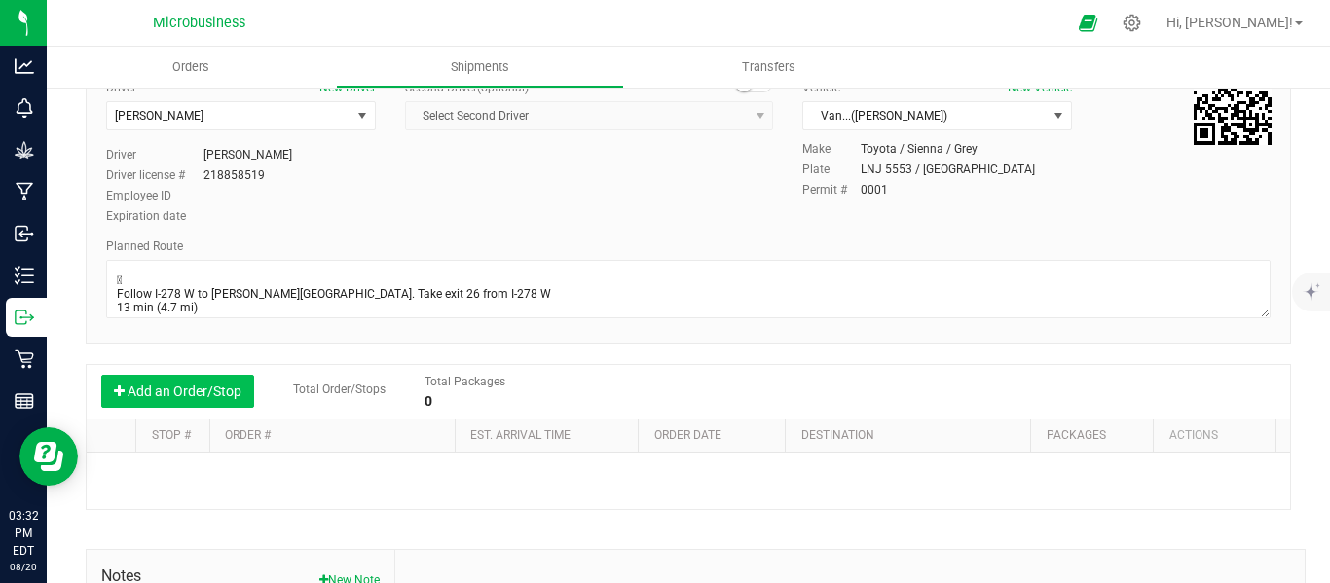
click at [210, 390] on button "Add an Order/Stop" at bounding box center [177, 391] width 153 height 33
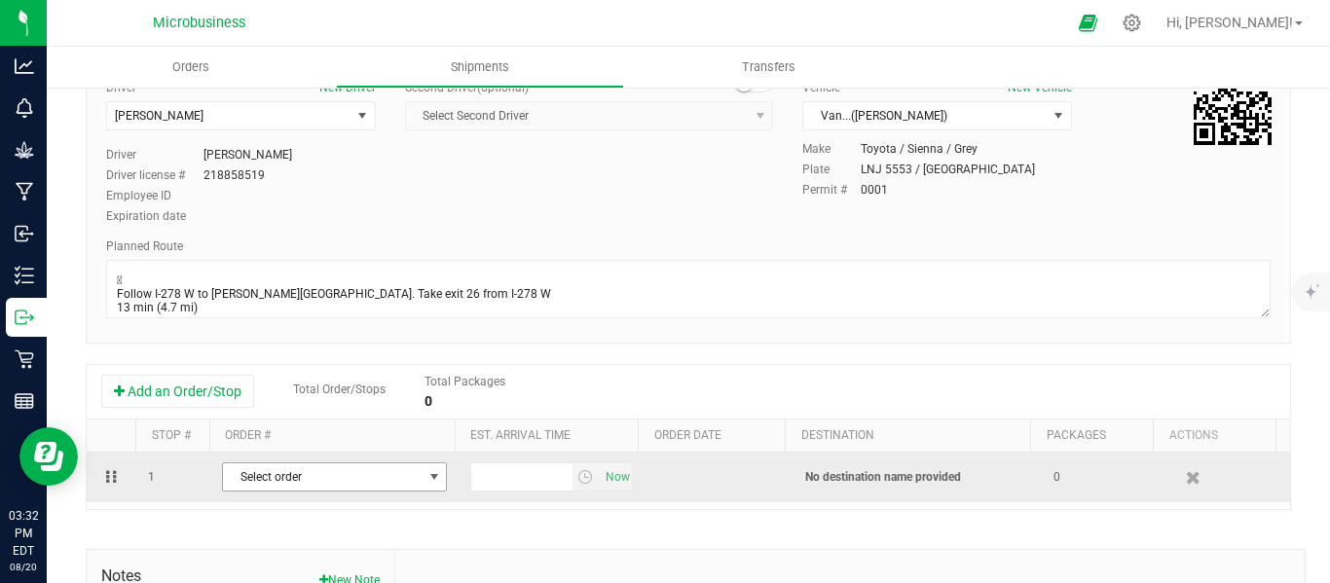
click at [351, 478] on span "Select order" at bounding box center [322, 476] width 199 height 27
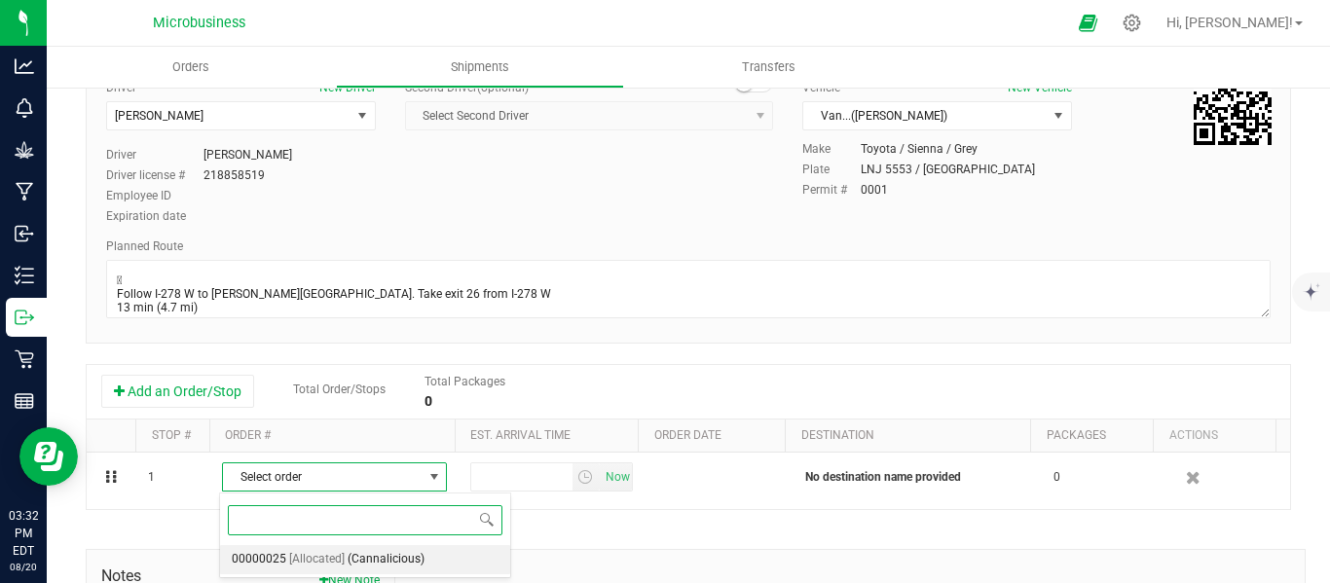
click at [380, 562] on span "(Cannalicious)" at bounding box center [386, 559] width 77 height 25
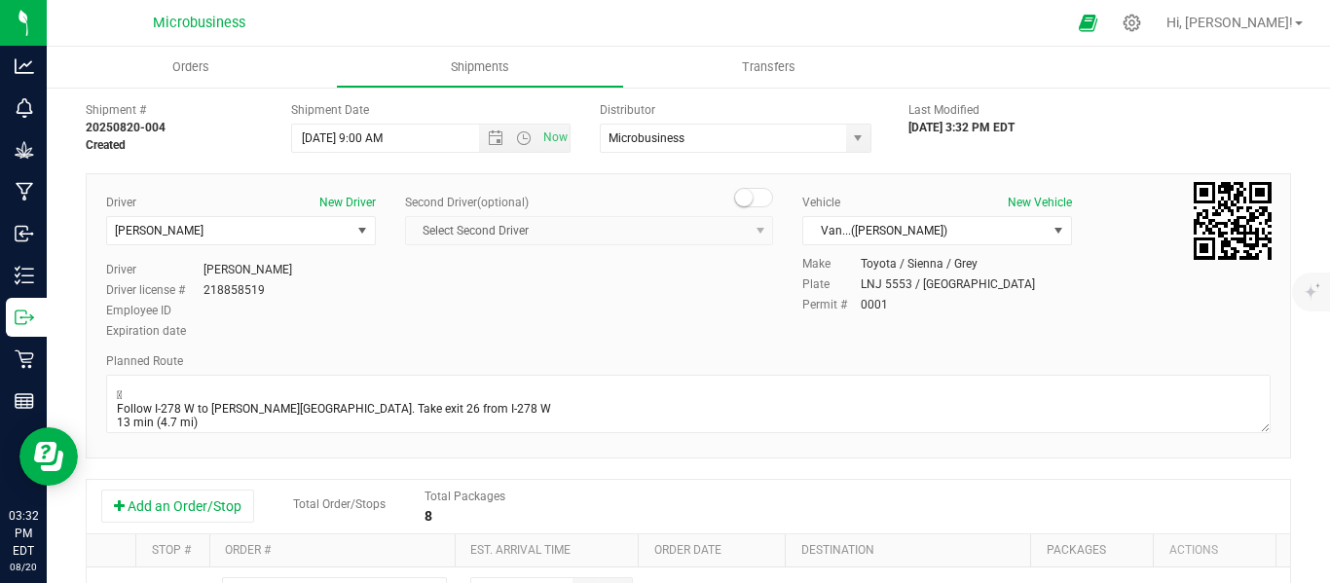
scroll to position [0, 0]
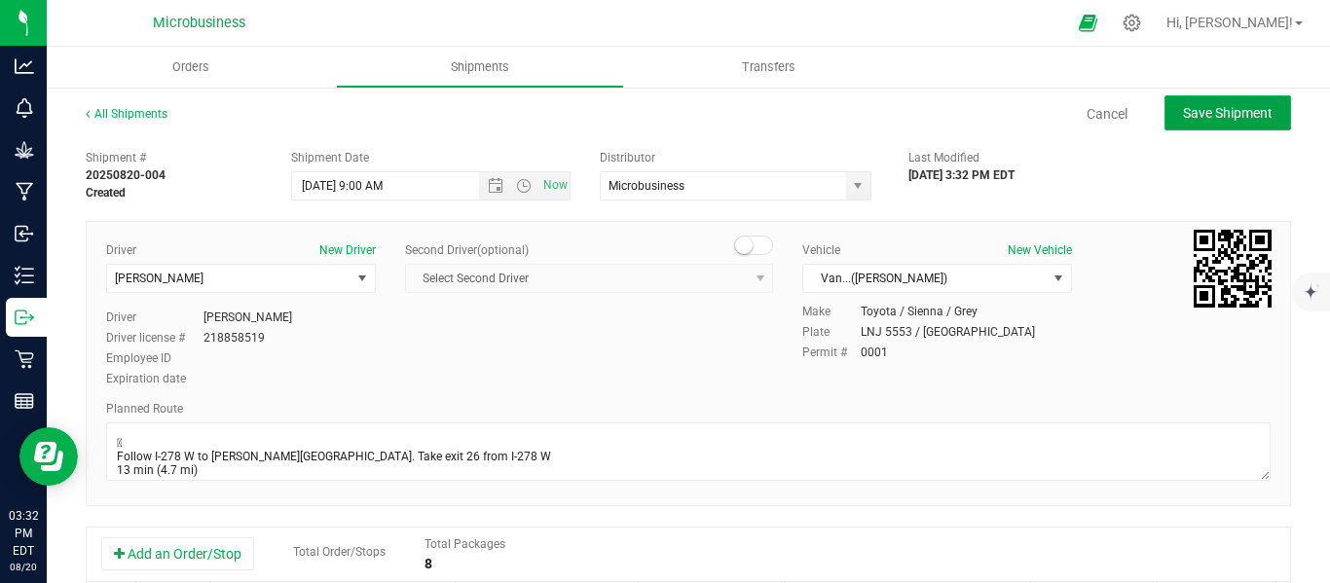
click at [1205, 115] on span "Save Shipment" at bounding box center [1228, 113] width 90 height 16
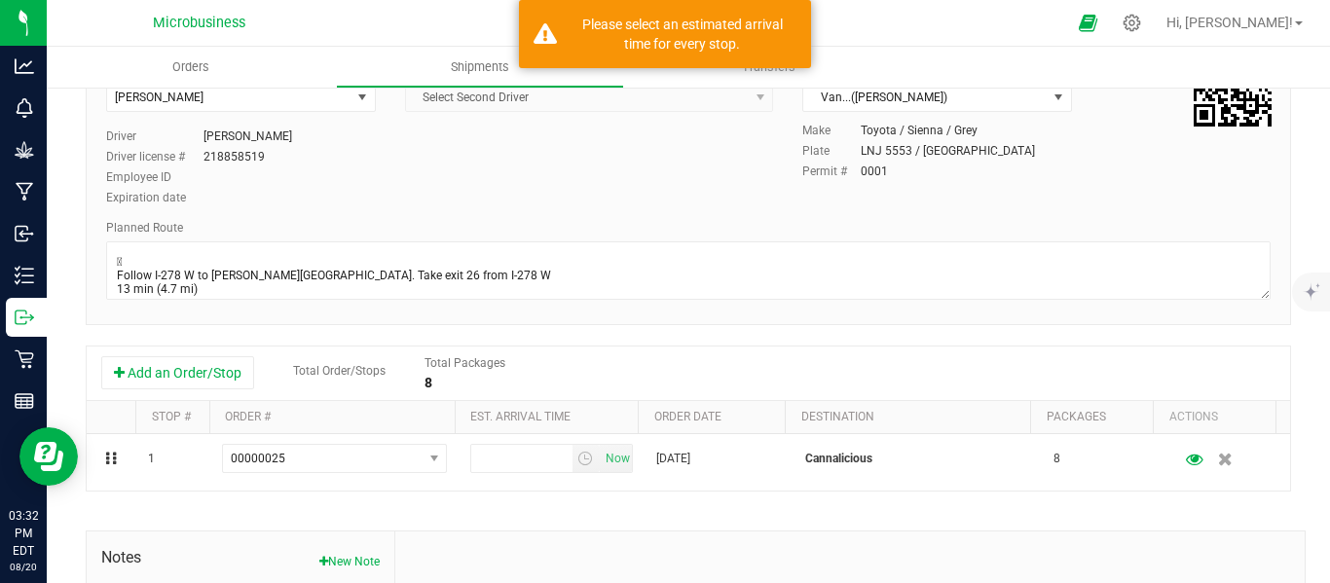
scroll to position [324, 0]
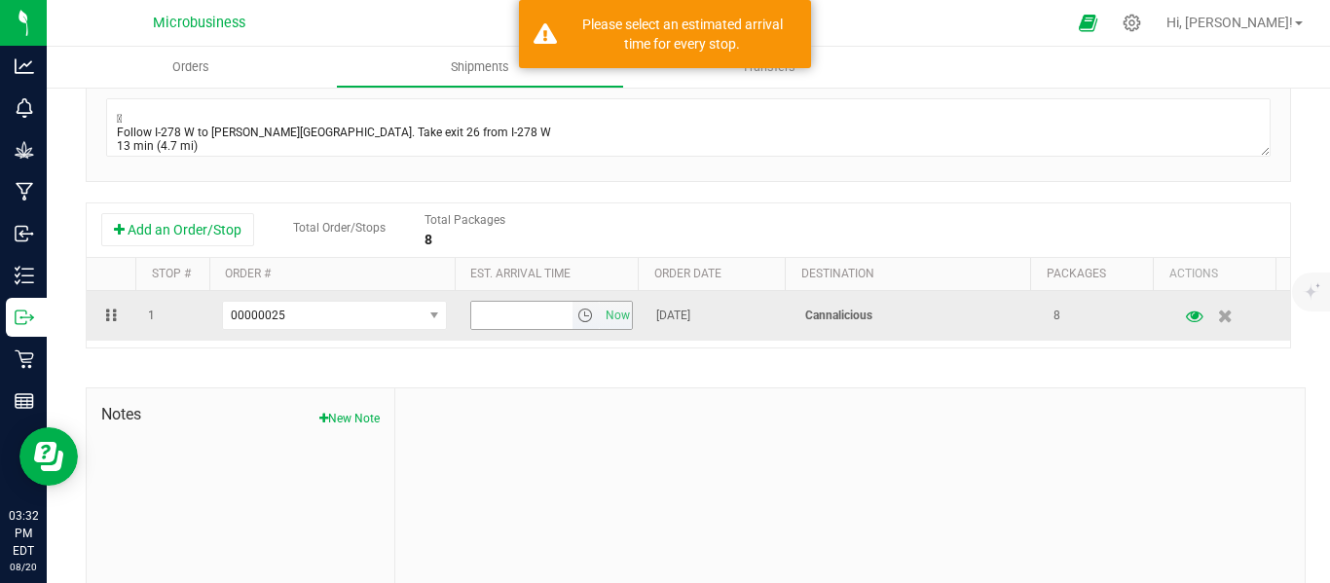
click at [573, 325] on span "select" at bounding box center [586, 315] width 28 height 27
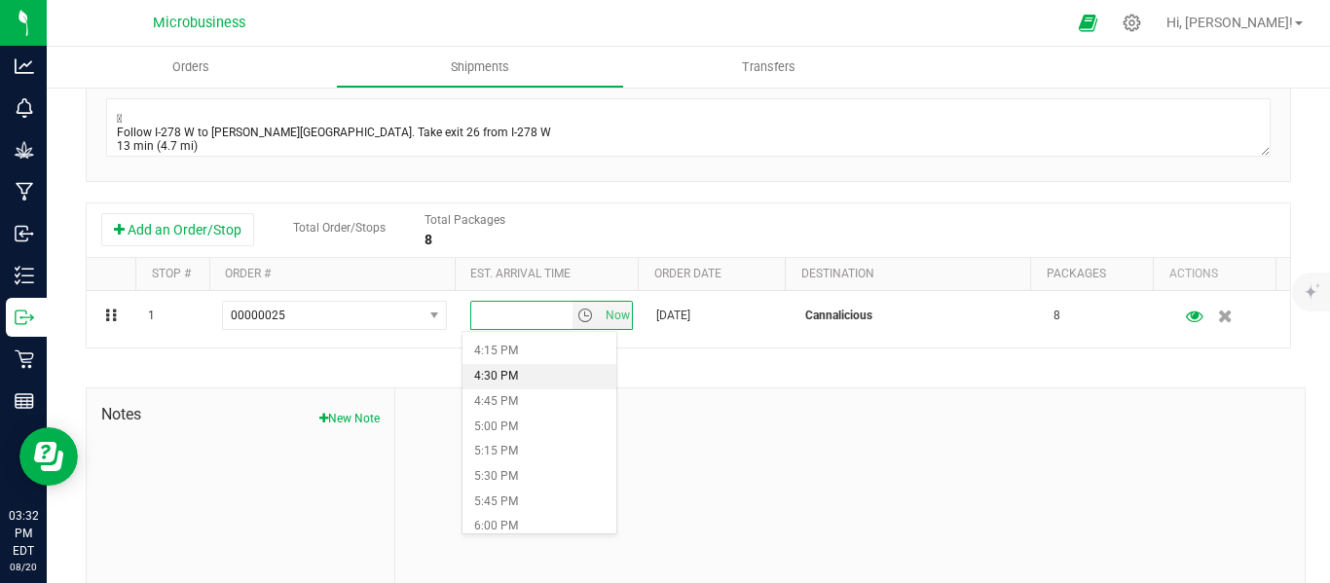
scroll to position [1460, 0]
click at [507, 490] on li "4:00 PM" at bounding box center [539, 489] width 154 height 25
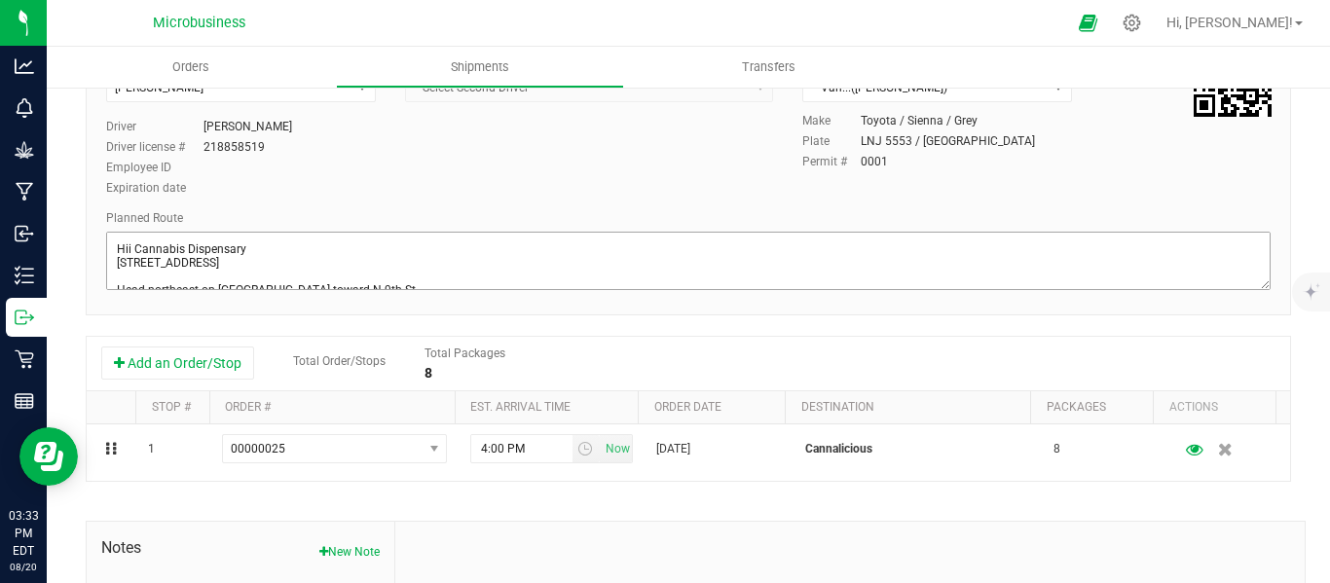
scroll to position [0, 0]
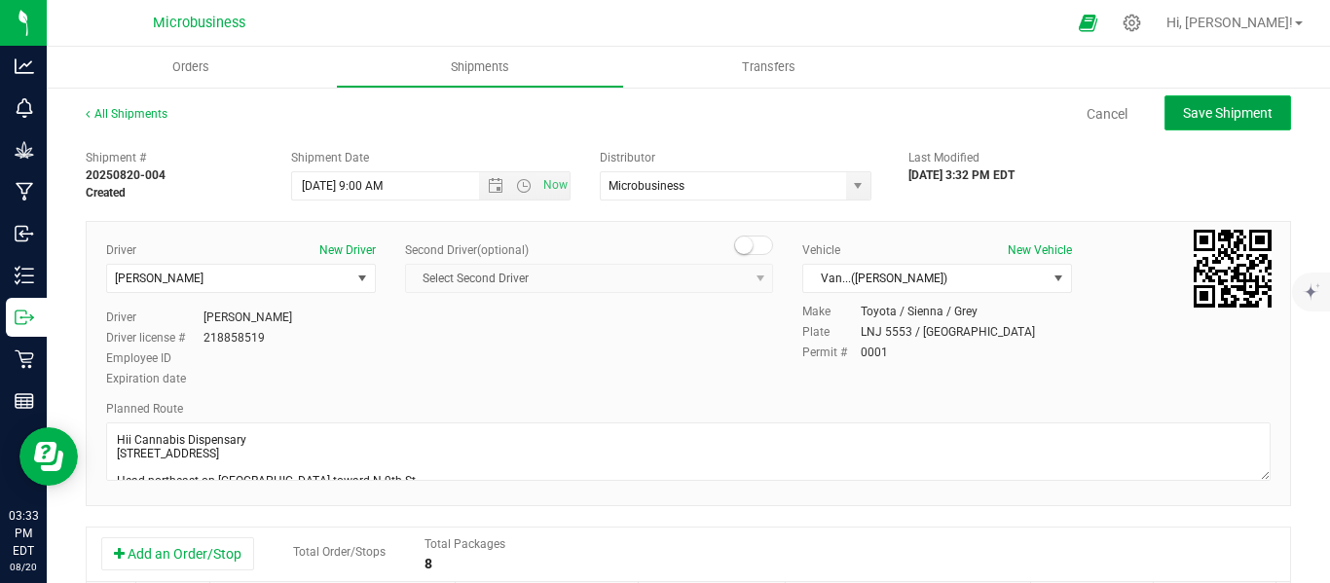
click at [1232, 118] on span "Save Shipment" at bounding box center [1228, 113] width 90 height 16
type input "[DATE] 1:00 PM"
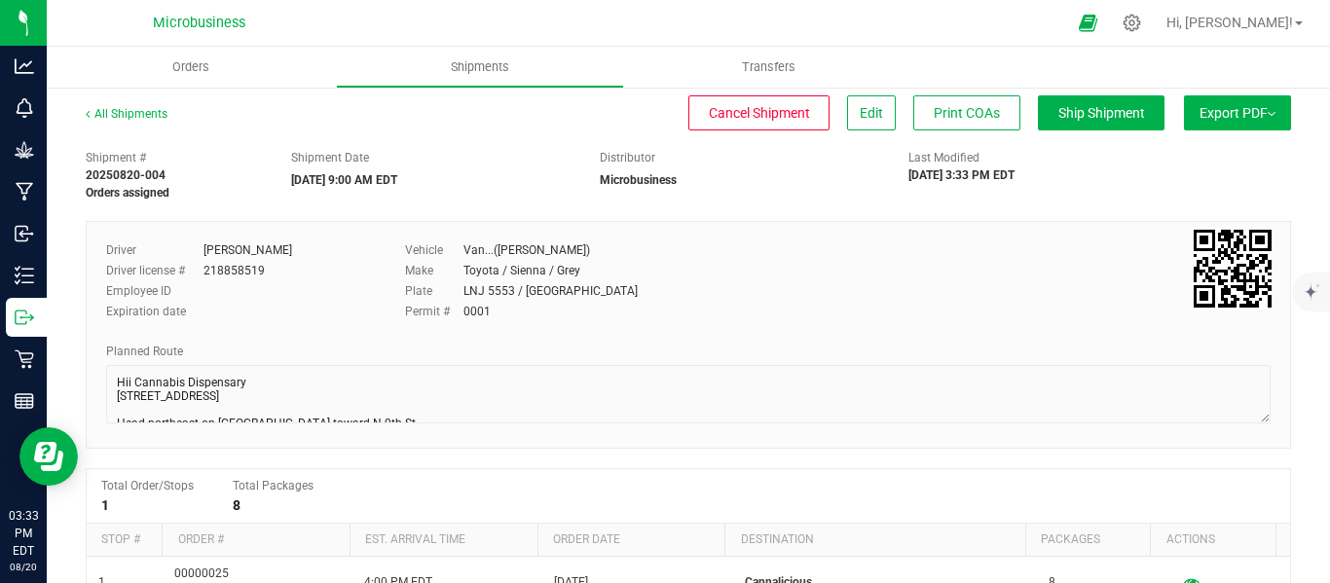
click at [1258, 107] on button "Export PDF" at bounding box center [1237, 112] width 107 height 35
click at [1169, 215] on span "NY Manifest" at bounding box center [1179, 214] width 64 height 14
